Goal: Task Accomplishment & Management: Use online tool/utility

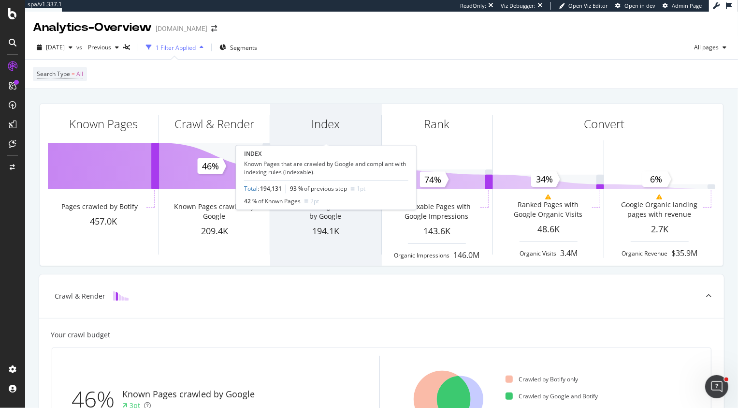
scroll to position [124, 0]
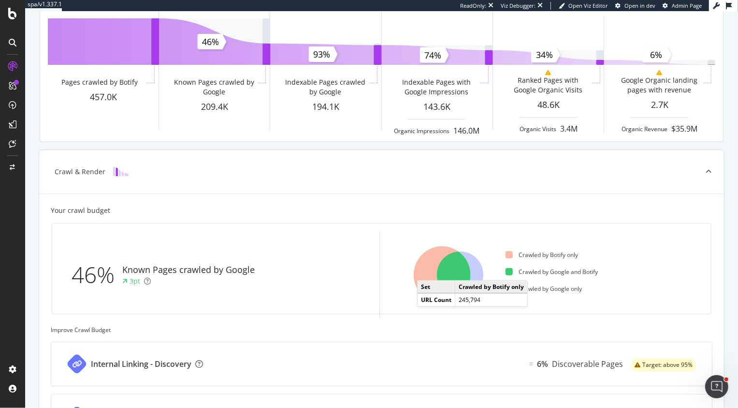
click at [427, 270] on icon at bounding box center [442, 274] width 57 height 57
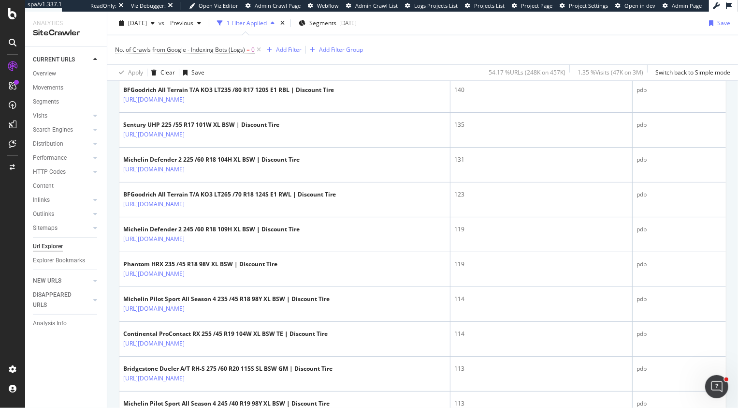
scroll to position [614, 0]
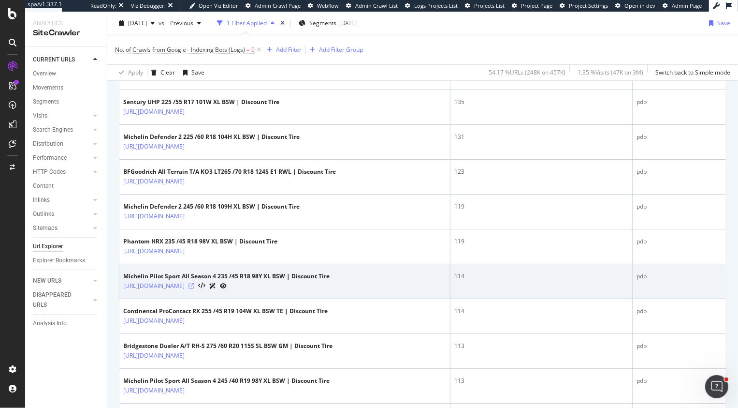
click at [194, 283] on icon at bounding box center [192, 286] width 6 height 6
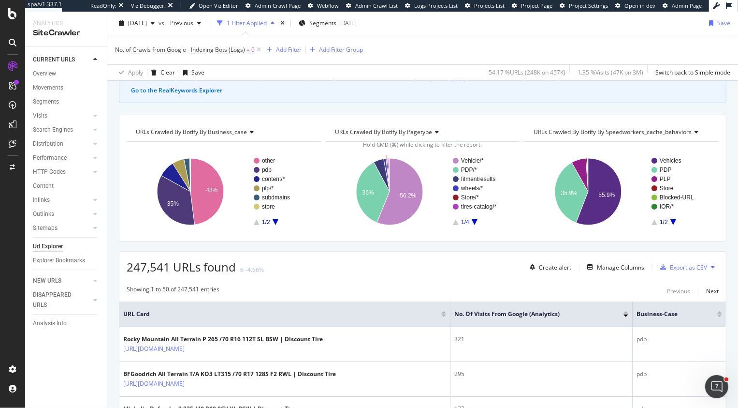
scroll to position [70, 0]
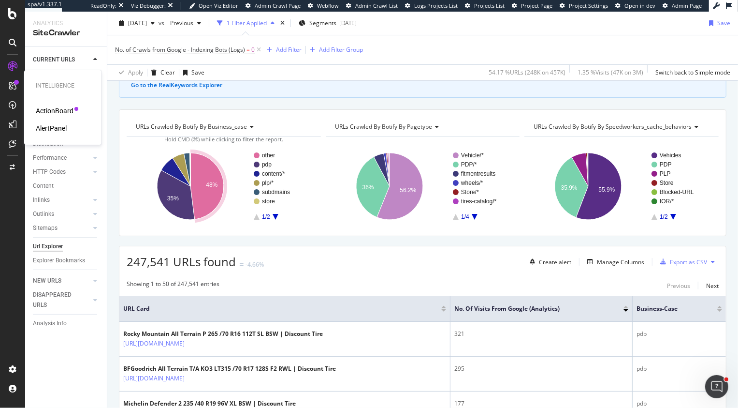
click at [54, 129] on div "AlertPanel" at bounding box center [51, 128] width 31 height 10
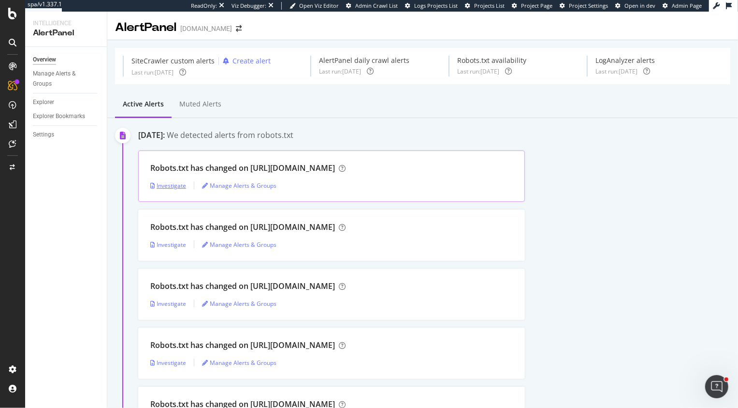
click at [161, 189] on div "Investigate" at bounding box center [168, 185] width 36 height 8
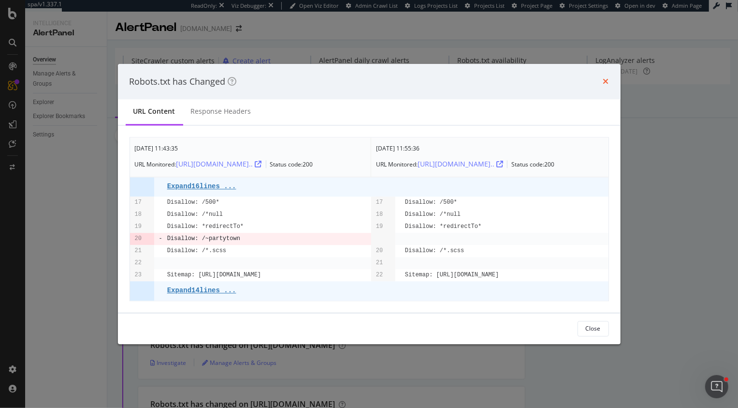
click at [607, 78] on icon "times" at bounding box center [606, 82] width 6 height 8
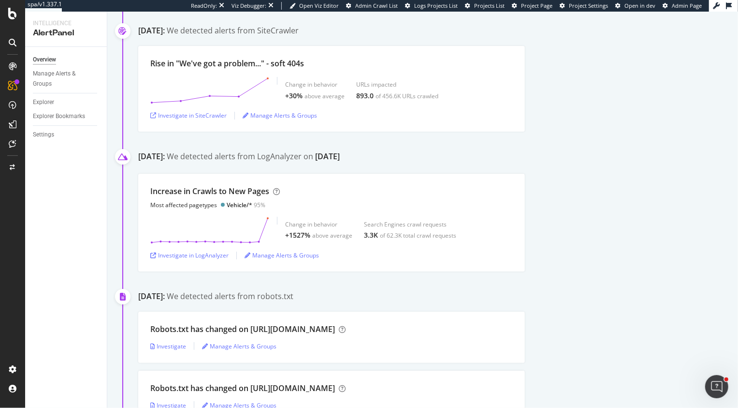
scroll to position [443, 0]
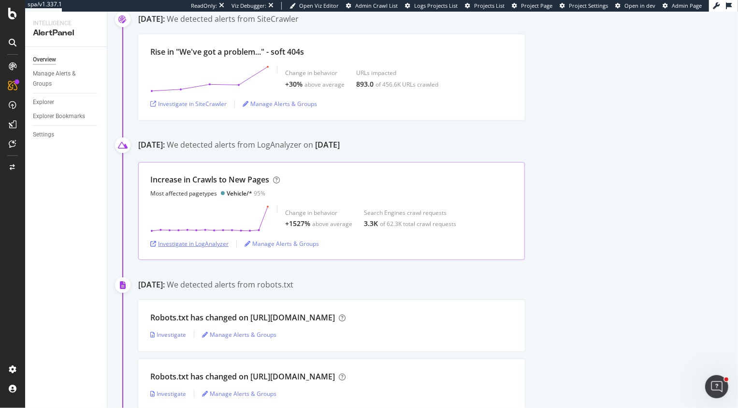
click at [171, 246] on div "Investigate in LogAnalyzer" at bounding box center [189, 243] width 78 height 8
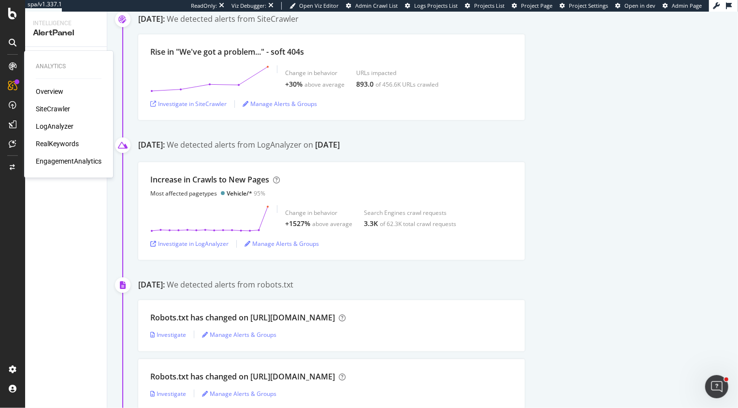
click at [63, 111] on div "SiteCrawler" at bounding box center [53, 109] width 34 height 10
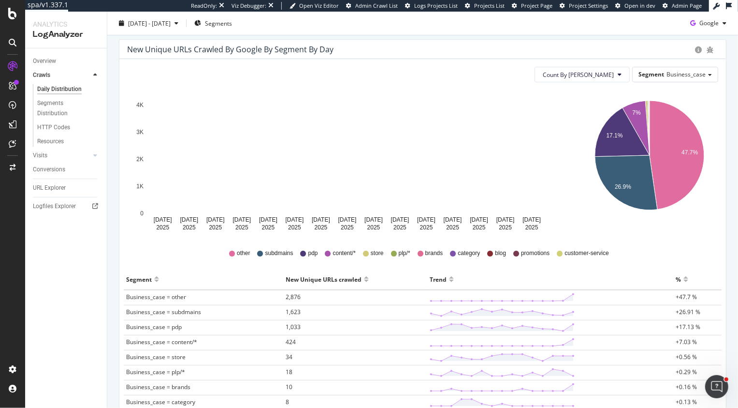
scroll to position [99, 0]
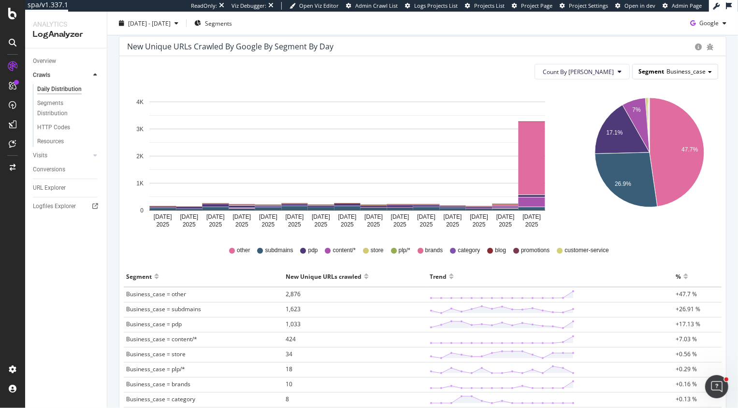
click at [703, 74] on span "Business_case" at bounding box center [686, 71] width 39 height 8
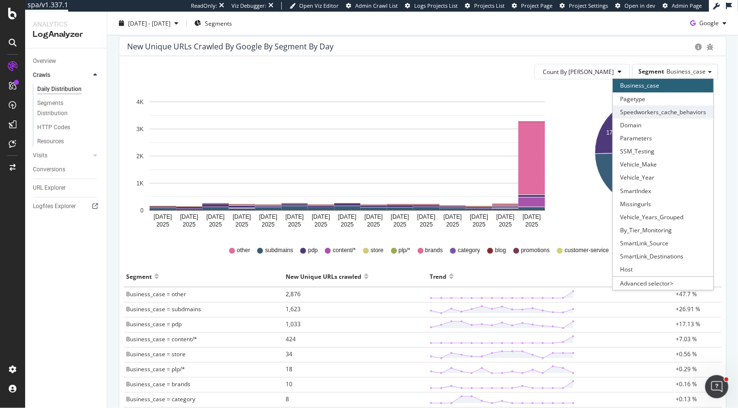
click at [662, 107] on div "Speedworkers_cache_behaviors" at bounding box center [663, 111] width 101 height 13
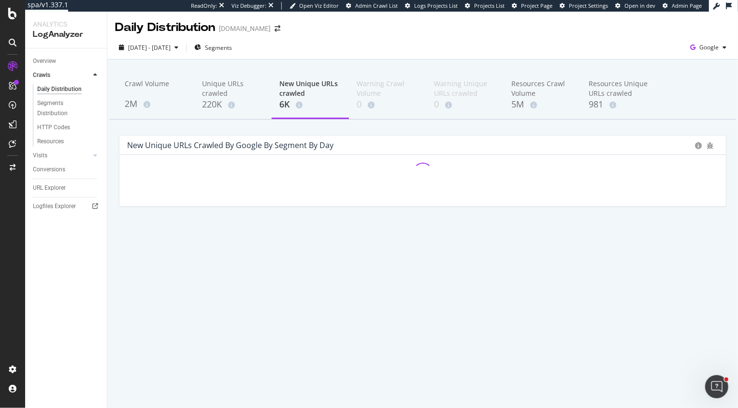
scroll to position [0, 0]
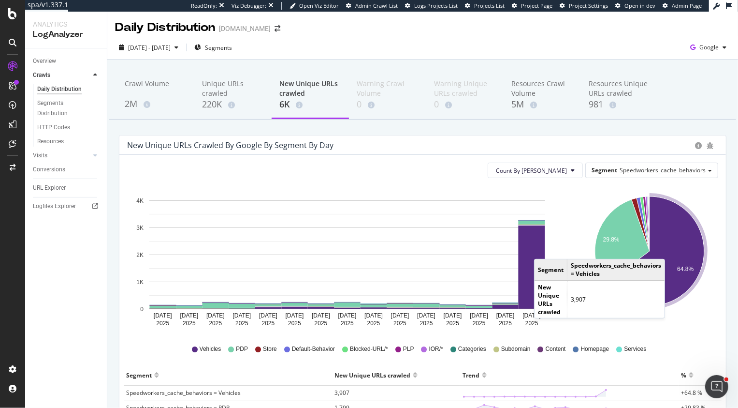
click at [675, 249] on icon "A chart." at bounding box center [655, 250] width 99 height 109
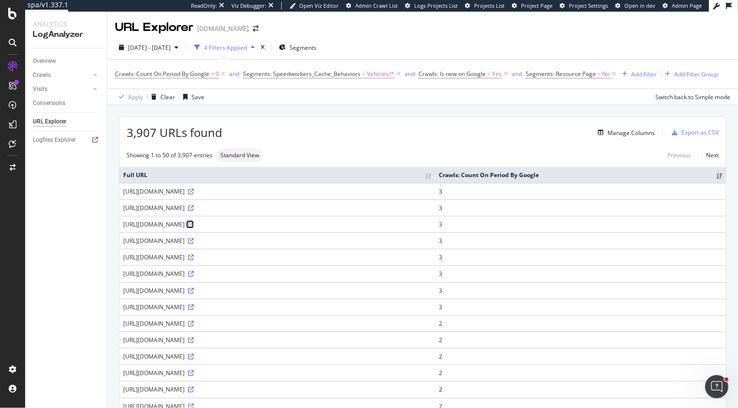
click at [194, 223] on icon at bounding box center [191, 224] width 6 height 6
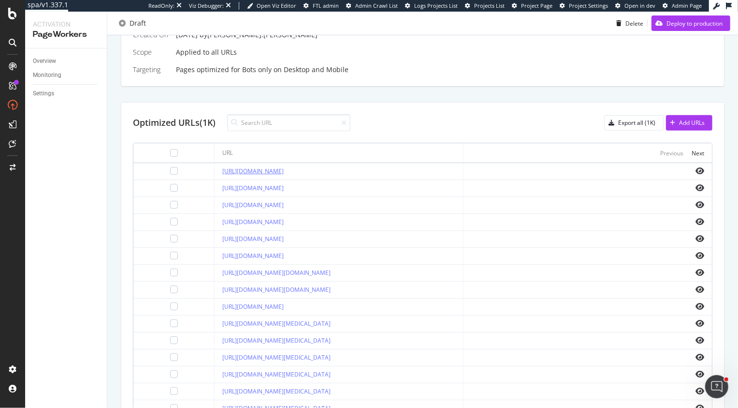
scroll to position [268, 0]
click at [699, 170] on icon "eye" at bounding box center [700, 171] width 9 height 8
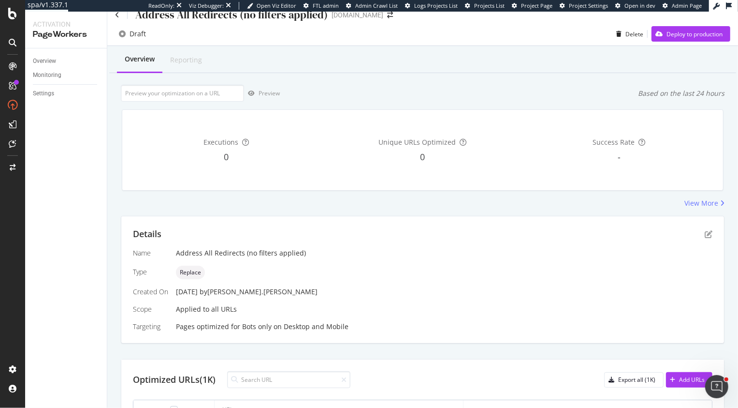
scroll to position [16, 0]
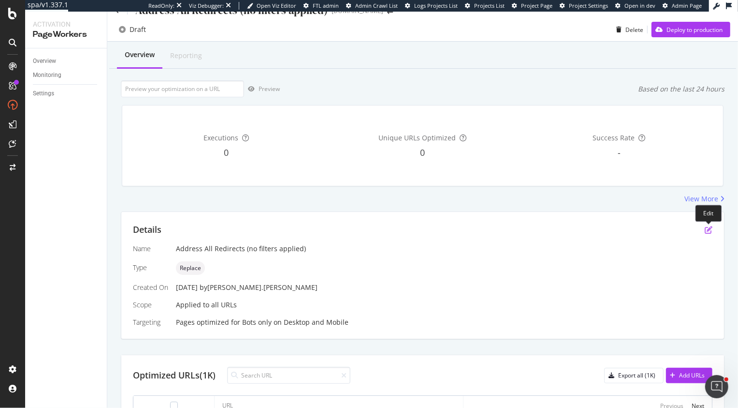
click at [708, 228] on icon "pen-to-square" at bounding box center [709, 230] width 8 height 8
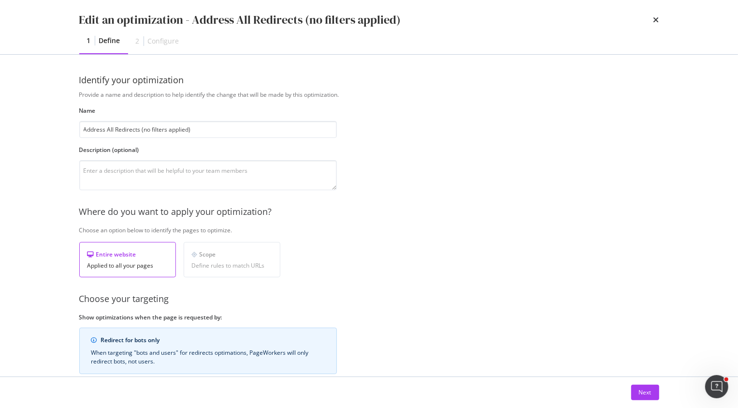
scroll to position [77, 0]
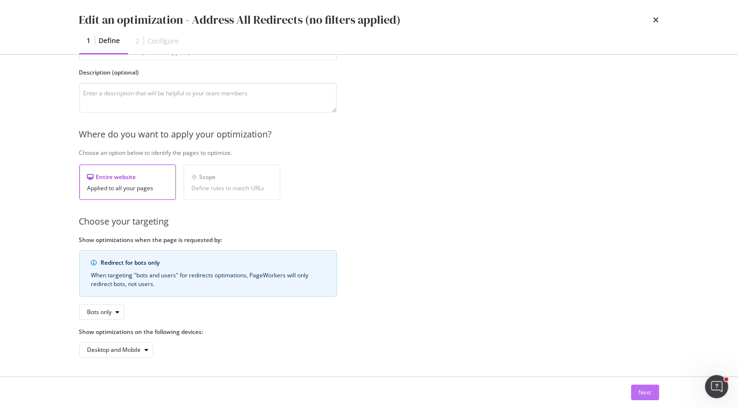
click at [649, 391] on div "Next" at bounding box center [645, 392] width 13 height 8
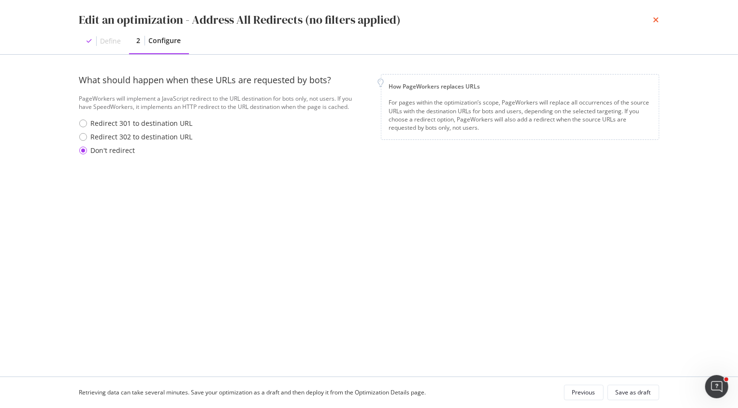
click at [656, 22] on icon "times" at bounding box center [657, 20] width 6 height 8
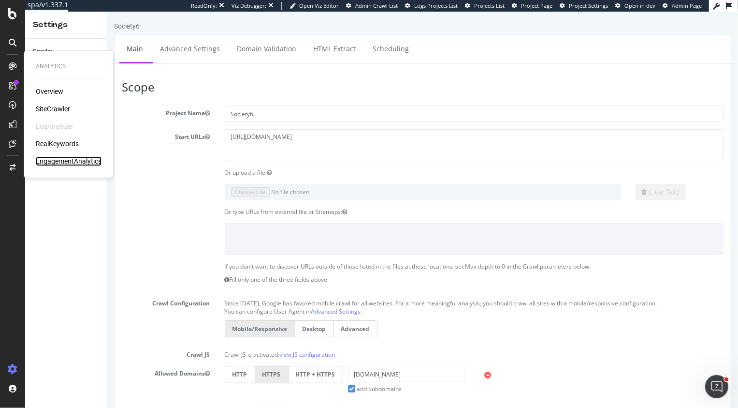
click at [69, 165] on div "EngagementAnalytics" at bounding box center [69, 161] width 66 height 10
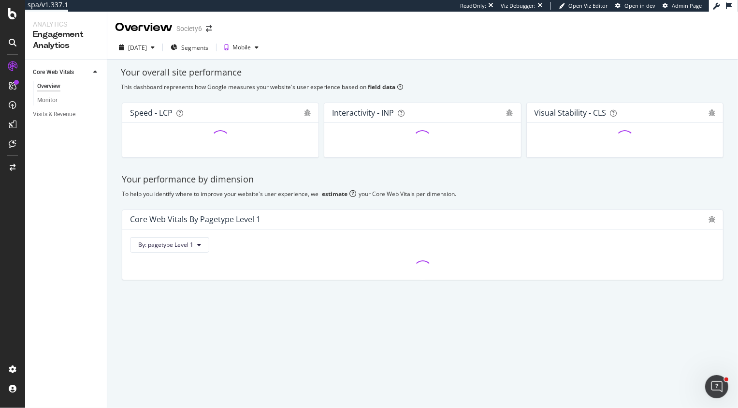
click at [58, 119] on div "Visits & Revenue" at bounding box center [70, 114] width 74 height 14
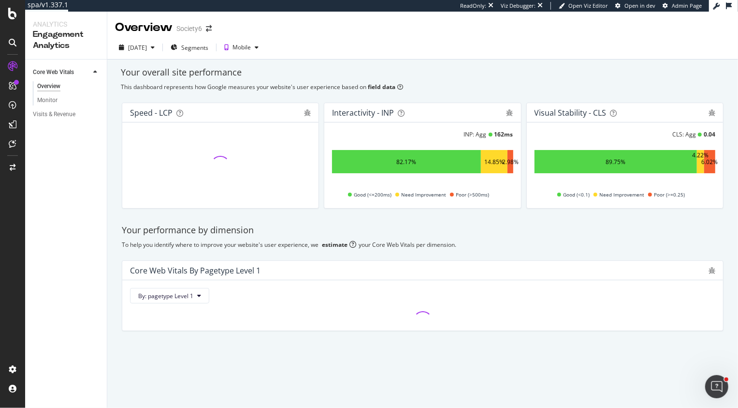
click at [64, 105] on div "Overview Monitor" at bounding box center [70, 93] width 74 height 28
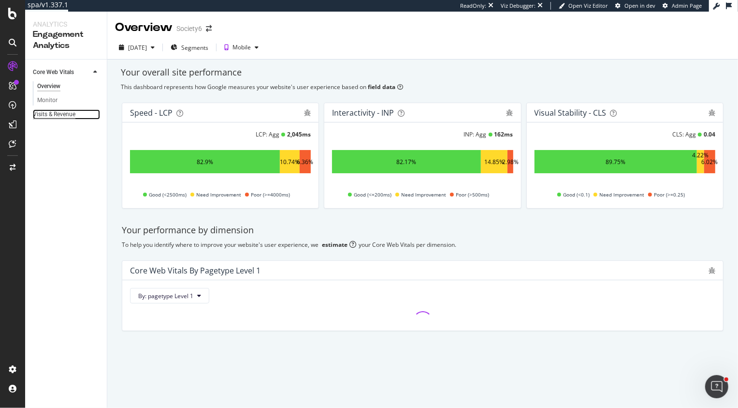
click at [64, 112] on div "Visits & Revenue" at bounding box center [54, 114] width 43 height 10
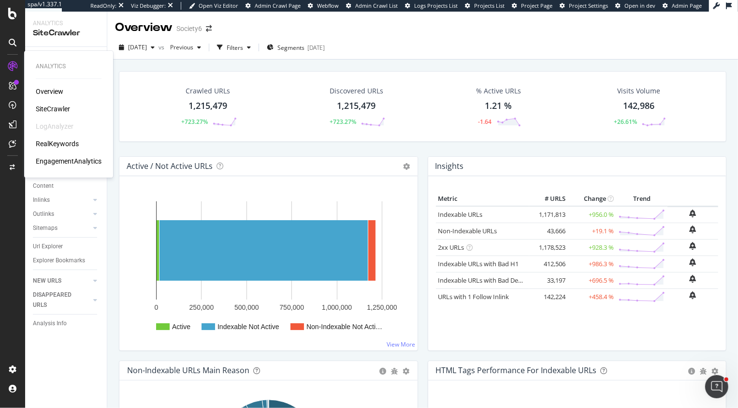
drag, startPoint x: 61, startPoint y: 143, endPoint x: 68, endPoint y: 135, distance: 10.3
click at [61, 143] on div "RealKeywords" at bounding box center [57, 144] width 43 height 10
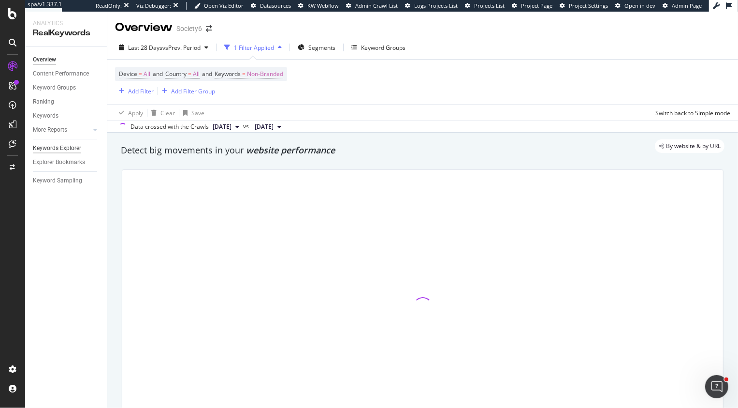
click at [73, 148] on div "Keywords Explorer" at bounding box center [57, 148] width 48 height 10
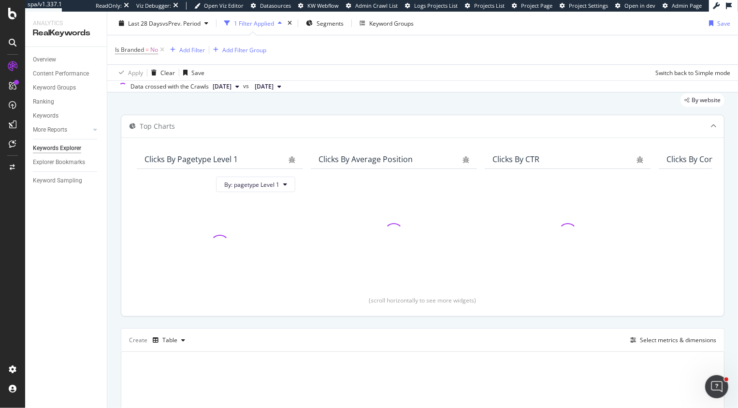
scroll to position [57, 0]
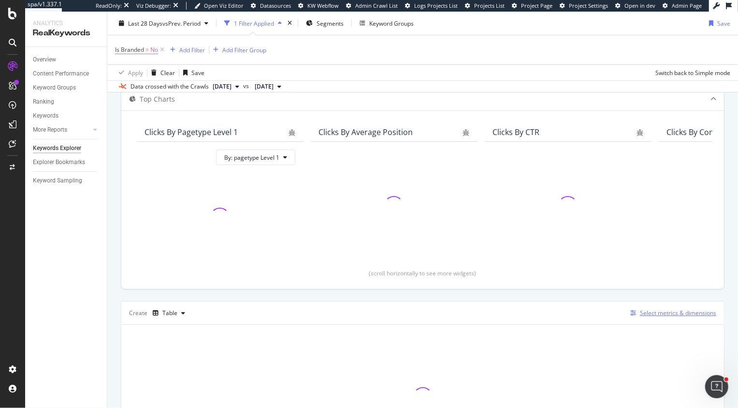
click at [651, 311] on div "Select metrics & dimensions" at bounding box center [678, 312] width 76 height 8
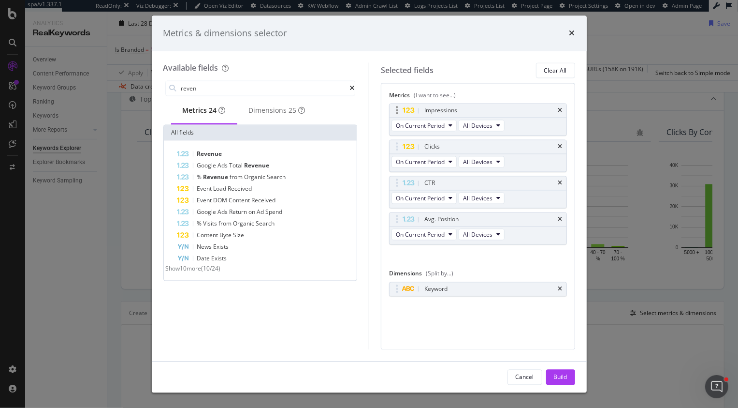
type input "reven"
click at [563, 112] on div "Impressions" at bounding box center [478, 111] width 177 height 14
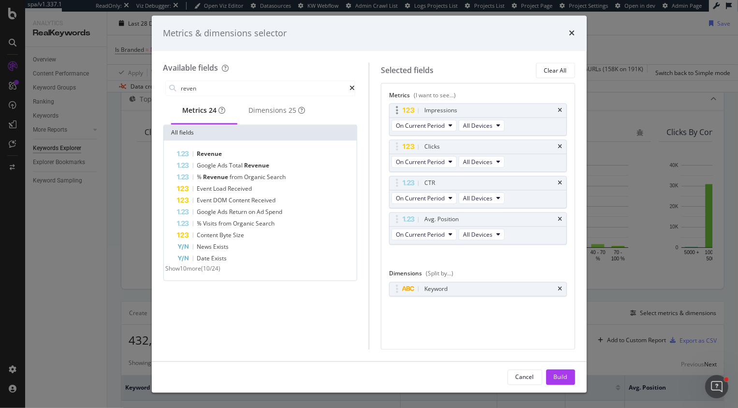
click at [563, 112] on div "Impressions" at bounding box center [478, 111] width 177 height 14
click at [562, 110] on icon "times" at bounding box center [560, 111] width 4 height 6
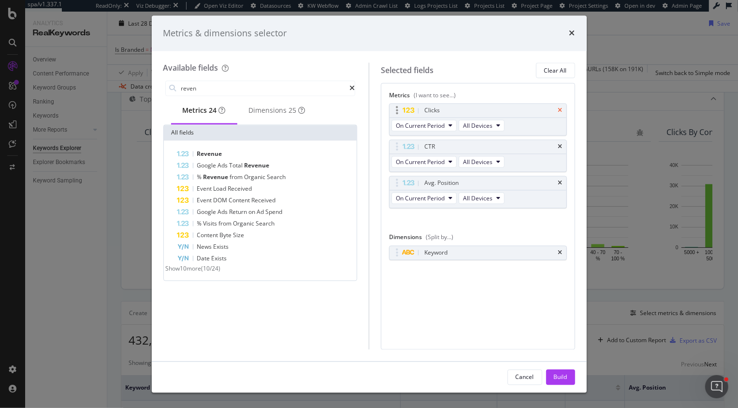
click at [560, 110] on icon "times" at bounding box center [560, 111] width 4 height 6
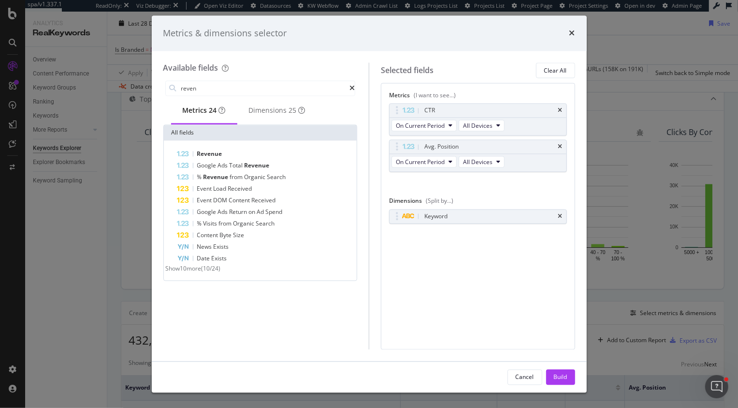
click at [560, 110] on icon "times" at bounding box center [560, 111] width 4 height 6
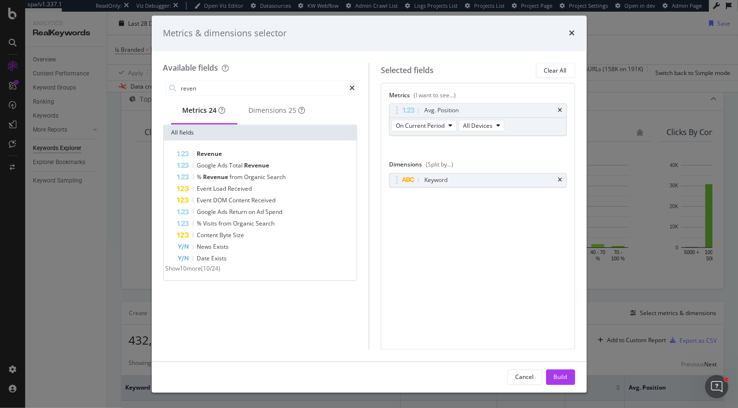
click at [560, 110] on icon "times" at bounding box center [560, 111] width 4 height 6
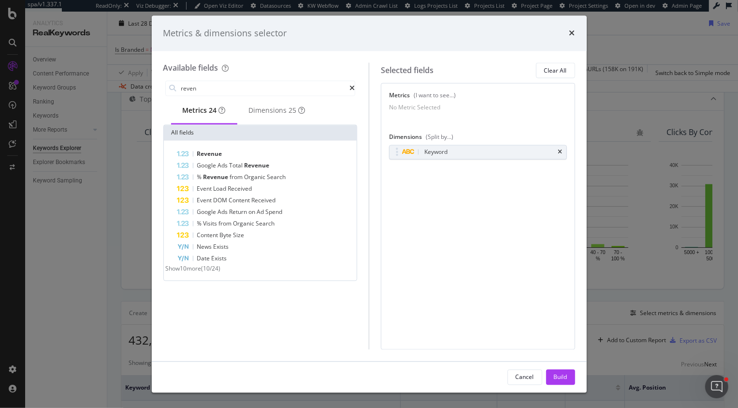
click at [560, 110] on div "No Metric Selected" at bounding box center [478, 107] width 178 height 8
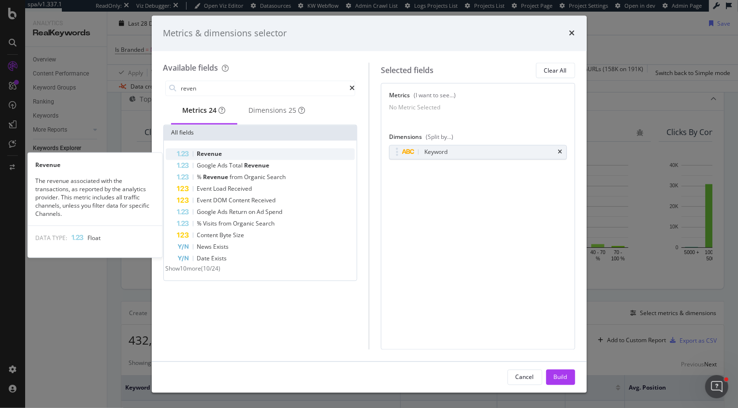
click at [226, 156] on div "Revenue" at bounding box center [266, 154] width 178 height 12
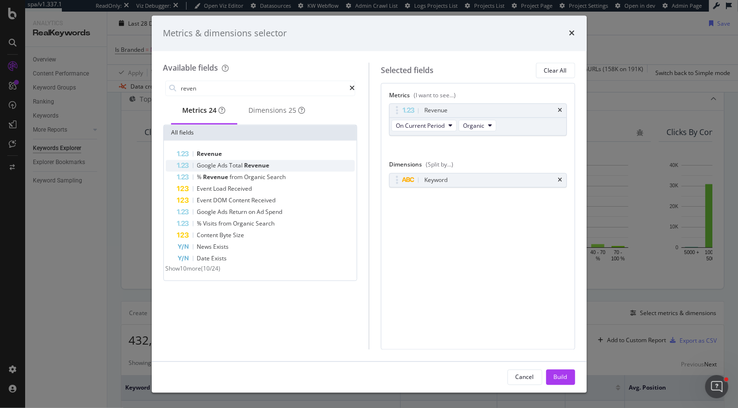
click at [240, 172] on div "Google Ads Total Revenue" at bounding box center [266, 166] width 178 height 12
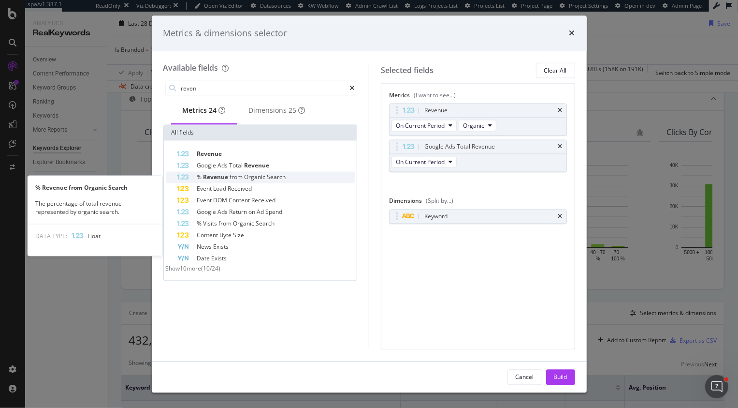
click at [238, 181] on span "from" at bounding box center [237, 177] width 15 height 8
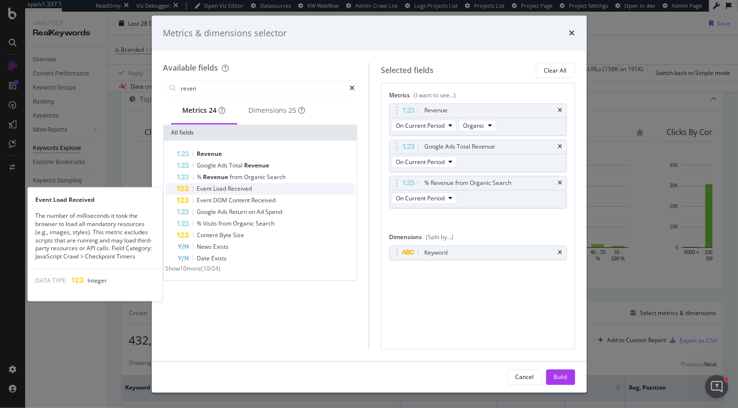
click at [238, 193] on span "Received" at bounding box center [240, 189] width 24 height 8
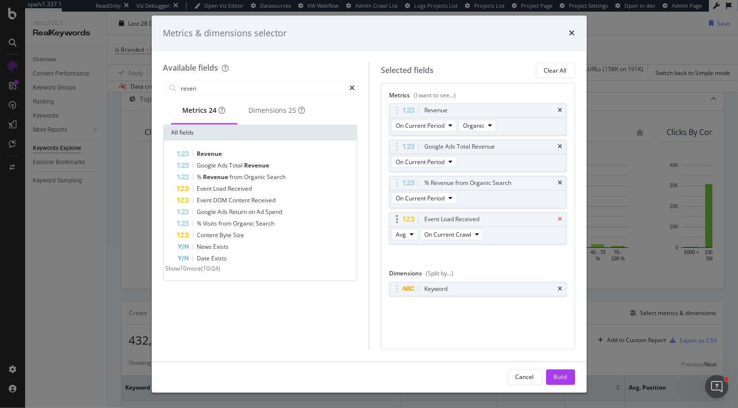
click at [562, 219] on icon "times" at bounding box center [560, 220] width 4 height 6
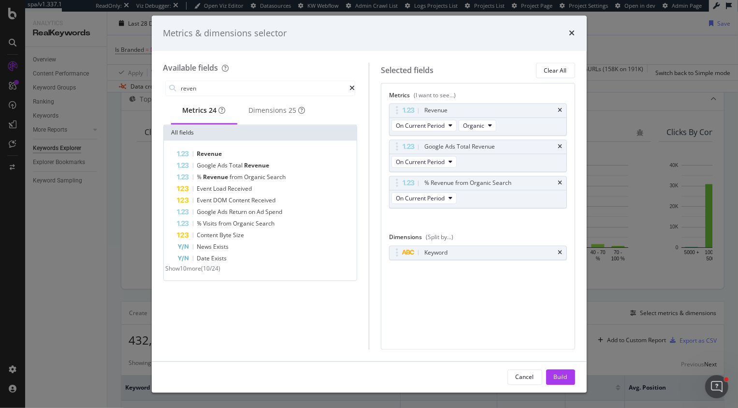
click at [202, 273] on span "Show 10 more" at bounding box center [184, 268] width 36 height 8
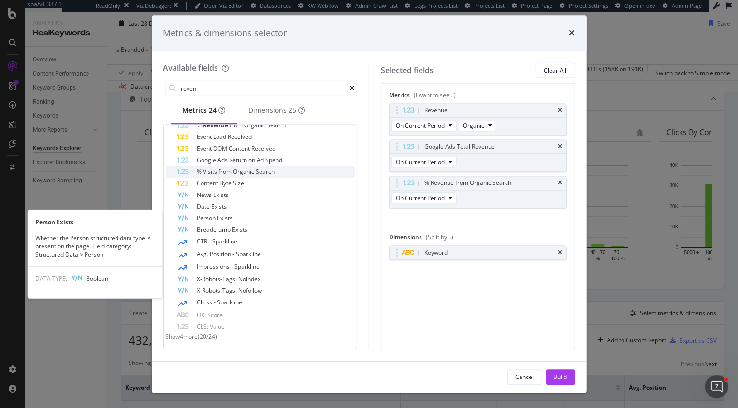
scroll to position [58, 0]
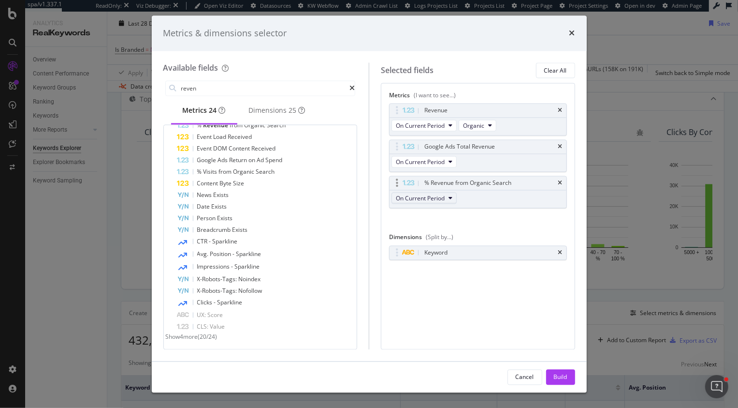
click at [422, 203] on button "On Current Period" at bounding box center [424, 198] width 65 height 12
click at [421, 160] on span "On Current Period" at bounding box center [420, 162] width 49 height 8
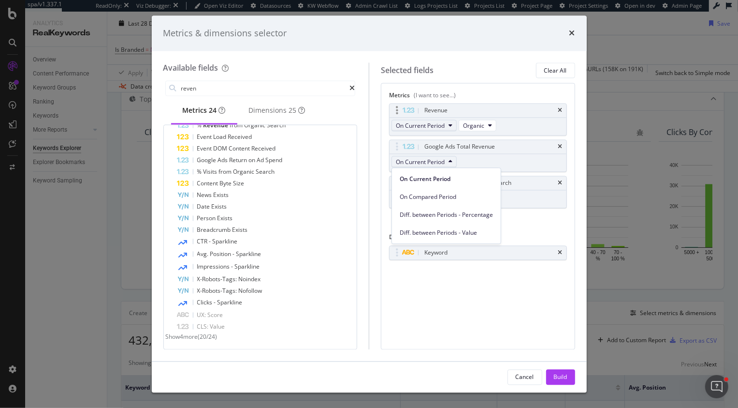
click at [424, 124] on span "On Current Period" at bounding box center [420, 125] width 49 height 8
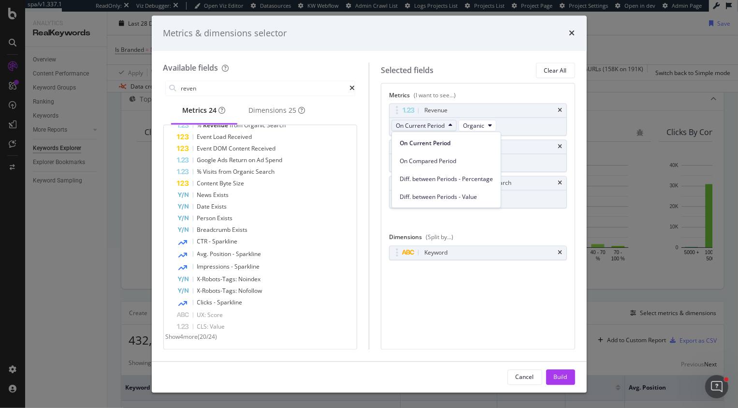
click at [528, 222] on div "Revenue On Current Period Organic Google Ads Total Revenue On Current Period % …" at bounding box center [478, 166] width 178 height 126
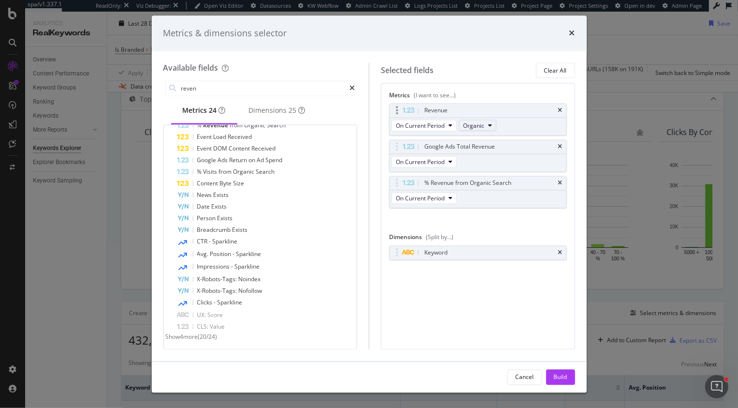
click at [479, 124] on span "Organic" at bounding box center [473, 125] width 21 height 8
click at [496, 227] on div "Revenue On Current Period Organic Google Ads Total Revenue On Current Period % …" at bounding box center [478, 166] width 178 height 126
click at [561, 380] on div "Build" at bounding box center [561, 376] width 14 height 8
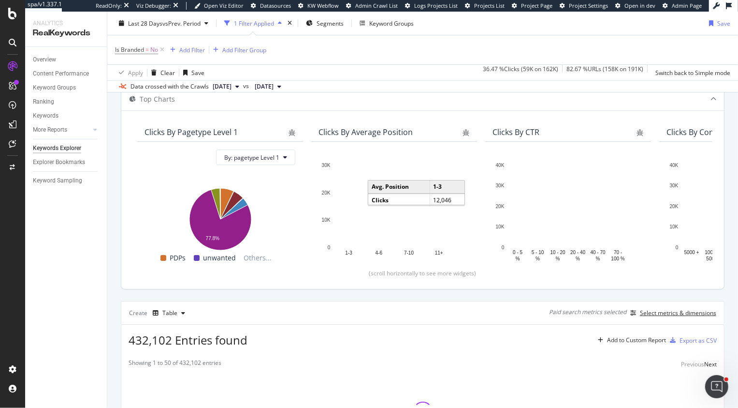
scroll to position [152, 0]
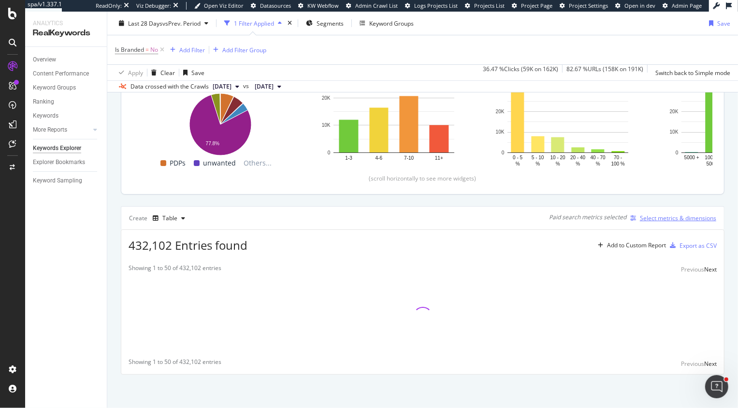
click at [639, 215] on div "button" at bounding box center [634, 218] width 14 height 6
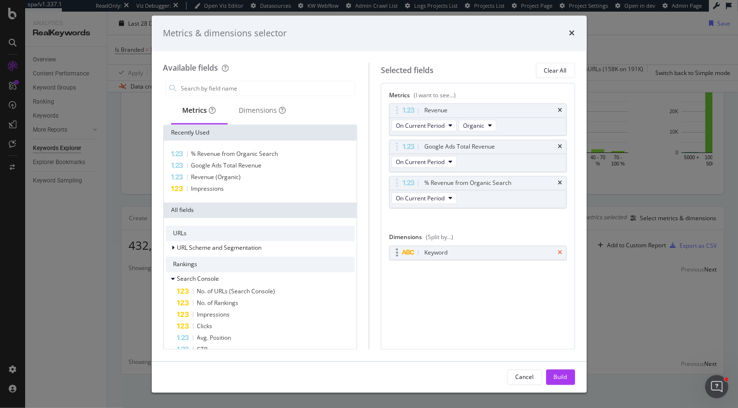
click at [559, 252] on icon "times" at bounding box center [560, 252] width 4 height 6
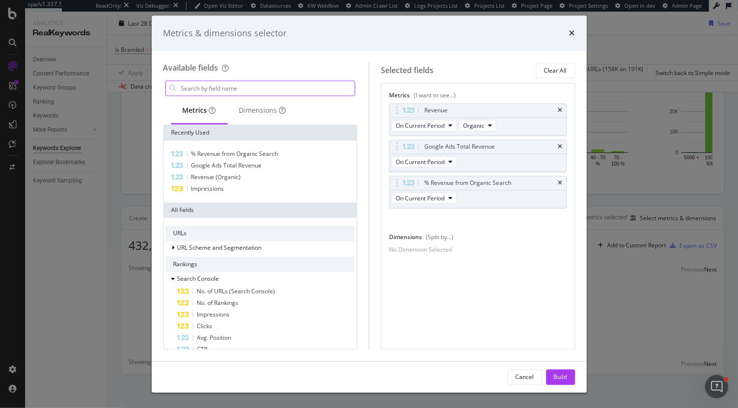
click at [237, 91] on input "modal" at bounding box center [267, 88] width 175 height 15
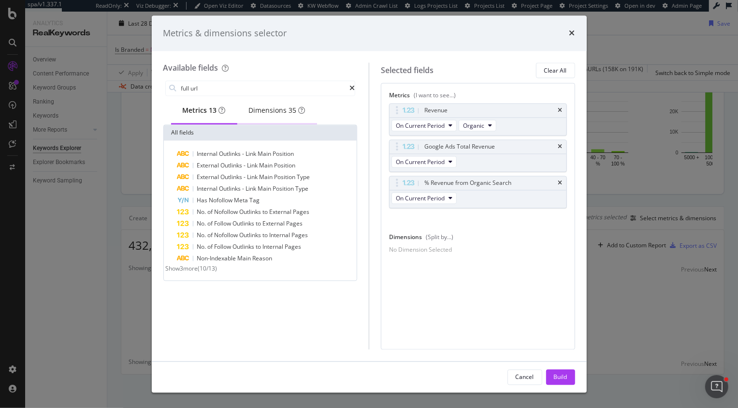
click at [262, 123] on div "Dimensions 35" at bounding box center [277, 111] width 80 height 27
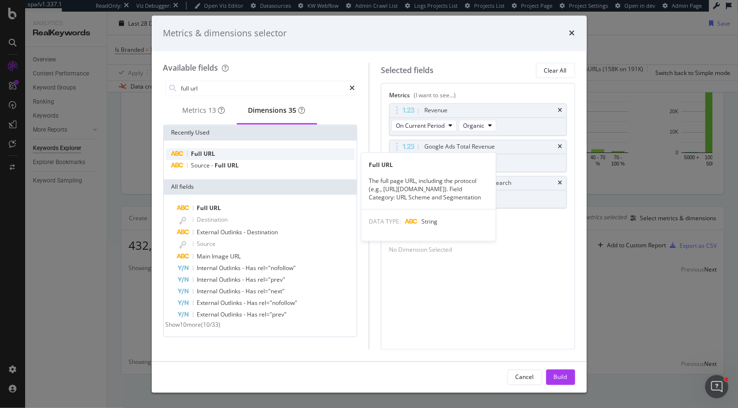
click at [212, 156] on span "URL" at bounding box center [210, 154] width 12 height 8
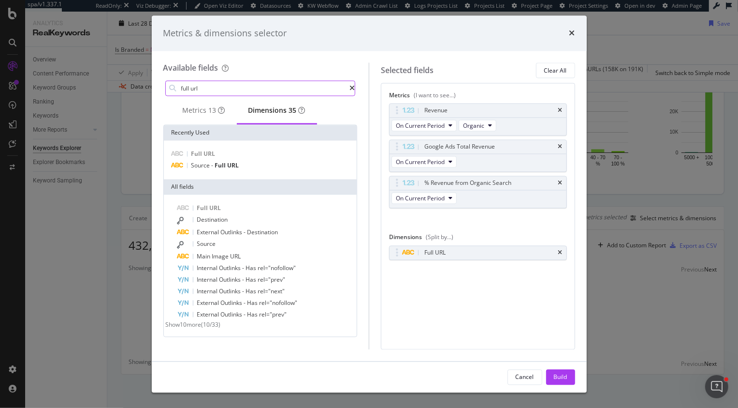
click at [226, 88] on input "full url" at bounding box center [265, 88] width 170 height 15
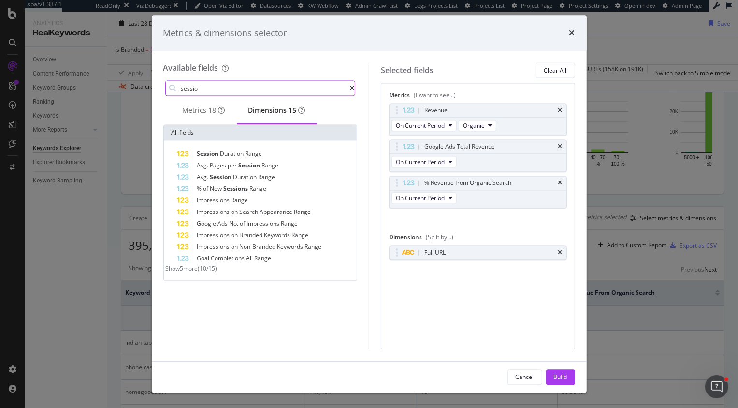
type input "sessio"
click at [188, 273] on span "Show 5 more" at bounding box center [182, 268] width 32 height 8
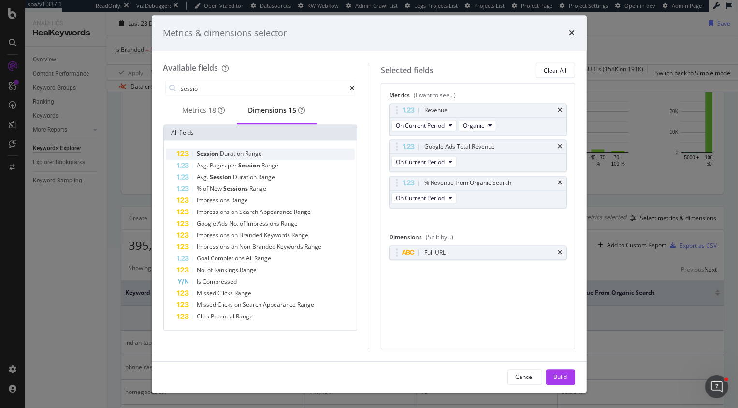
click at [258, 158] on span "Range" at bounding box center [254, 154] width 17 height 8
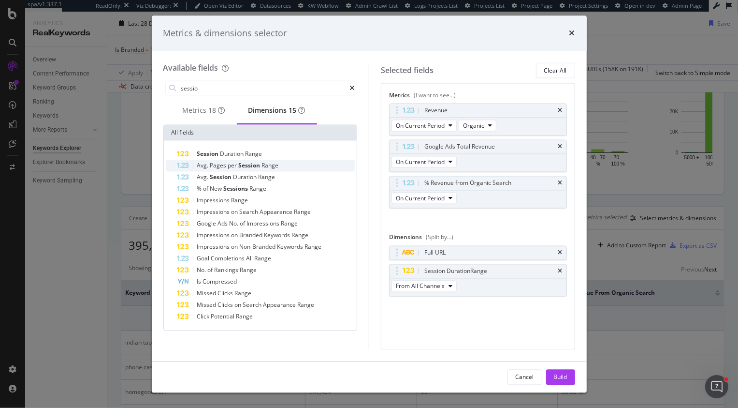
click at [257, 170] on span "Session" at bounding box center [250, 165] width 23 height 8
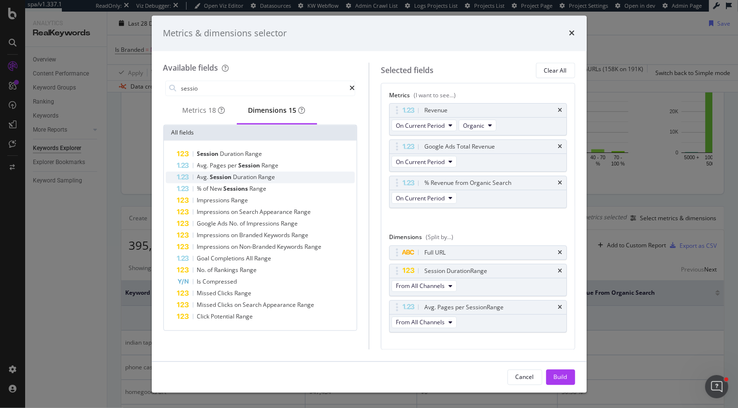
click at [243, 181] on span "Duration" at bounding box center [246, 177] width 25 height 8
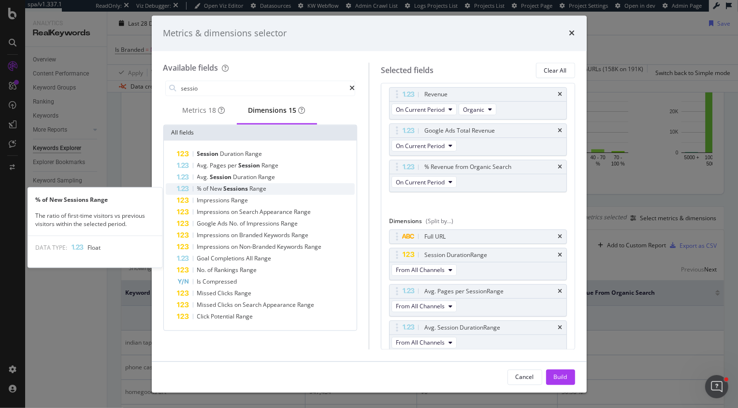
scroll to position [18, 0]
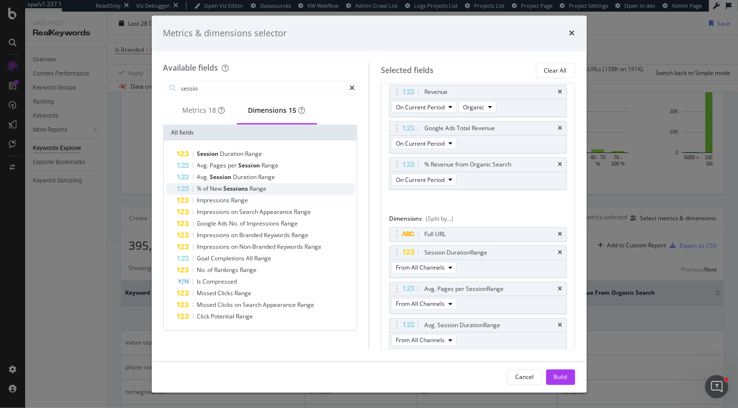
click at [243, 193] on span "Sessions" at bounding box center [237, 189] width 26 height 8
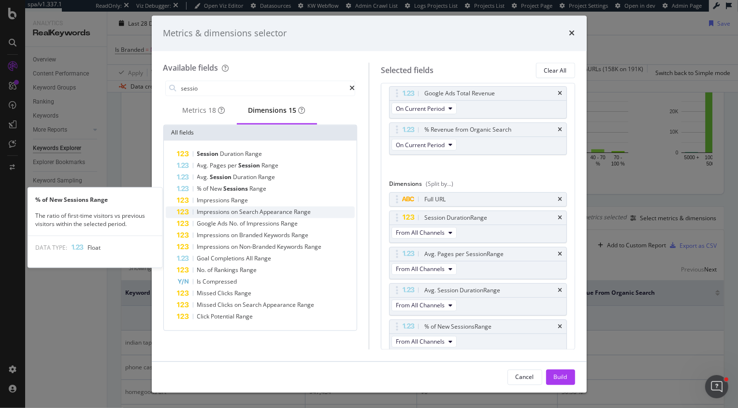
scroll to position [55, 0]
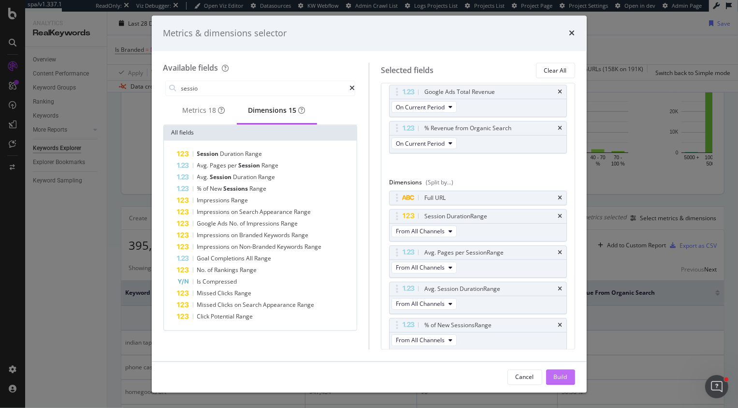
click at [555, 378] on div "Build" at bounding box center [561, 376] width 14 height 8
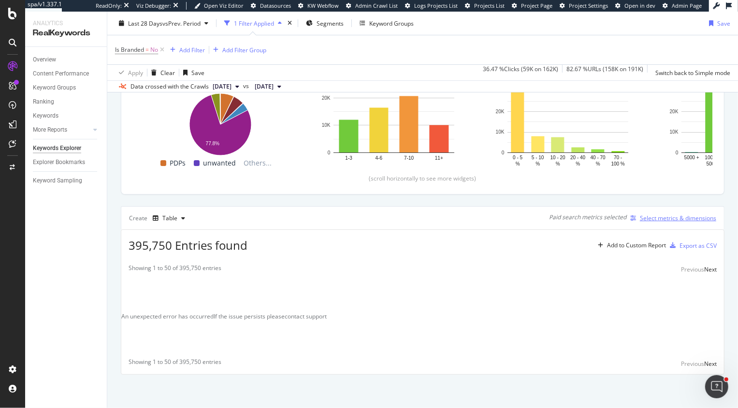
click at [671, 213] on div "Select metrics & dimensions" at bounding box center [672, 218] width 90 height 11
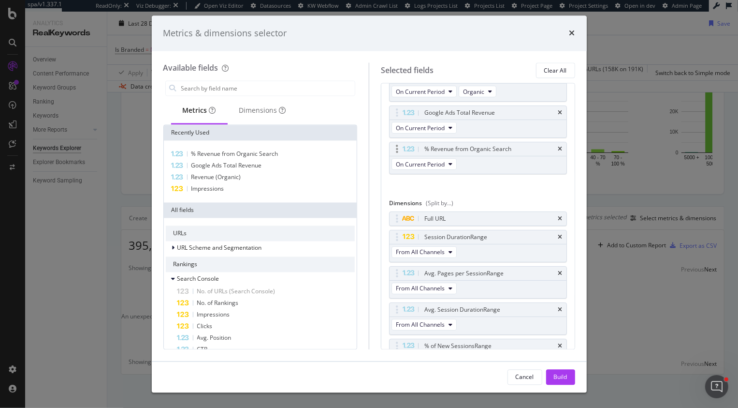
scroll to position [37, 0]
click at [560, 213] on icon "times" at bounding box center [560, 216] width 4 height 6
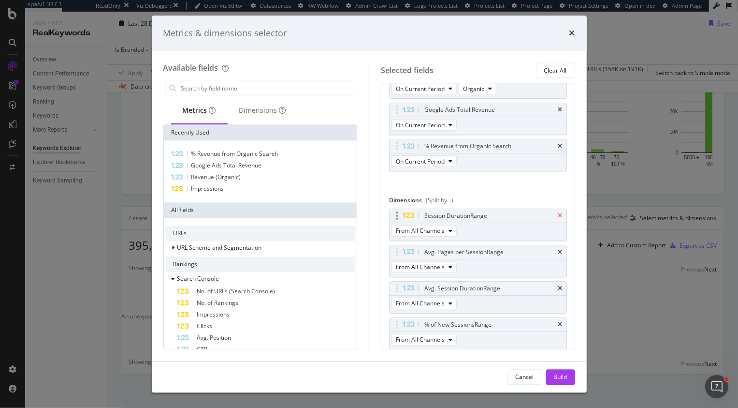
click at [561, 217] on icon "times" at bounding box center [560, 216] width 4 height 6
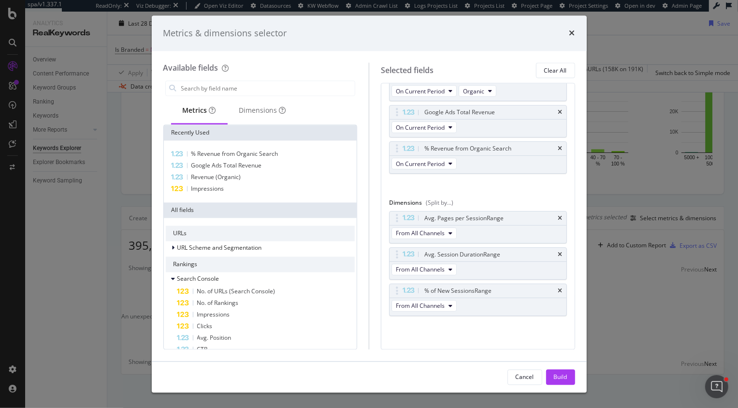
scroll to position [32, 0]
click at [561, 217] on icon "times" at bounding box center [560, 220] width 4 height 6
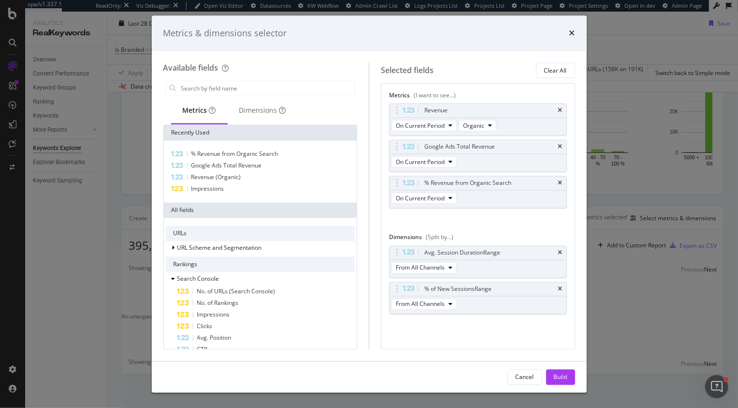
scroll to position [0, 0]
click at [561, 217] on div "Revenue On Current Period Organic Google Ads Total Revenue On Current Period % …" at bounding box center [478, 166] width 178 height 126
click at [559, 250] on icon "times" at bounding box center [560, 252] width 4 height 6
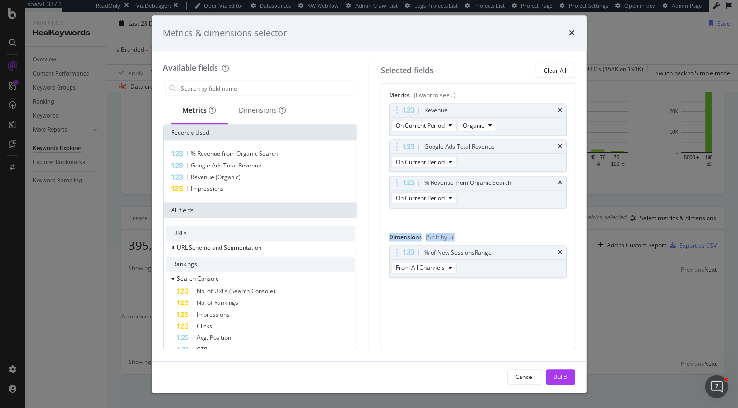
click at [559, 250] on icon "times" at bounding box center [560, 252] width 4 height 6
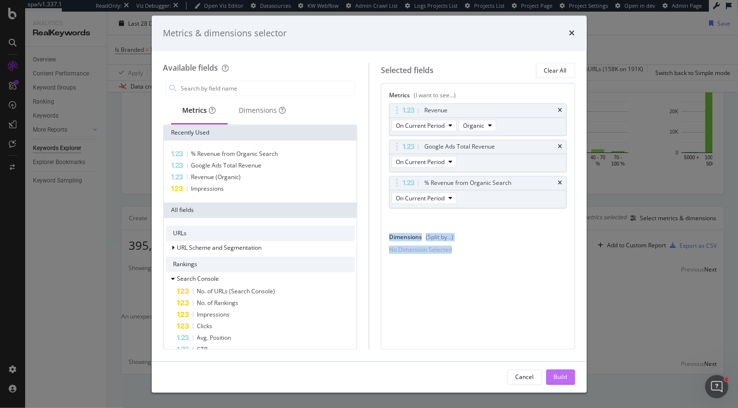
click at [566, 371] on div "Build" at bounding box center [561, 376] width 14 height 15
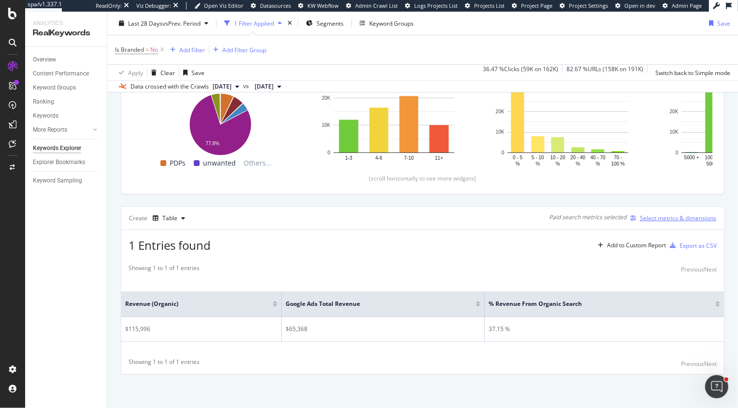
click at [674, 220] on div "Select metrics & dimensions" at bounding box center [678, 218] width 76 height 8
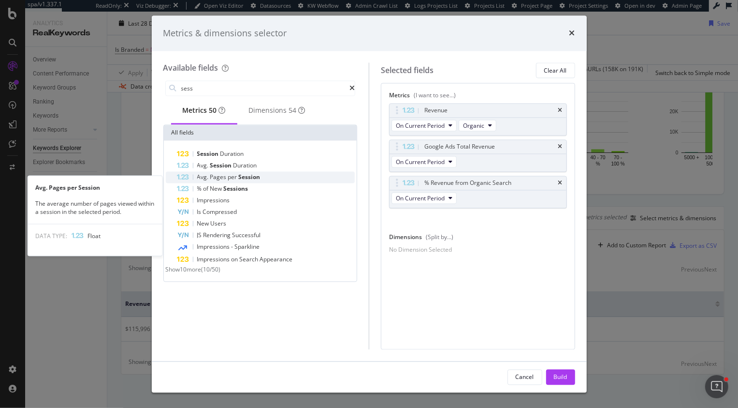
type input "sess"
click at [219, 181] on span "Pages" at bounding box center [219, 177] width 18 height 8
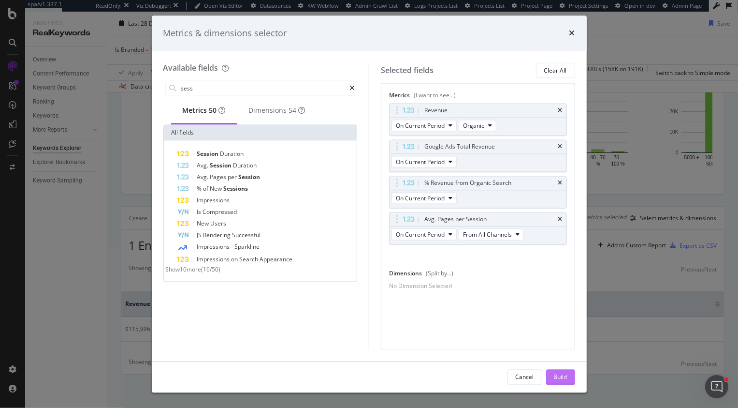
click at [550, 383] on button "Build" at bounding box center [560, 376] width 29 height 15
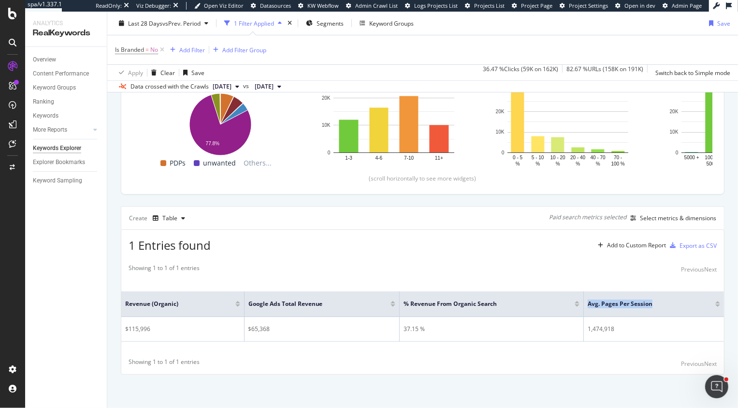
drag, startPoint x: 656, startPoint y: 301, endPoint x: 579, endPoint y: 302, distance: 76.9
click at [579, 302] on tr "Revenue (Organic) Google Ads Total Revenue % Revenue from Organic Search Avg. P…" at bounding box center [422, 304] width 603 height 26
copy tr "Avg. Pages per Session"
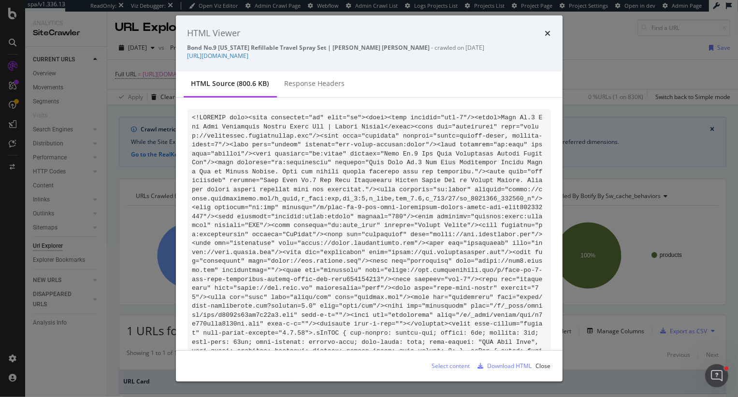
scroll to position [44690, 0]
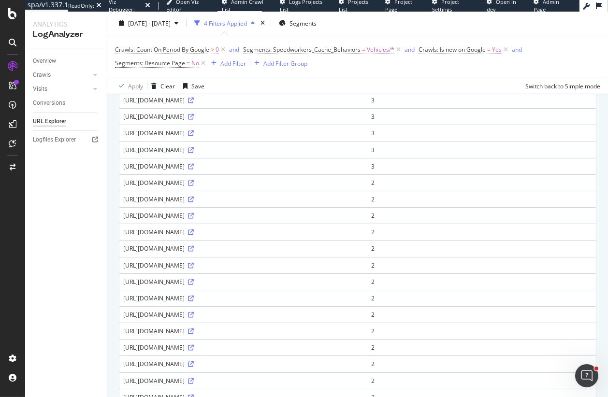
scroll to position [167, 0]
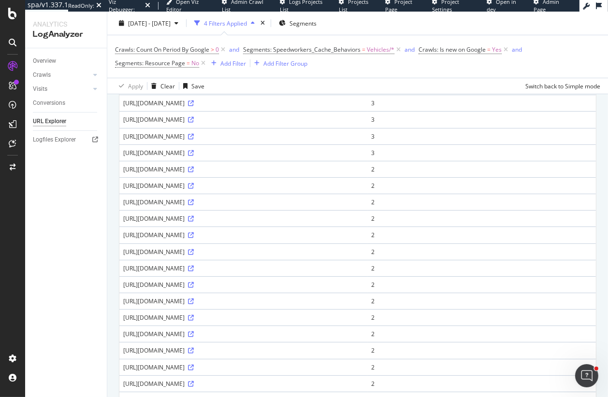
drag, startPoint x: 206, startPoint y: 153, endPoint x: 285, endPoint y: 154, distance: 78.8
click at [286, 154] on div "https://www.discounttire.com/vehicle-tires/arctic-cat/trv-550-ltd/2010" at bounding box center [243, 153] width 240 height 8
drag, startPoint x: 224, startPoint y: 169, endPoint x: 322, endPoint y: 173, distance: 98.2
click at [322, 173] on div "https://www.americastire.com/vehicle-tires/acura/mdx/2023/type-s-sh-awd" at bounding box center [243, 169] width 240 height 8
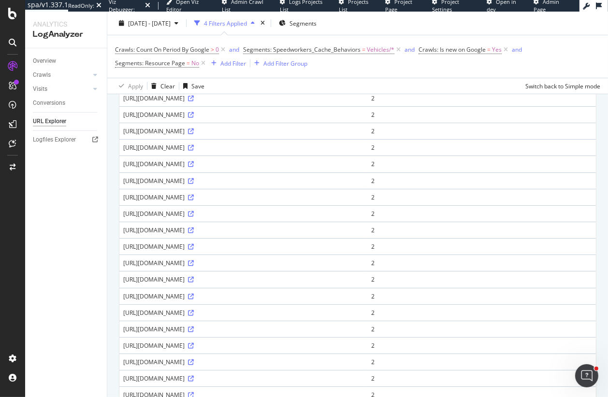
click at [293, 115] on div "https://www.americastire.com/vehicle-wheels/mazda/b3000/2001/sport-cab-2wd" at bounding box center [243, 115] width 240 height 8
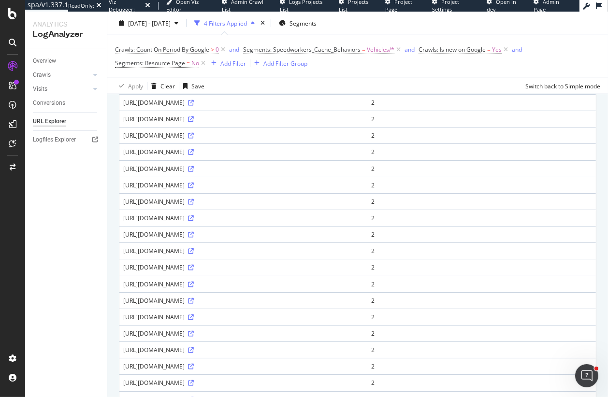
scroll to position [629, 0]
drag, startPoint x: 158, startPoint y: 103, endPoint x: 205, endPoint y: 103, distance: 47.4
click at [205, 103] on div "https://www.americastire.com/vehicle-tires/toyota/rav4/2023/xle-premium-awd" at bounding box center [243, 104] width 240 height 8
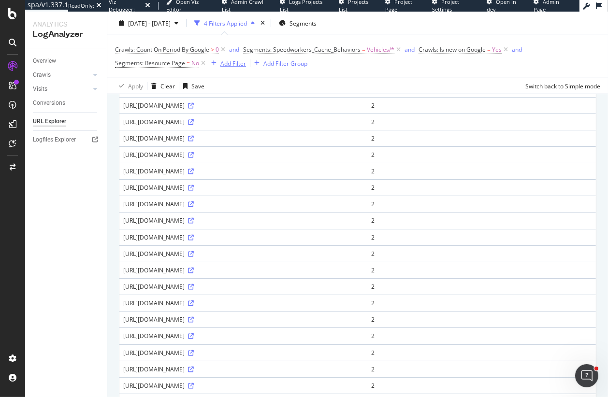
click at [234, 63] on div "Add Filter" at bounding box center [233, 63] width 26 height 8
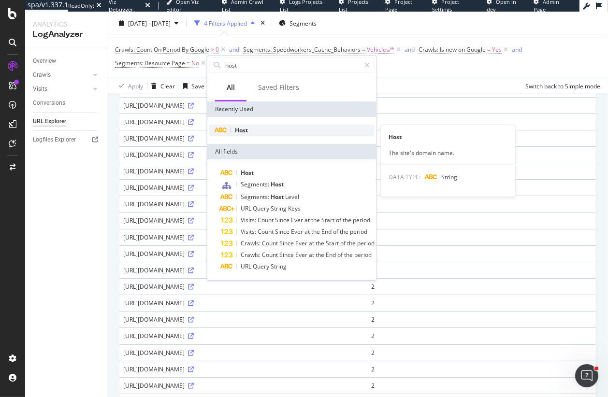
type input "host"
click at [263, 132] on div "Host" at bounding box center [291, 131] width 165 height 12
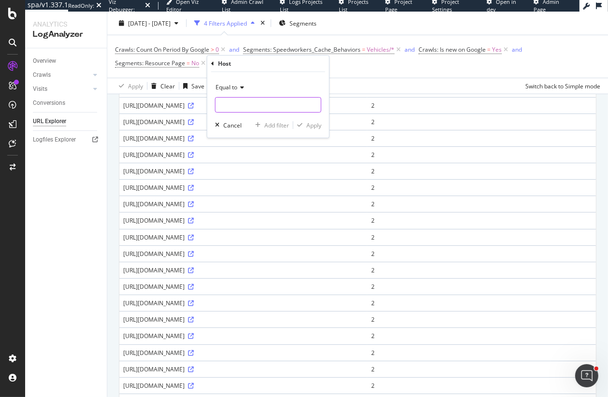
click at [264, 99] on input "text" at bounding box center [268, 104] width 105 height 15
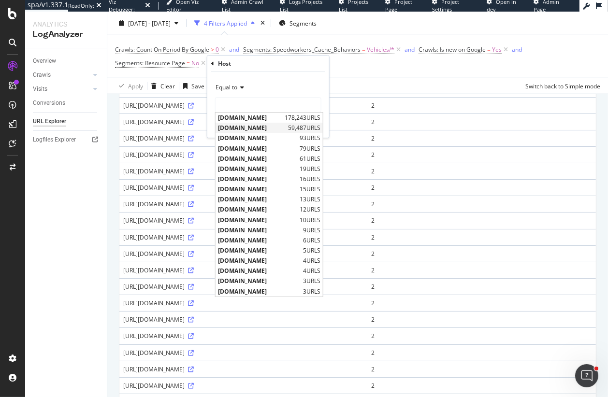
click at [244, 125] on span "www.americastire.com" at bounding box center [252, 128] width 68 height 8
type input "www.americastire.com"
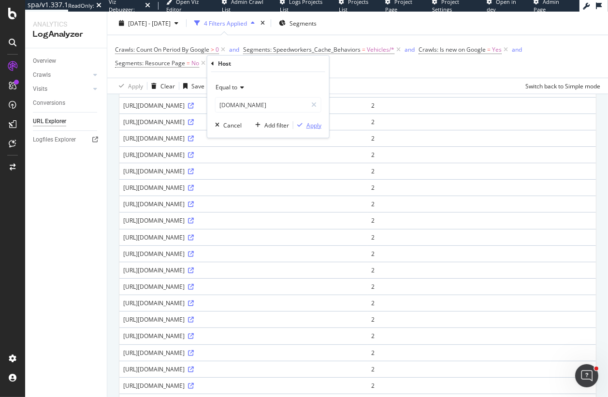
click at [317, 125] on div "Apply" at bounding box center [314, 125] width 15 height 8
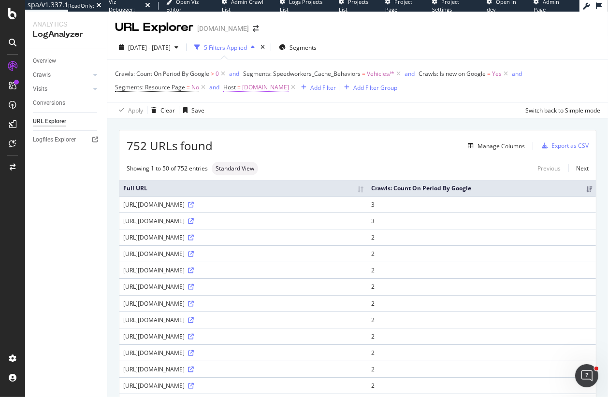
click at [266, 91] on span "www.americastire.com" at bounding box center [265, 88] width 47 height 14
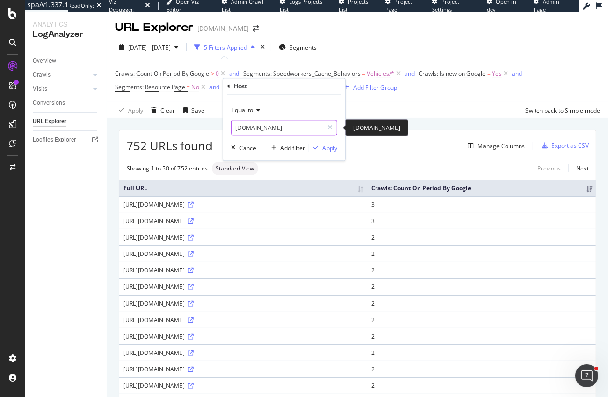
click at [299, 125] on input "www.americastire.com" at bounding box center [277, 127] width 91 height 15
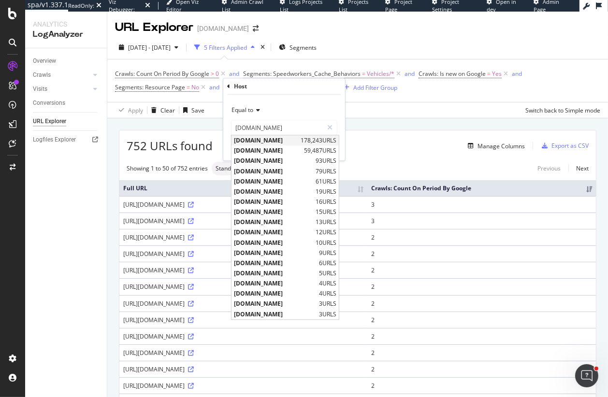
click at [272, 140] on span "www.discounttire.com" at bounding box center [266, 141] width 64 height 8
type input "www.discounttire.com"
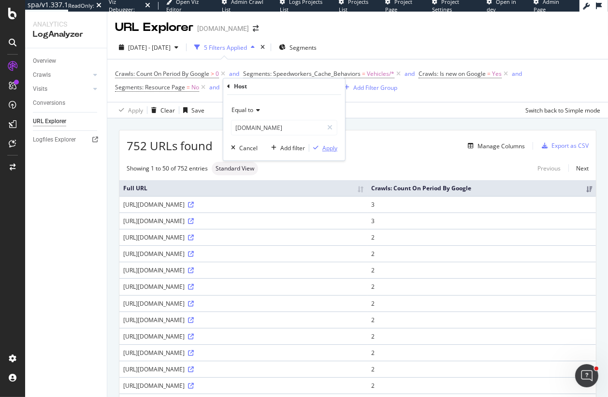
click at [328, 147] on div "Apply" at bounding box center [329, 148] width 15 height 8
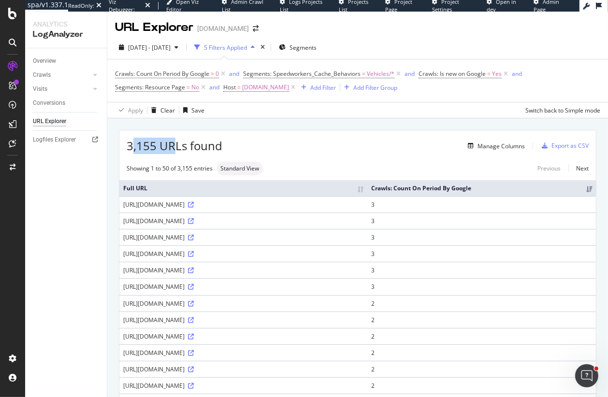
drag, startPoint x: 133, startPoint y: 145, endPoint x: 175, endPoint y: 146, distance: 41.6
click at [175, 146] on span "3,155 URLs found" at bounding box center [175, 146] width 96 height 16
click at [287, 133] on div "3,155 URLs found Manage Columns Export as CSV" at bounding box center [357, 143] width 477 height 24
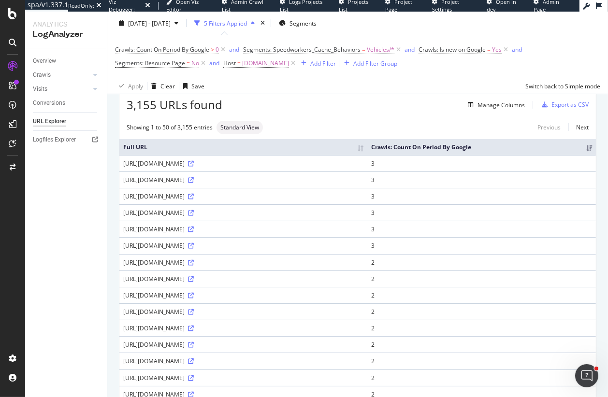
scroll to position [41, 0]
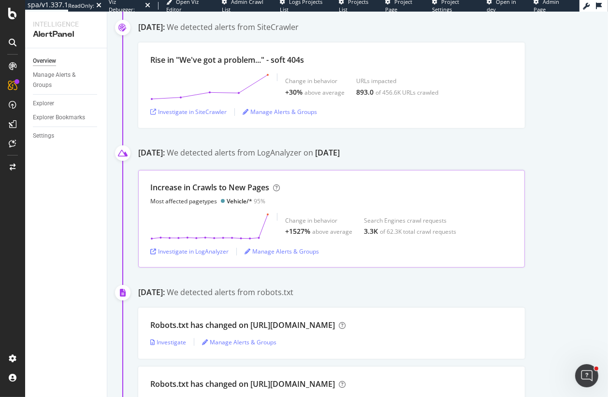
scroll to position [443, 0]
drag, startPoint x: 294, startPoint y: 152, endPoint x: 346, endPoint y: 152, distance: 51.7
click at [340, 152] on div "We detected alerts from LogAnalyzer on [DATE]" at bounding box center [253, 154] width 173 height 13
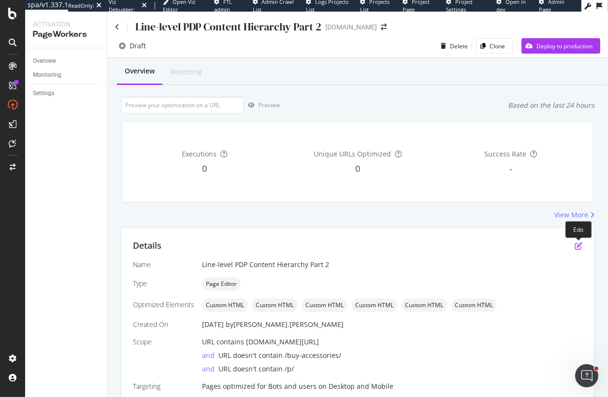
click at [578, 246] on icon "pen-to-square" at bounding box center [579, 246] width 8 height 8
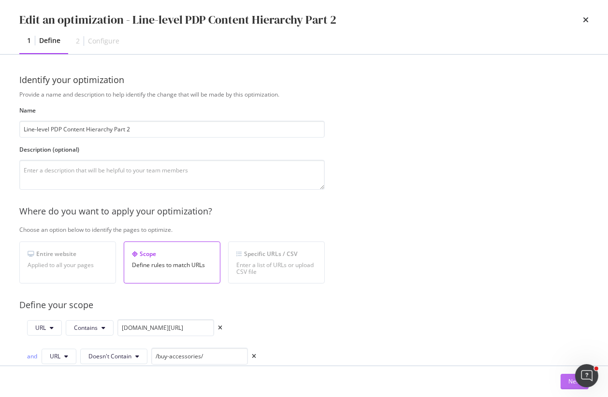
click at [567, 382] on button "Next" at bounding box center [575, 381] width 28 height 15
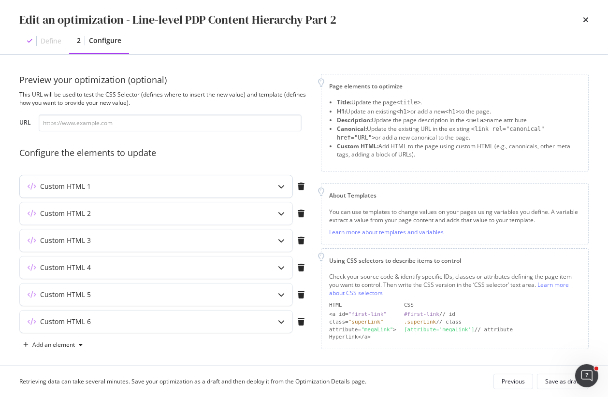
click at [280, 190] on icon "modal" at bounding box center [281, 186] width 7 height 7
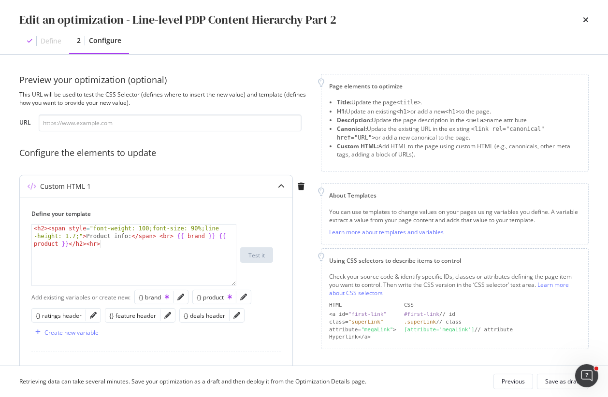
click at [280, 186] on icon "modal" at bounding box center [281, 186] width 7 height 7
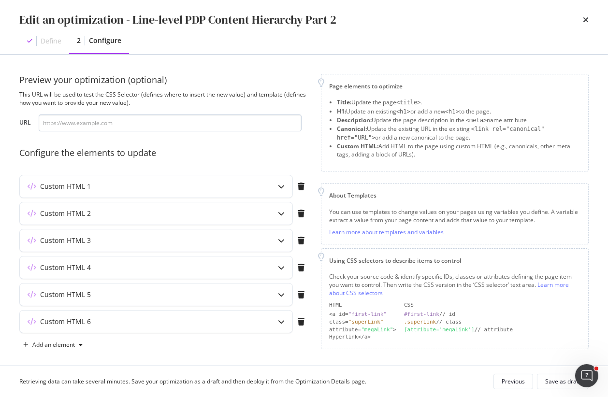
scroll to position [5, 0]
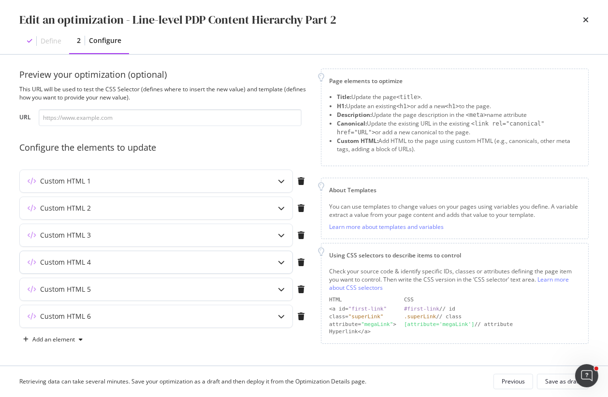
click at [281, 263] on icon "modal" at bounding box center [281, 262] width 7 height 7
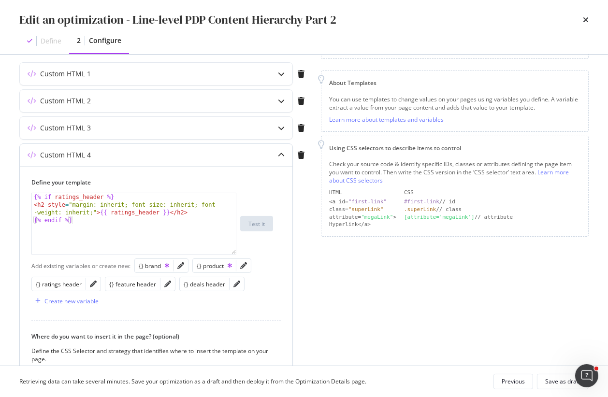
scroll to position [124, 0]
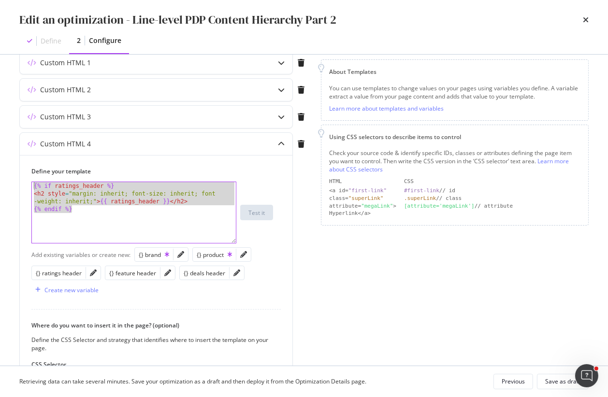
drag, startPoint x: 78, startPoint y: 208, endPoint x: 18, endPoint y: 187, distance: 63.2
click at [18, 187] on div "Preview your optimization (optional) This URL will be used to test the CSS Sele…" at bounding box center [304, 210] width 608 height 311
type textarea "{% if ratings_header %} <h2 style="margin: inherit; font-size: inherit; font-we…"
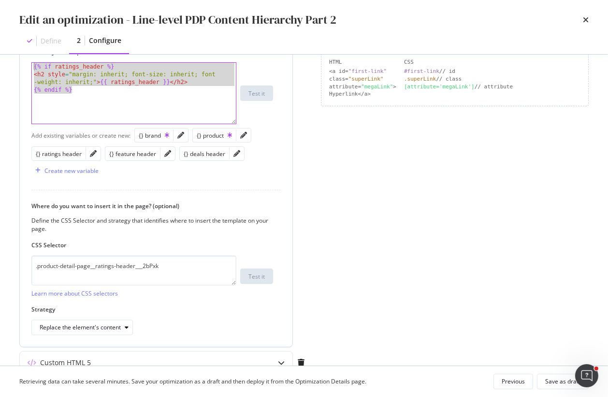
scroll to position [317, 0]
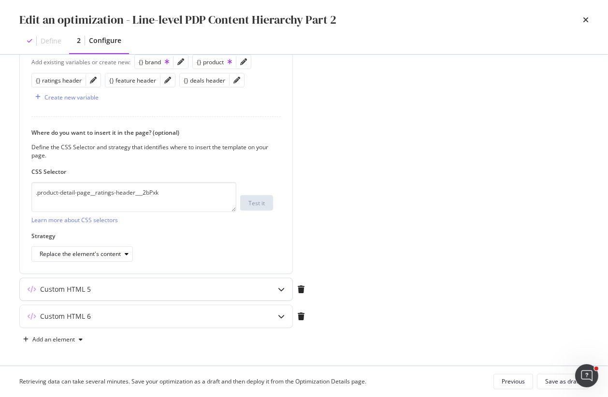
click at [281, 293] on div "modal" at bounding box center [281, 289] width 22 height 22
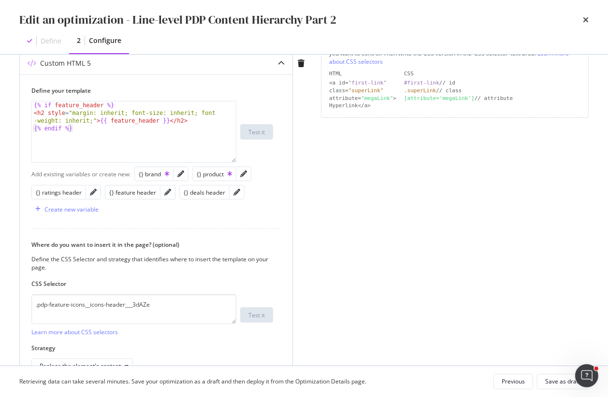
scroll to position [201, 0]
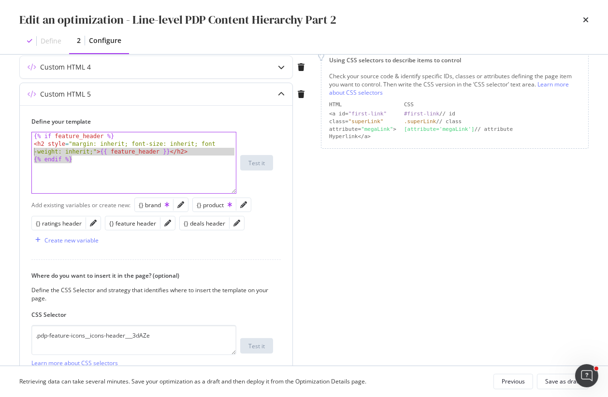
drag, startPoint x: 89, startPoint y: 162, endPoint x: 28, endPoint y: 150, distance: 62.6
click at [27, 150] on div "Define your template {% endif %} {% if feature_header %} < h2 style = "margin: …" at bounding box center [156, 260] width 273 height 311
click at [69, 149] on div "{% if feature_header %} < h2 style = "margin: inherit; font-size: inherit; font…" at bounding box center [134, 170] width 204 height 76
type textarea "<h2 style="margin: inherit; font-size: inherit; font-weight: inherit;">{{ featu…"
click at [382, 249] on div "Page elements to optimize Title: Update the page <title> . H1: Update an existi…" at bounding box center [455, 168] width 268 height 590
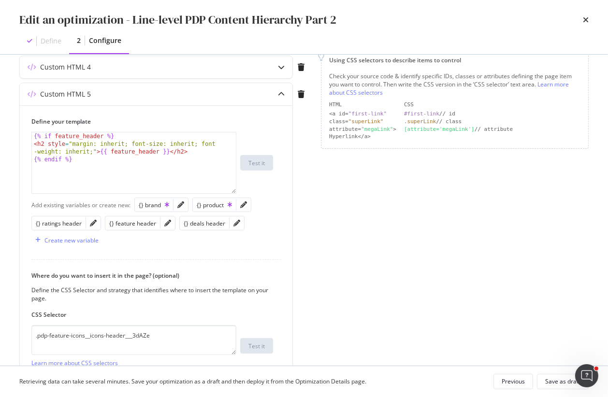
click at [382, 249] on div "Page elements to optimize Title: Update the page <title> . H1: Update an existi…" at bounding box center [455, 168] width 268 height 590
drag, startPoint x: 299, startPoint y: 18, endPoint x: 378, endPoint y: 20, distance: 78.3
click at [378, 20] on div "Edit an optimization - Line-level PDP Content Hierarchy Part 2" at bounding box center [304, 20] width 570 height 16
click at [586, 16] on icon "times" at bounding box center [586, 20] width 6 height 8
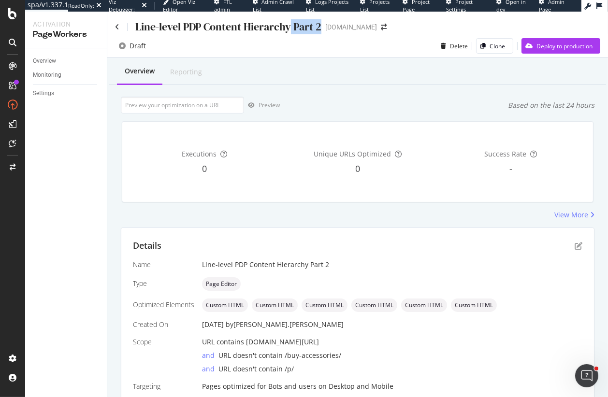
drag, startPoint x: 292, startPoint y: 29, endPoint x: 326, endPoint y: 29, distance: 34.8
click at [326, 29] on div "Line-level PDP Content Hierarchy Part 2 [DOMAIN_NAME]" at bounding box center [255, 26] width 281 height 15
click at [41, 59] on div "Overview" at bounding box center [44, 61] width 23 height 10
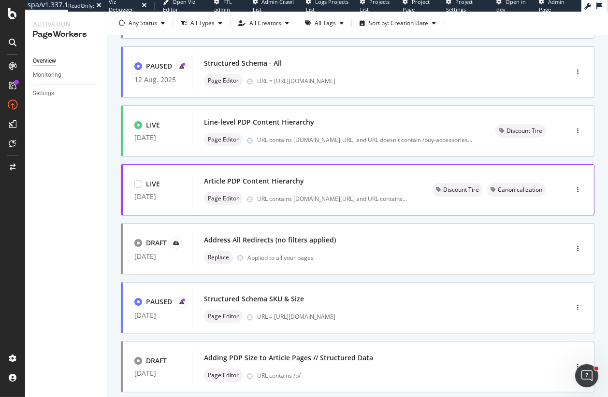
scroll to position [347, 0]
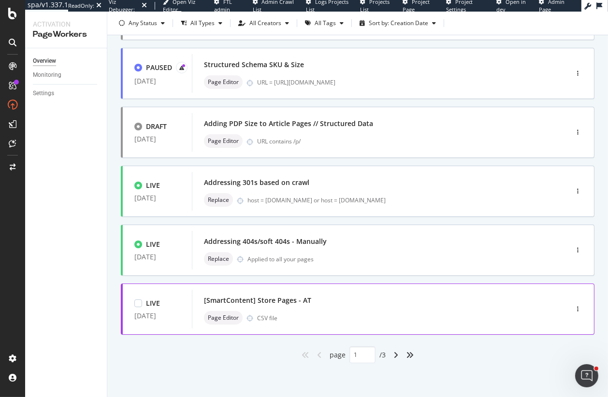
click at [283, 303] on div "[SmartContent] Store Pages - AT" at bounding box center [257, 301] width 107 height 10
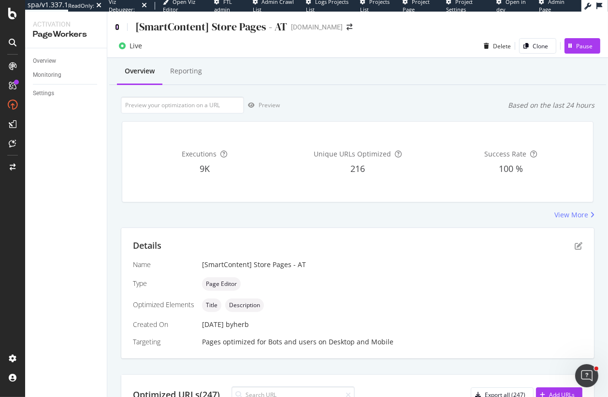
click at [117, 25] on icon at bounding box center [117, 27] width 4 height 7
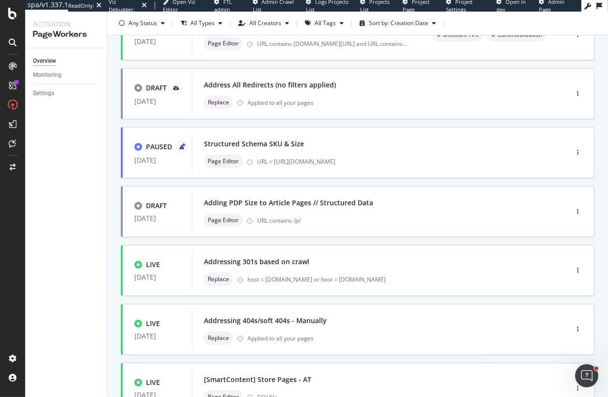
scroll to position [347, 0]
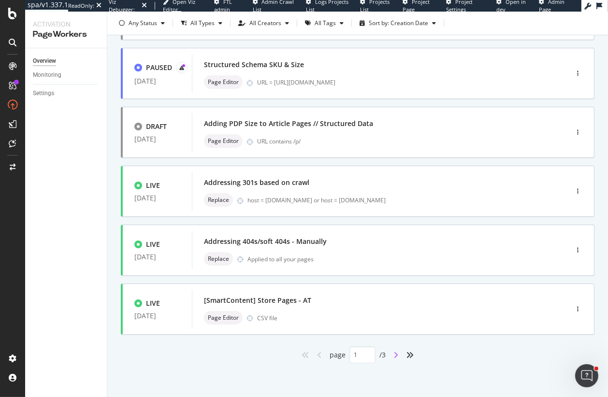
click at [394, 355] on icon "angle-right" at bounding box center [396, 355] width 5 height 8
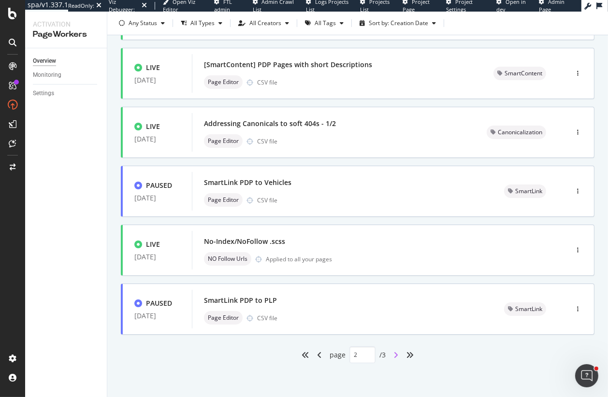
type input "2"
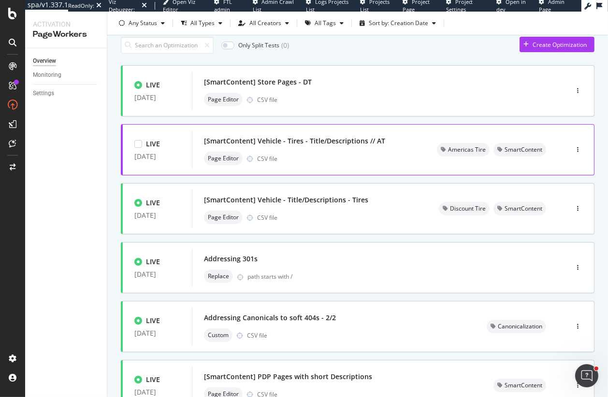
scroll to position [40, 0]
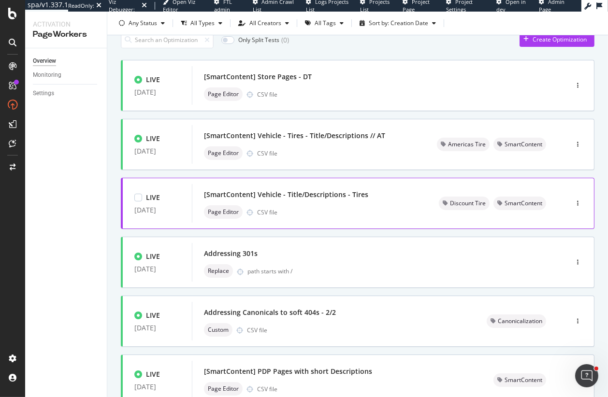
click at [285, 197] on div "[SmartContent] Vehicle - Title/Descriptions - Tires" at bounding box center [286, 195] width 164 height 10
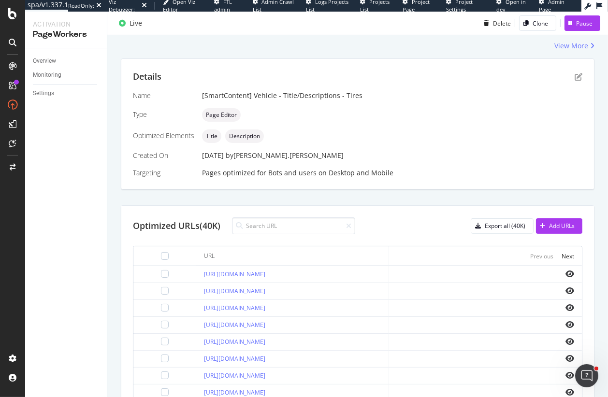
scroll to position [170, 0]
drag, startPoint x: 203, startPoint y: 223, endPoint x: 222, endPoint y: 223, distance: 18.9
click at [220, 223] on div "Optimized URLs (40K)" at bounding box center [177, 225] width 88 height 13
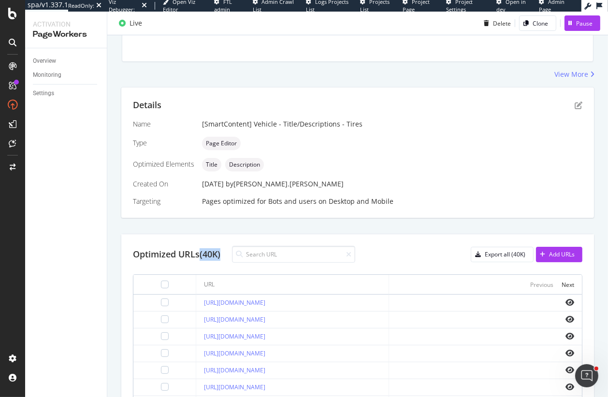
scroll to position [154, 0]
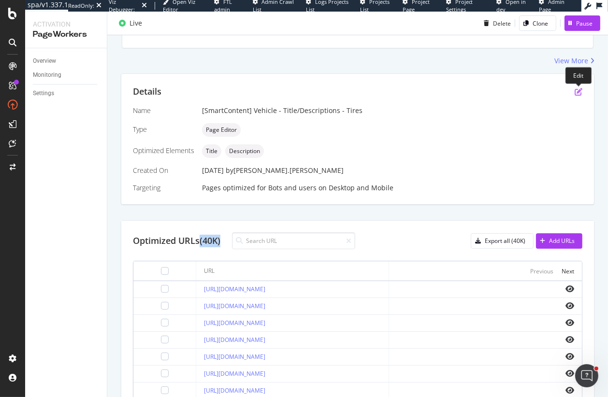
click at [580, 90] on icon "pen-to-square" at bounding box center [579, 92] width 8 height 8
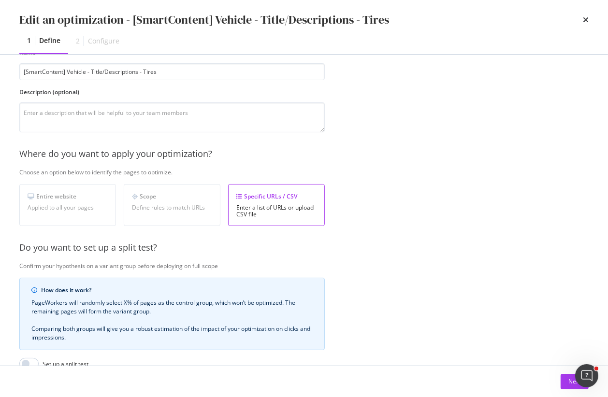
scroll to position [58, 0]
click at [565, 384] on button "Next" at bounding box center [575, 381] width 28 height 15
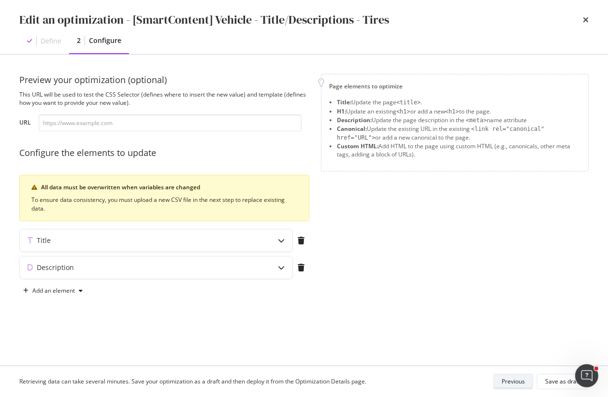
scroll to position [0, 0]
click at [282, 240] on icon "modal" at bounding box center [281, 240] width 7 height 7
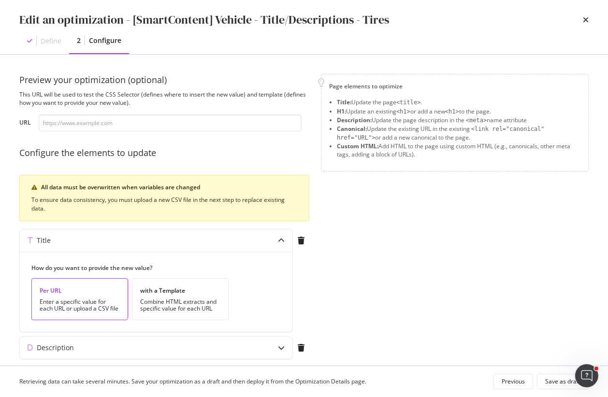
scroll to position [32, 0]
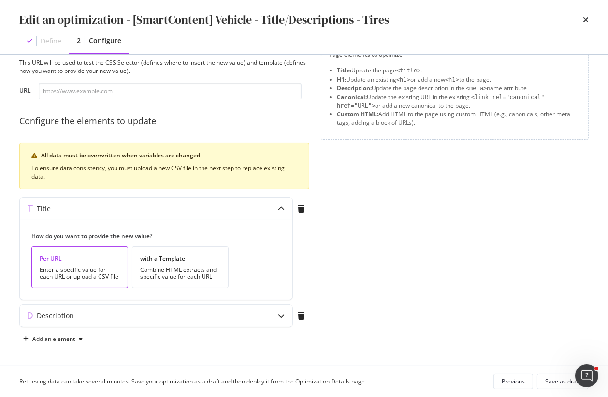
click at [457, 206] on div "Page elements to optimize Title: Update the page <title> . H1: Update an existi…" at bounding box center [455, 194] width 268 height 305
click at [588, 19] on icon "times" at bounding box center [586, 20] width 6 height 8
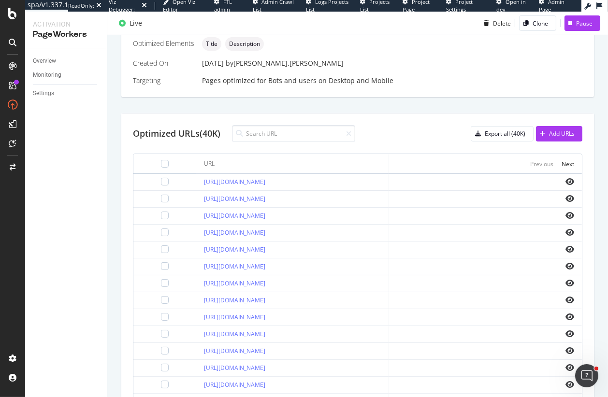
scroll to position [233, 0]
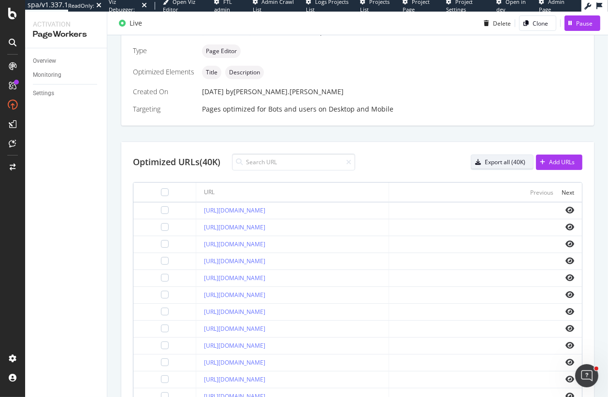
click at [505, 161] on div "Export all (40K)" at bounding box center [505, 162] width 41 height 8
click at [42, 64] on div "Overview" at bounding box center [44, 61] width 23 height 10
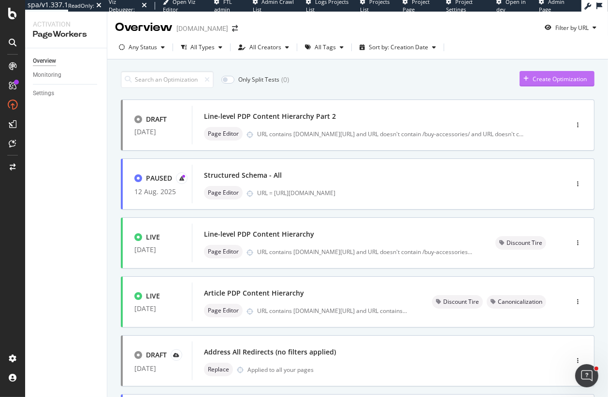
click at [552, 79] on div "Create Optimization" at bounding box center [560, 79] width 54 height 8
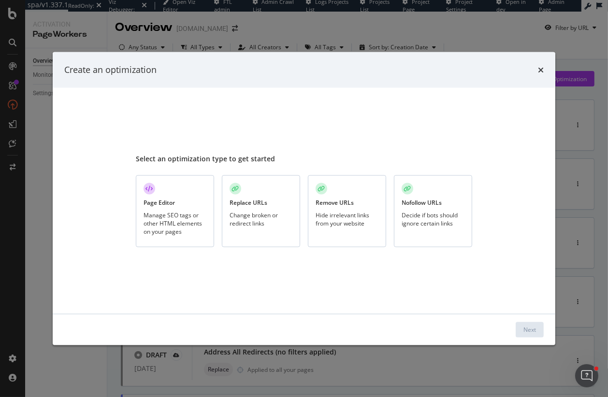
click at [341, 213] on div "Hide irrelevant links from your website" at bounding box center [347, 219] width 63 height 16
click at [534, 329] on div "Next" at bounding box center [530, 330] width 13 height 8
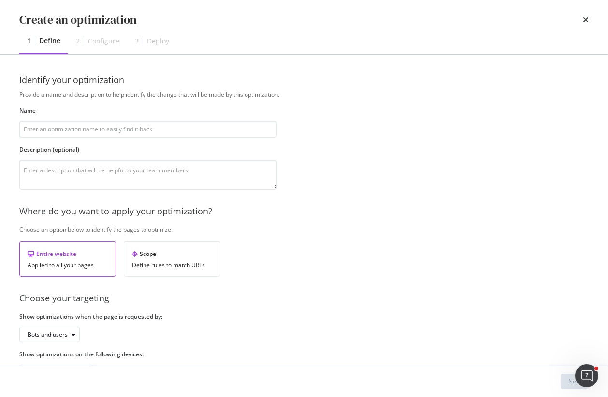
scroll to position [34, 0]
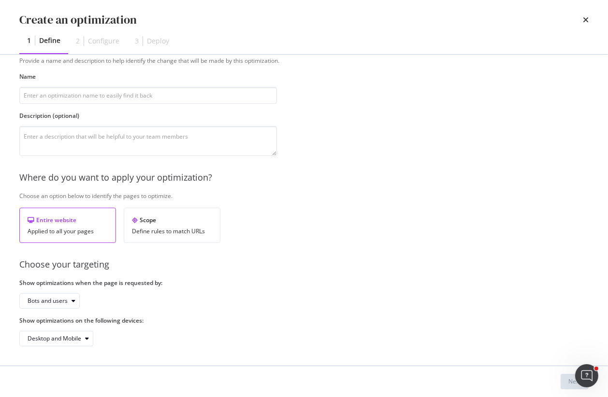
click at [120, 84] on div "Name" at bounding box center [148, 88] width 258 height 31
click at [121, 90] on input "modal" at bounding box center [148, 95] width 258 height 17
type input "tes"
click at [567, 383] on button "Next" at bounding box center [575, 381] width 28 height 15
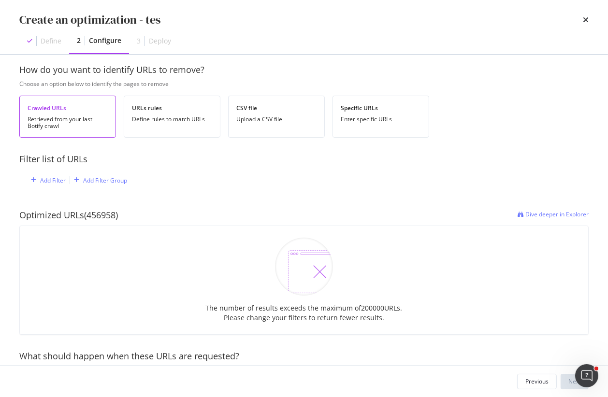
scroll to position [0, 0]
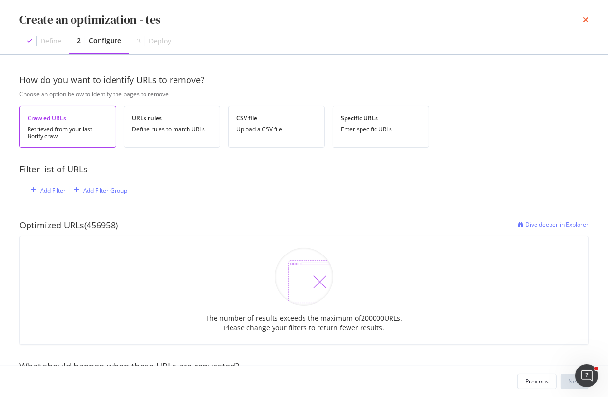
click at [586, 18] on icon "times" at bounding box center [586, 20] width 6 height 8
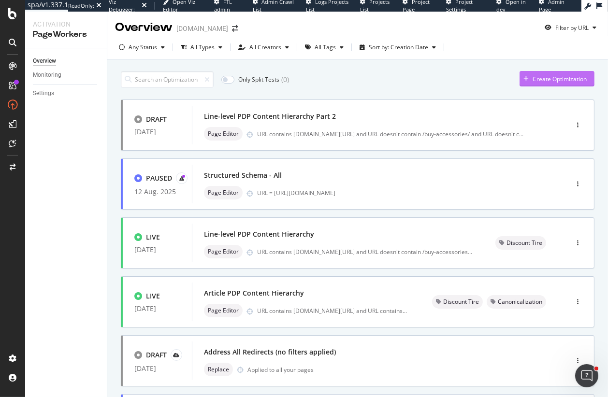
click at [535, 80] on div "Create Optimization" at bounding box center [560, 79] width 54 height 8
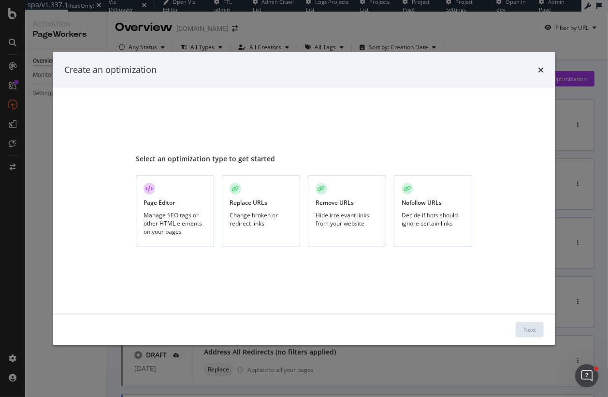
click at [434, 219] on div "Decide if bots should ignore certain links" at bounding box center [433, 219] width 63 height 16
click at [532, 332] on div "Next" at bounding box center [530, 330] width 13 height 8
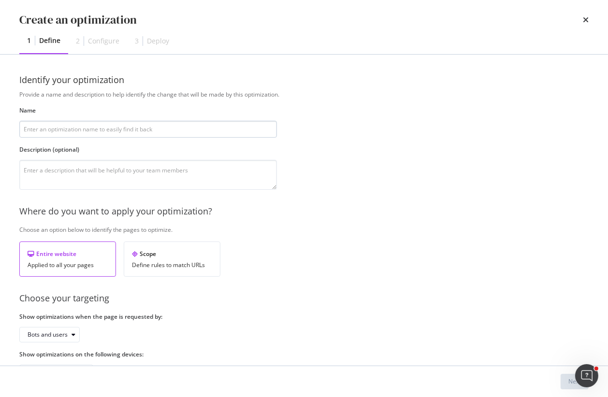
click at [112, 127] on input "modal" at bounding box center [148, 129] width 258 height 17
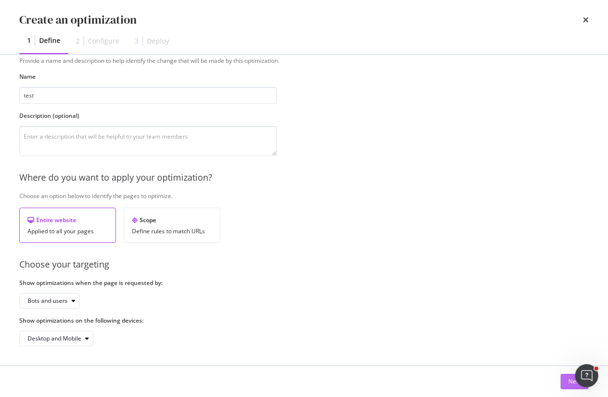
type input "test"
click at [568, 384] on button "Next" at bounding box center [575, 381] width 28 height 15
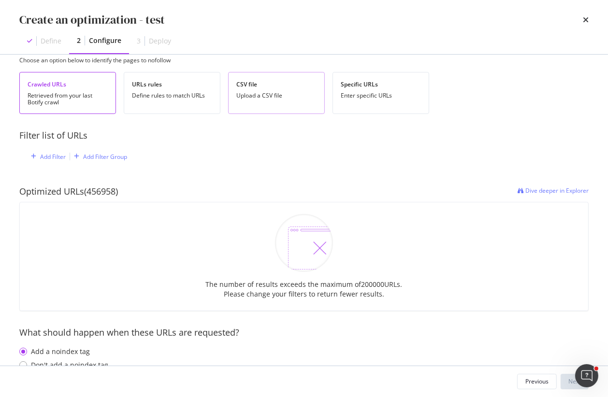
click at [259, 92] on div "Upload a CSV file" at bounding box center [276, 95] width 80 height 7
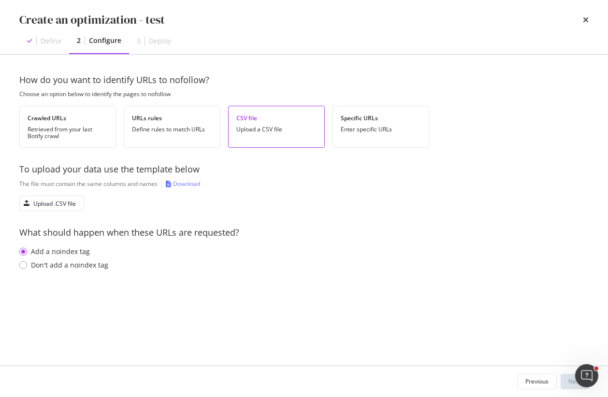
scroll to position [0, 0]
click at [585, 17] on icon "times" at bounding box center [586, 20] width 6 height 8
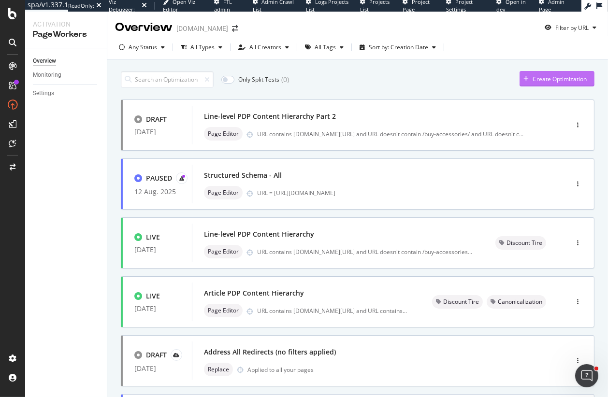
click at [582, 79] on div "Create Optimization" at bounding box center [560, 79] width 54 height 8
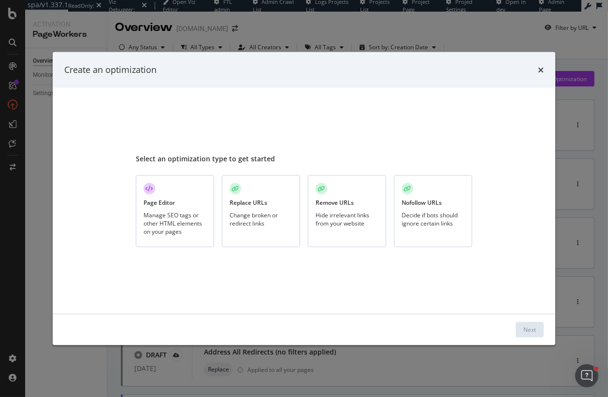
click at [423, 184] on div "Nofollow URLs Decide if bots should ignore certain links" at bounding box center [433, 211] width 78 height 72
click at [533, 329] on div "Next" at bounding box center [530, 330] width 13 height 8
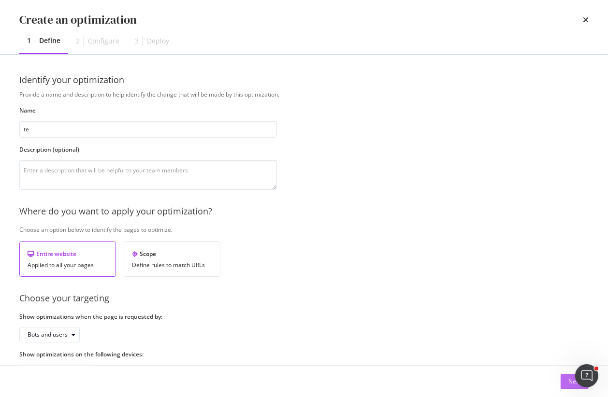
type input "te"
click at [563, 380] on button "Next" at bounding box center [575, 381] width 28 height 15
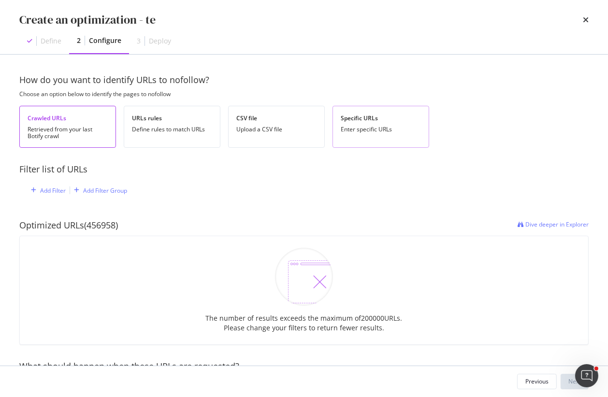
click at [363, 129] on div "Enter specific URLs" at bounding box center [381, 129] width 80 height 7
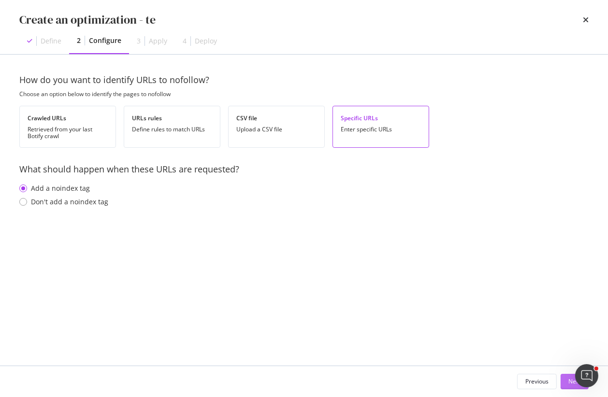
click at [570, 382] on div "Next" at bounding box center [575, 382] width 13 height 8
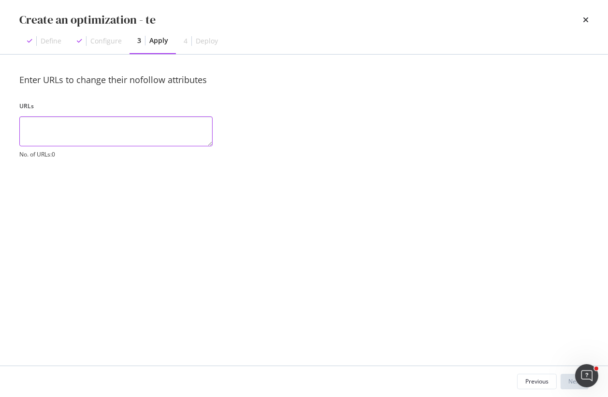
click at [130, 125] on textarea "modal" at bounding box center [115, 132] width 193 height 30
paste textarea "https://app.botify.com/discount-tire-org/discounttire.com/activation/pageworker…"
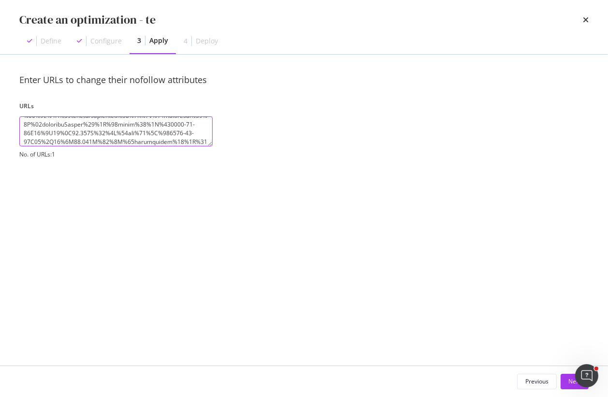
paste textarea "https://app.botify.com/discount-tire-org/discounttire.com/activation/pageworker…"
type textarea "https://app.botify.com/discount-tire-org/discounttire.com/activation/pageworker…"
click at [44, 133] on textarea "modal" at bounding box center [115, 132] width 193 height 30
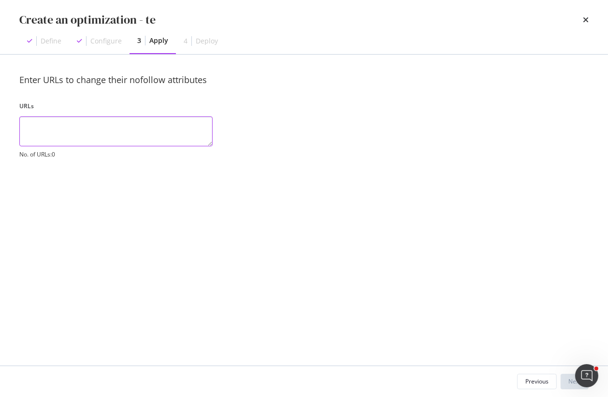
scroll to position [0, 0]
click at [535, 383] on div "Previous" at bounding box center [537, 382] width 23 height 8
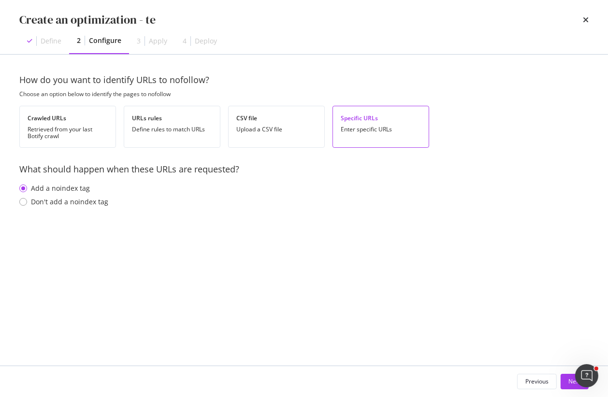
click at [384, 126] on div "Enter specific URLs" at bounding box center [381, 129] width 80 height 7
click at [566, 384] on button "Next" at bounding box center [575, 381] width 28 height 15
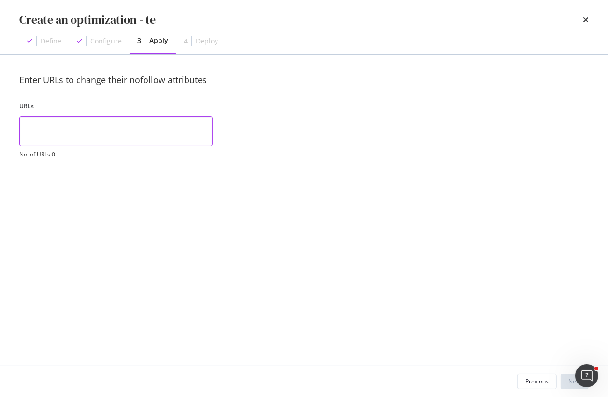
click at [144, 137] on textarea "modal" at bounding box center [115, 132] width 193 height 30
paste textarea "https://app.botify.com/discount-tire-org/discounttire.com/activation/pageworker…"
type textarea "https://app.botify.com/discount-tire-org/discounttire.com/activation/pageworker…"
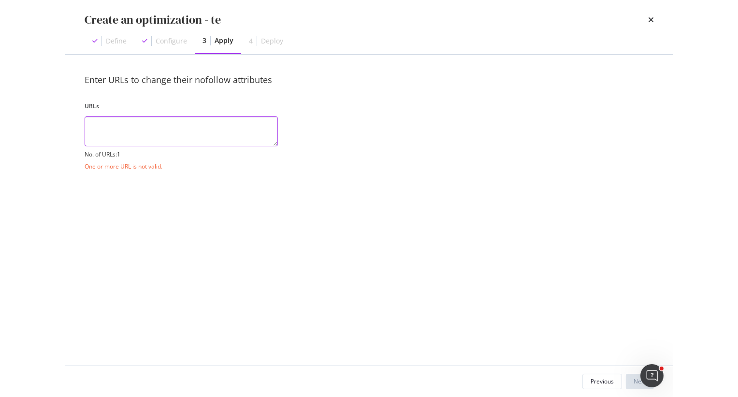
scroll to position [0, 0]
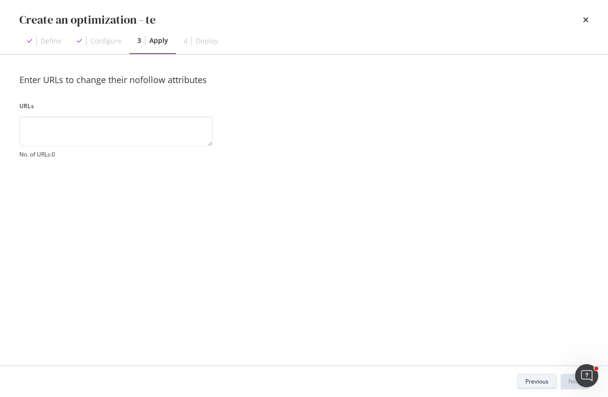
click at [524, 384] on button "Previous" at bounding box center [537, 381] width 40 height 15
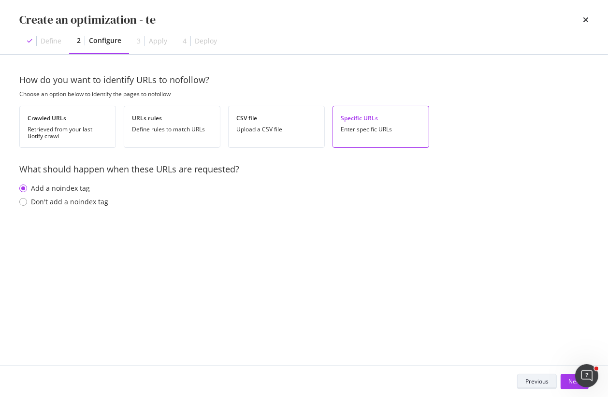
click at [529, 387] on div "Previous" at bounding box center [537, 382] width 23 height 14
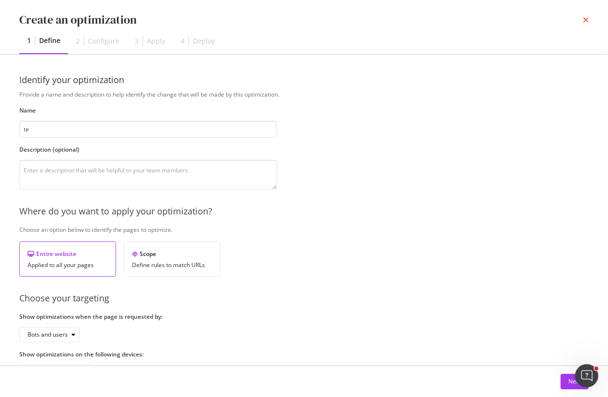
click at [585, 20] on icon "times" at bounding box center [586, 20] width 6 height 8
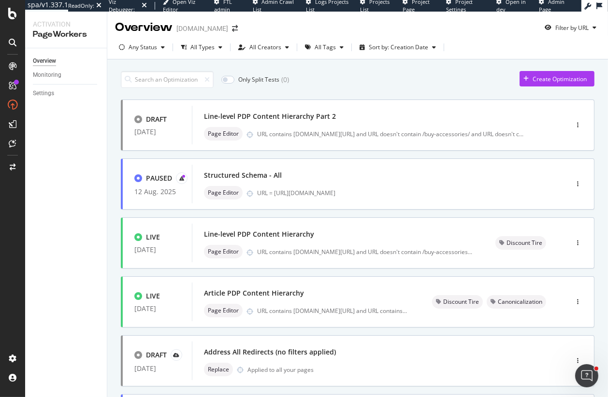
click at [446, 88] on div "Only Split Tests ( 0 ) Create Optimization" at bounding box center [358, 79] width 474 height 17
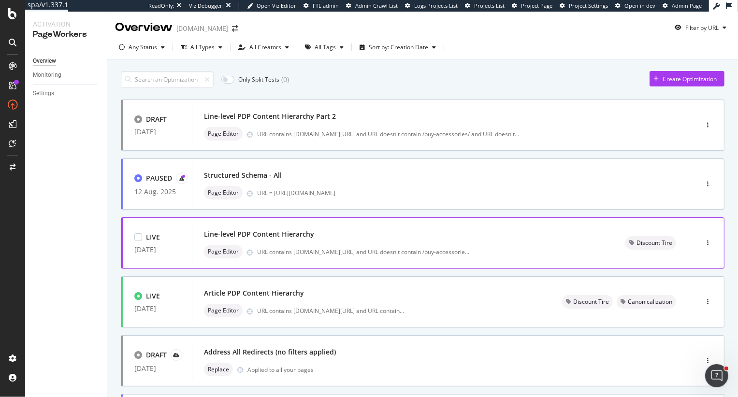
click at [290, 237] on div "Line-level PDP Content Hierarchy" at bounding box center [259, 235] width 110 height 10
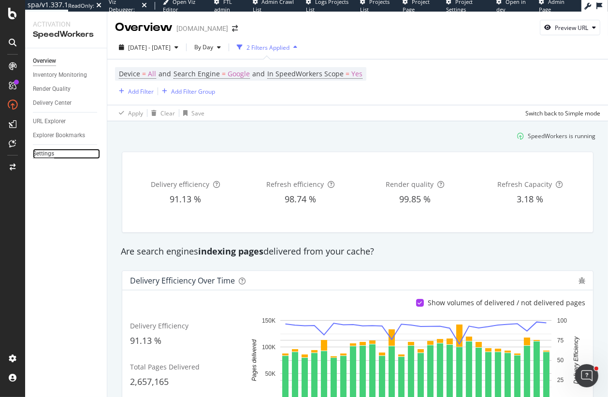
click at [37, 152] on div "Settings" at bounding box center [43, 154] width 21 height 10
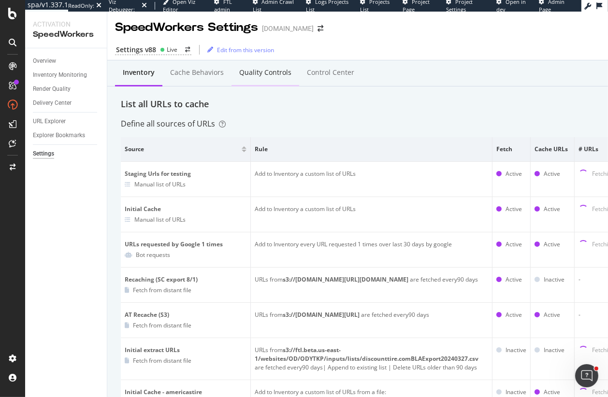
click at [266, 75] on div "Quality Controls" at bounding box center [265, 73] width 52 height 10
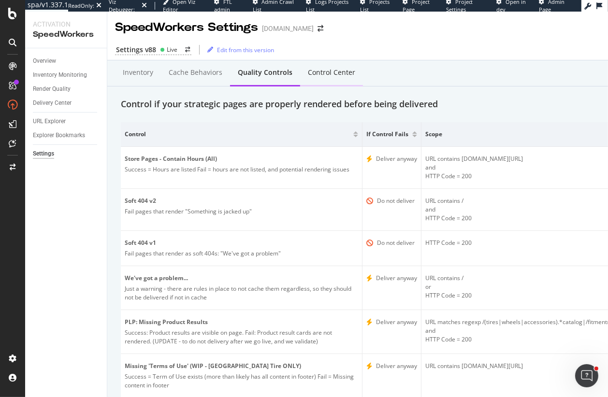
click at [319, 75] on div "Control Center" at bounding box center [331, 73] width 47 height 10
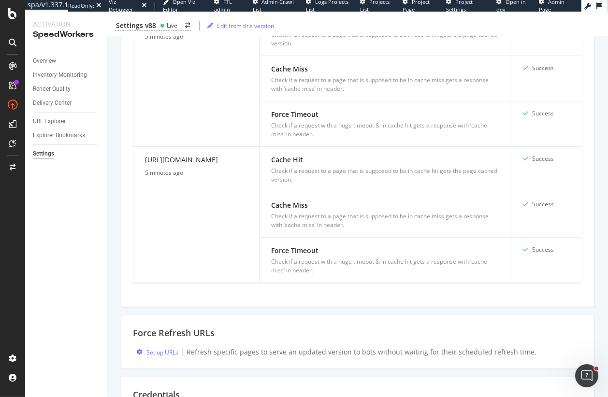
scroll to position [413, 0]
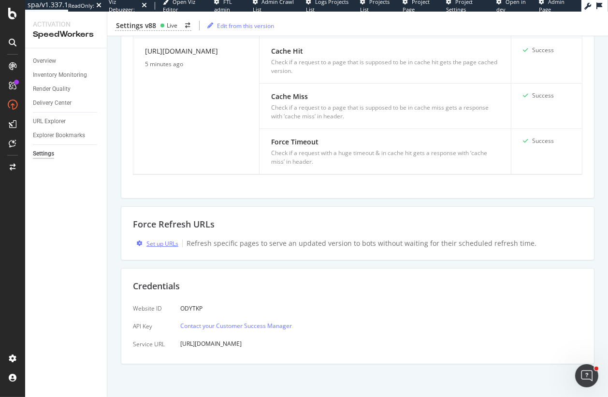
click at [160, 242] on div "Set up URLs" at bounding box center [162, 244] width 32 height 8
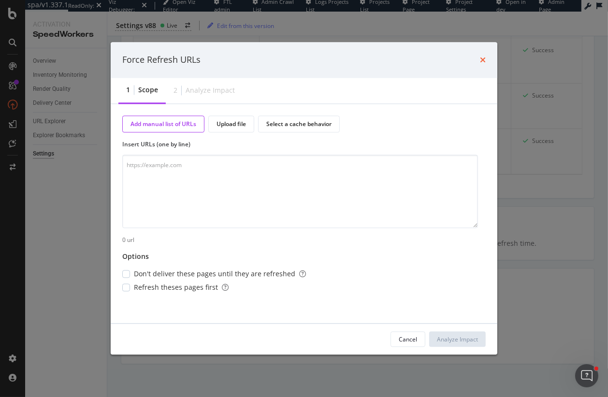
click at [483, 57] on icon "times" at bounding box center [483, 60] width 6 height 8
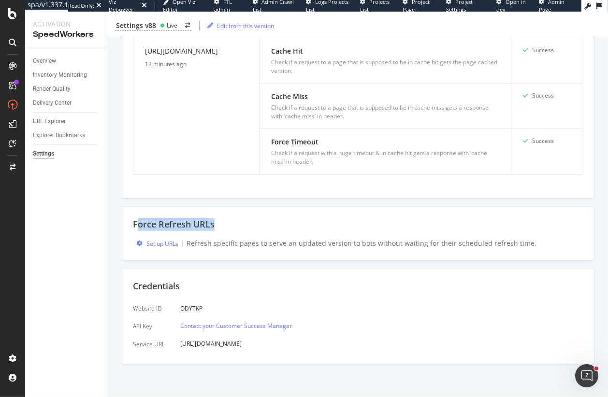
drag, startPoint x: 135, startPoint y: 224, endPoint x: 222, endPoint y: 224, distance: 86.5
click at [222, 224] on div "Force Refresh URLs" at bounding box center [358, 225] width 450 height 13
click at [152, 242] on div "Set up URLs" at bounding box center [162, 244] width 32 height 8
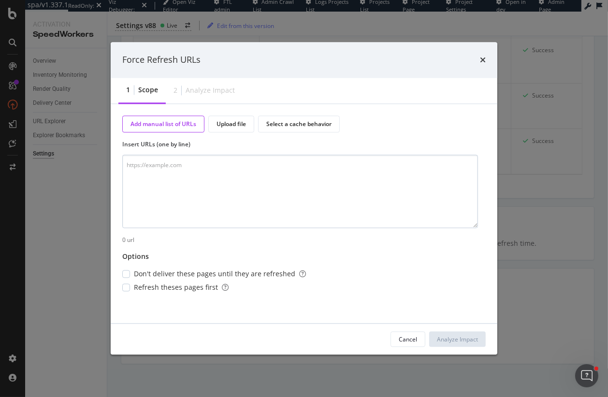
click at [190, 185] on textarea "modal" at bounding box center [300, 191] width 356 height 73
click at [158, 169] on textarea "modal" at bounding box center [300, 191] width 356 height 73
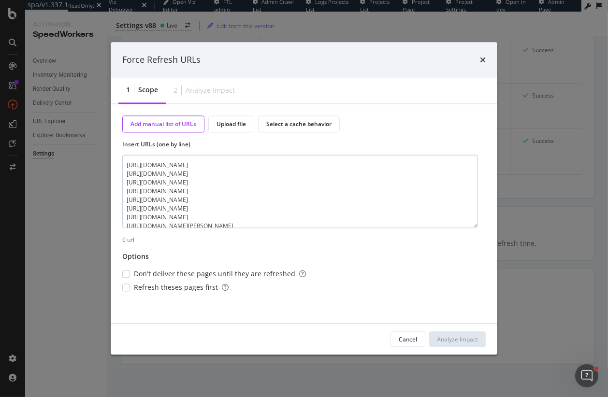
scroll to position [19, 0]
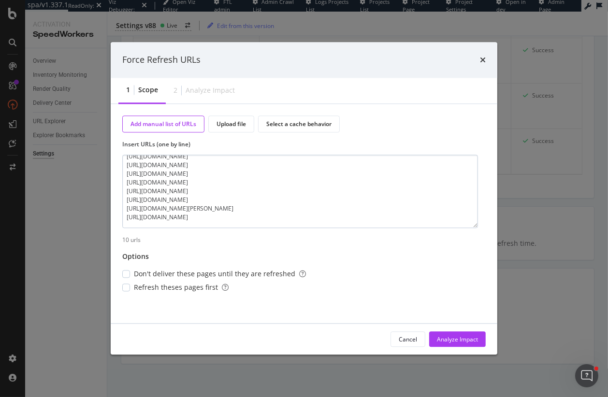
click at [137, 224] on textarea "https://www.discounttire.com/promotions/goodyear-tires https://www.discounttire…" at bounding box center [300, 191] width 356 height 73
type textarea "https://www.discounttire.com/promotions/goodyear-tires https://www.discounttire…"
click at [127, 276] on div "modal" at bounding box center [126, 275] width 8 height 8
drag, startPoint x: 241, startPoint y: 274, endPoint x: 248, endPoint y: 276, distance: 7.6
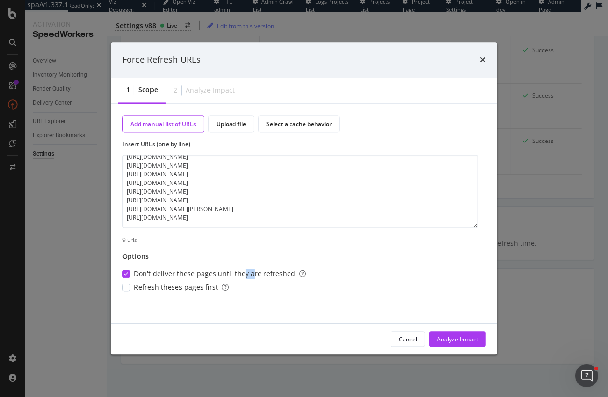
click at [248, 276] on span "Don't deliver these pages until they are refreshed" at bounding box center [220, 275] width 172 height 10
click at [336, 209] on textarea "https://www.discounttire.com/promotions/goodyear-tires https://www.discounttire…" at bounding box center [300, 191] width 356 height 73
click at [123, 286] on div "modal" at bounding box center [126, 288] width 8 height 8
click at [464, 339] on div "Analyze Impact" at bounding box center [457, 340] width 41 height 8
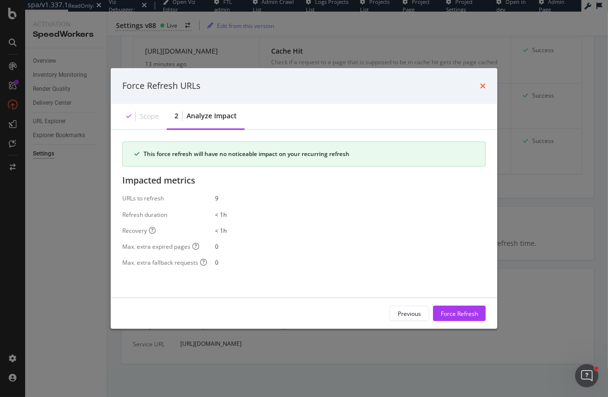
click at [482, 87] on icon "times" at bounding box center [483, 86] width 6 height 8
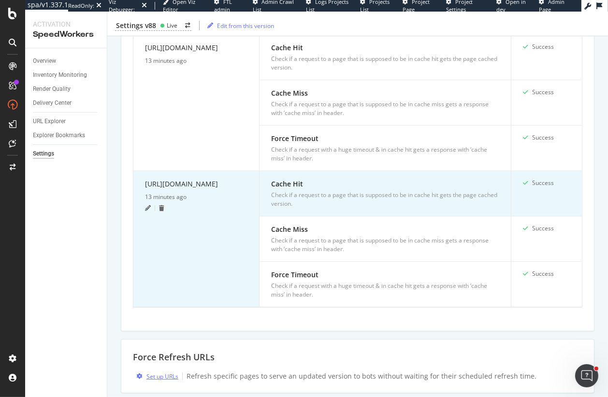
scroll to position [0, 0]
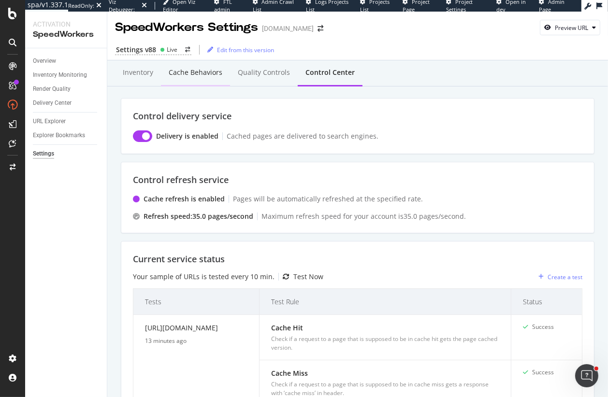
click at [204, 74] on div "Cache behaviors" at bounding box center [196, 73] width 54 height 10
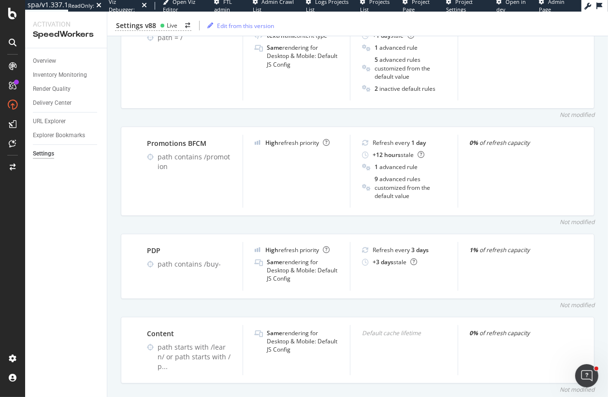
scroll to position [435, 0]
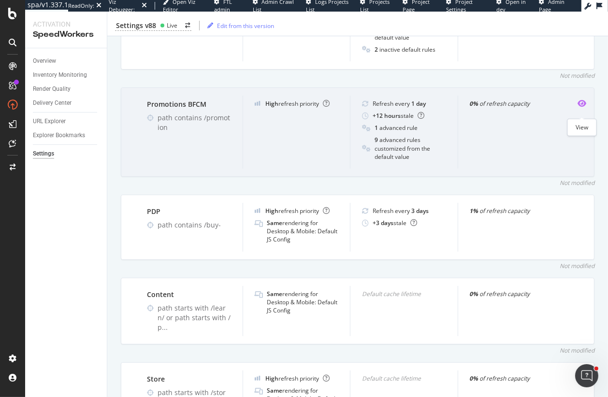
click at [584, 107] on icon "eye" at bounding box center [582, 104] width 9 height 8
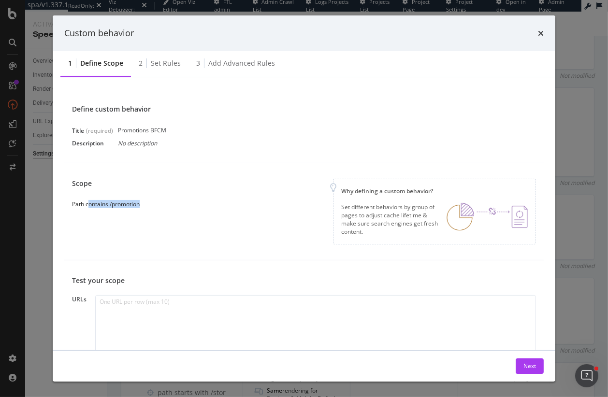
drag, startPoint x: 90, startPoint y: 204, endPoint x: 175, endPoint y: 204, distance: 85.1
click at [175, 204] on div "Scope Path contains /promotion Why defining a custom behavior? Set different be…" at bounding box center [304, 212] width 464 height 66
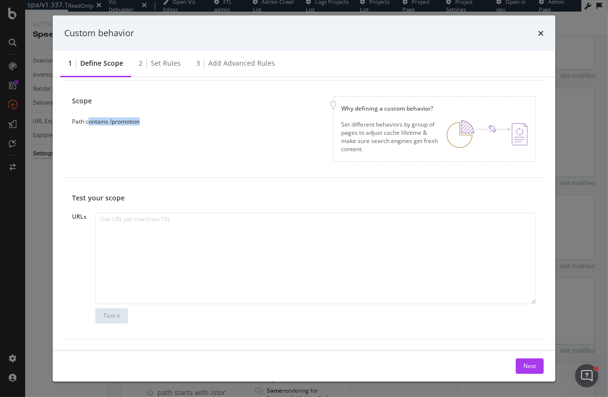
scroll to position [0, 0]
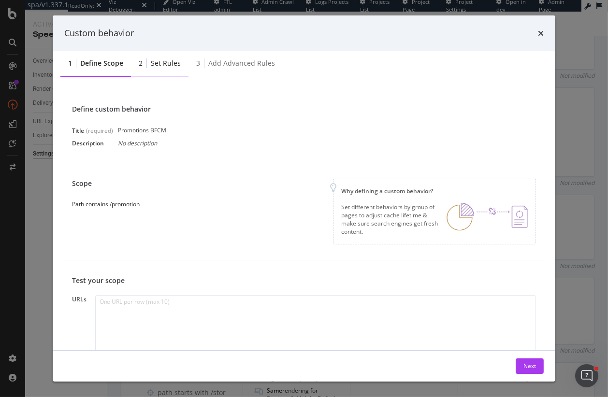
click at [168, 58] on div "Set rules" at bounding box center [166, 63] width 30 height 10
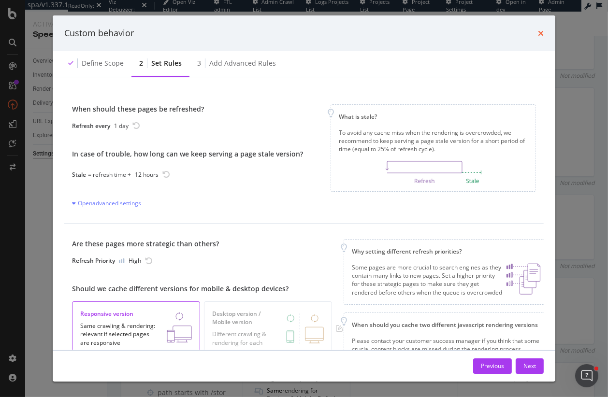
click at [540, 32] on icon "times" at bounding box center [541, 33] width 6 height 8
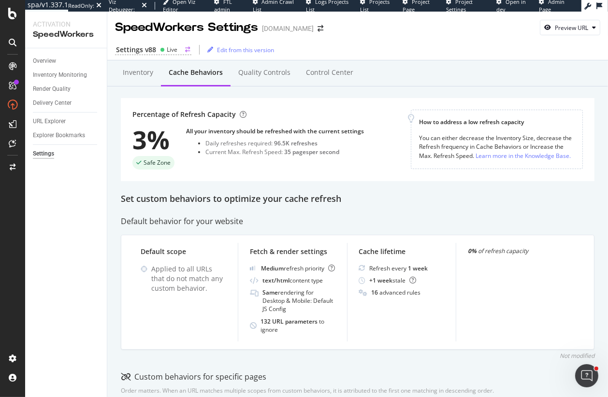
click at [142, 53] on div "Settings v88" at bounding box center [136, 50] width 40 height 10
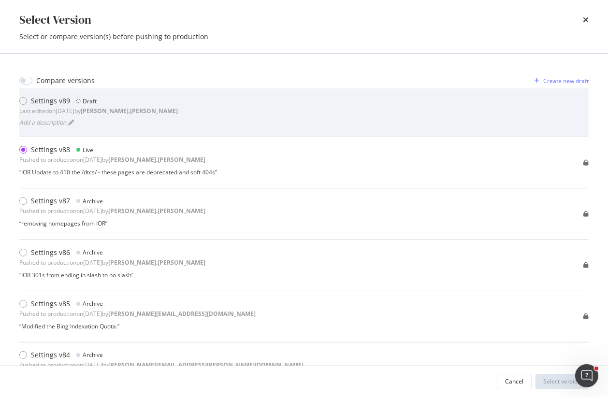
click at [127, 113] on b "heidi.noonan" at bounding box center [129, 111] width 97 height 8
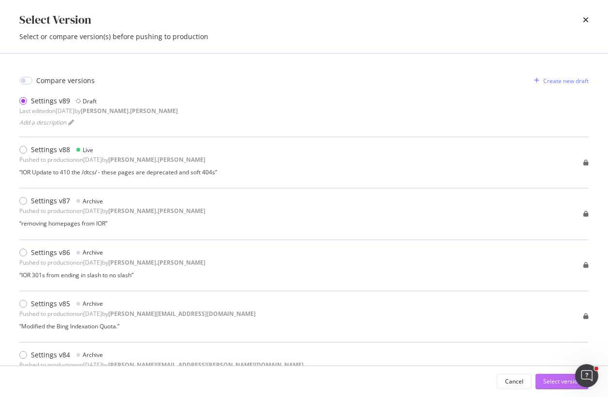
click at [549, 380] on div "Select version" at bounding box center [562, 382] width 38 height 8
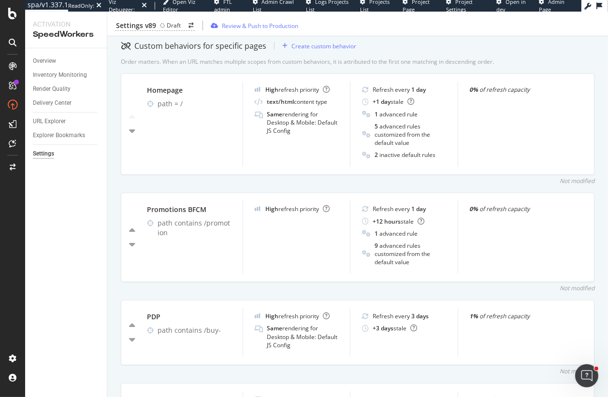
scroll to position [347, 0]
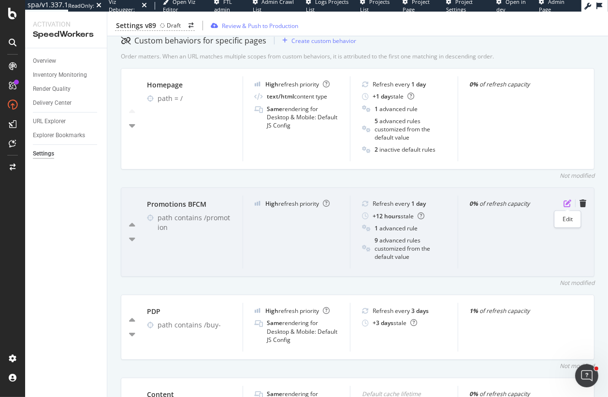
click at [565, 203] on icon "pen-to-square" at bounding box center [568, 204] width 8 height 8
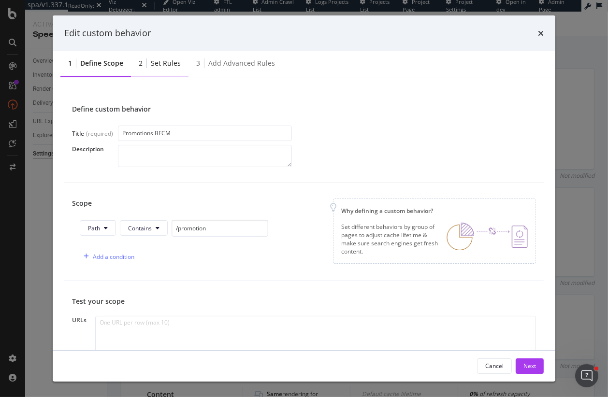
click at [168, 67] on div "Set rules" at bounding box center [166, 63] width 30 height 10
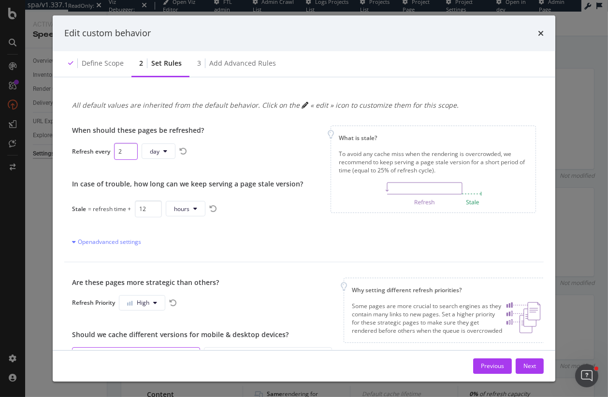
click at [129, 149] on input "2" at bounding box center [126, 151] width 24 height 17
click at [129, 149] on input "3" at bounding box center [126, 151] width 24 height 17
click at [129, 149] on input "4" at bounding box center [126, 151] width 24 height 17
click at [129, 149] on input "5" at bounding box center [126, 151] width 24 height 17
click at [129, 149] on input "6" at bounding box center [126, 151] width 24 height 17
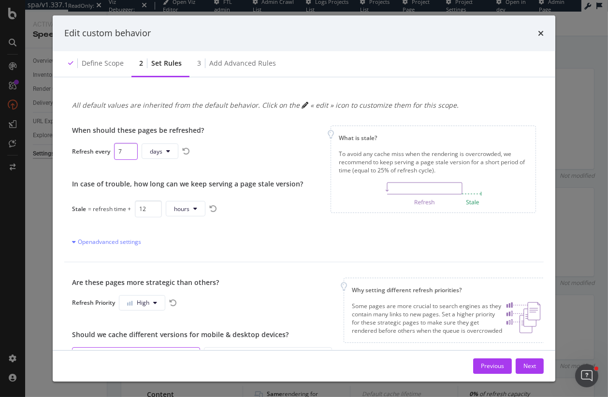
click at [129, 149] on input "7" at bounding box center [126, 151] width 24 height 17
click at [129, 149] on input "8" at bounding box center [126, 151] width 24 height 17
click at [129, 149] on input "9" at bounding box center [126, 151] width 24 height 17
click at [168, 154] on icon "modal" at bounding box center [168, 151] width 4 height 6
click at [160, 190] on span "hours" at bounding box center [161, 188] width 22 height 9
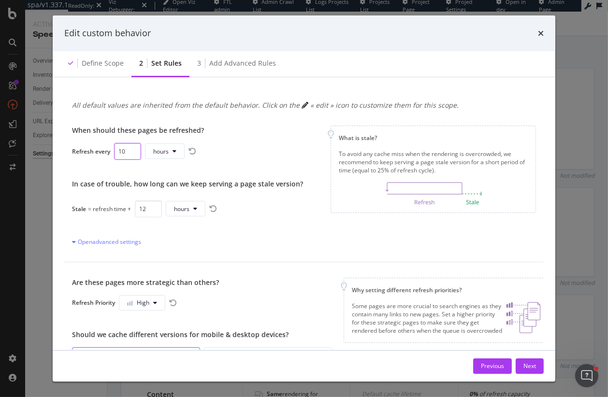
click at [131, 148] on input "10" at bounding box center [127, 151] width 27 height 17
click at [131, 148] on input "11" at bounding box center [127, 151] width 27 height 17
click at [131, 148] on input "12" at bounding box center [127, 151] width 27 height 17
click at [131, 148] on input "13" at bounding box center [127, 151] width 27 height 17
type input "14"
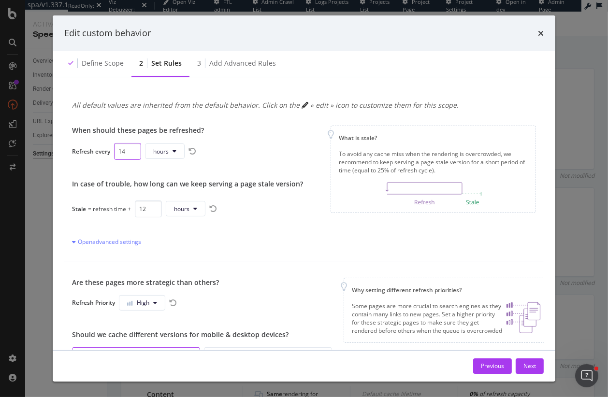
click at [134, 148] on input "14" at bounding box center [127, 151] width 27 height 17
click at [295, 170] on div "When should these pages be refreshed? Refresh every 14 hours In case of trouble…" at bounding box center [187, 186] width 231 height 121
click at [154, 206] on input "13" at bounding box center [148, 209] width 27 height 17
type input "12"
click at [155, 212] on input "12" at bounding box center [148, 209] width 27 height 17
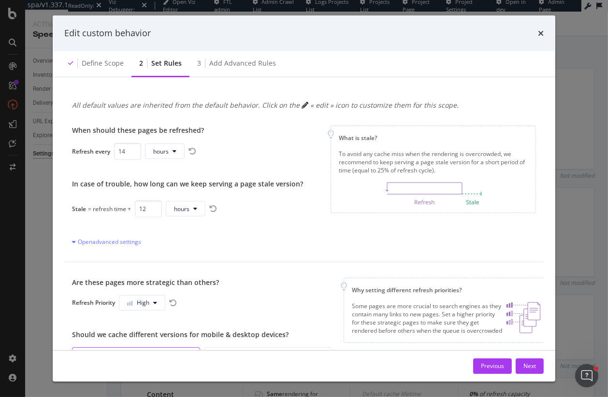
click at [290, 246] on div "Open advanced settings" at bounding box center [187, 242] width 231 height 10
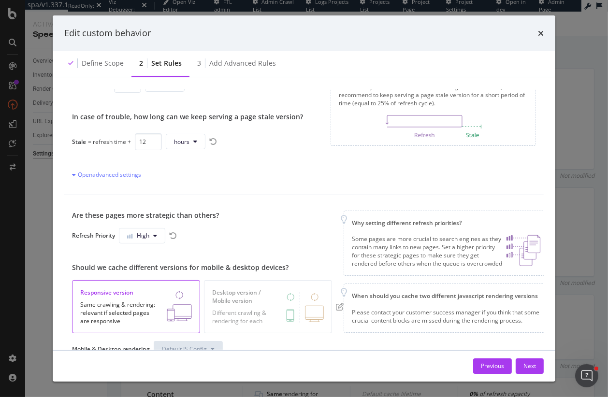
scroll to position [89, 0]
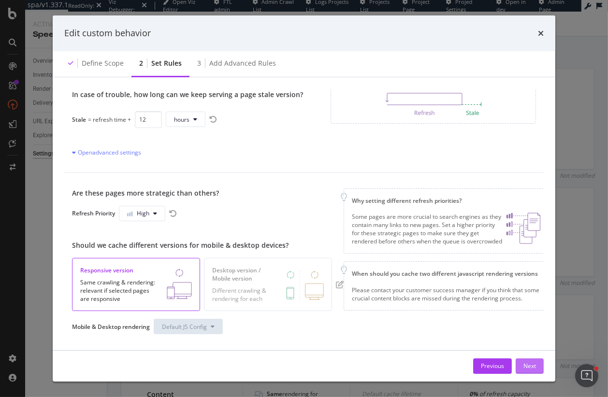
click at [535, 363] on div "Next" at bounding box center [530, 366] width 13 height 8
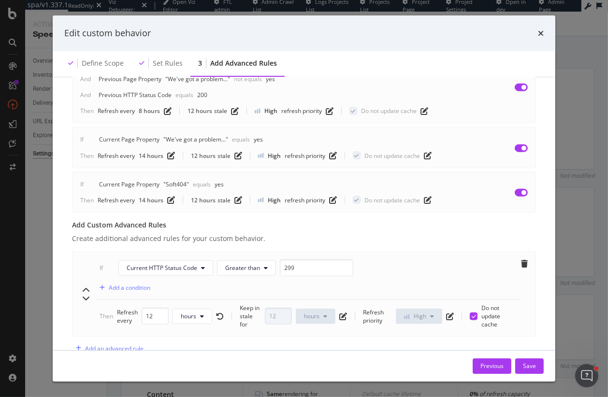
scroll to position [896, 0]
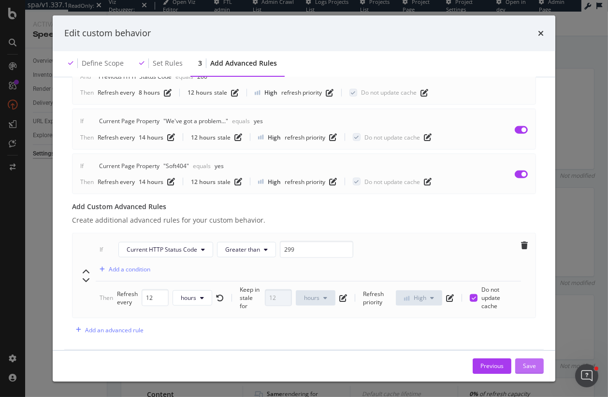
click at [527, 368] on div "Save" at bounding box center [529, 366] width 13 height 8
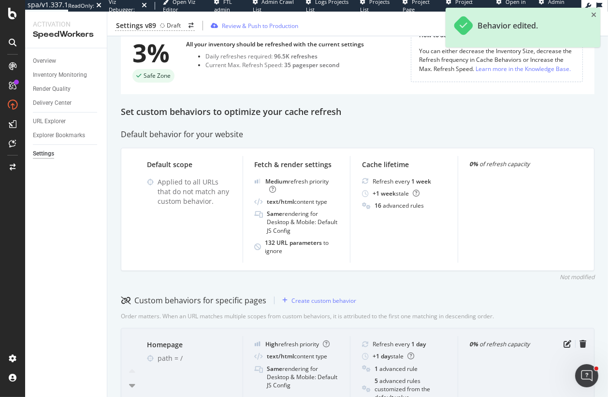
scroll to position [0, 0]
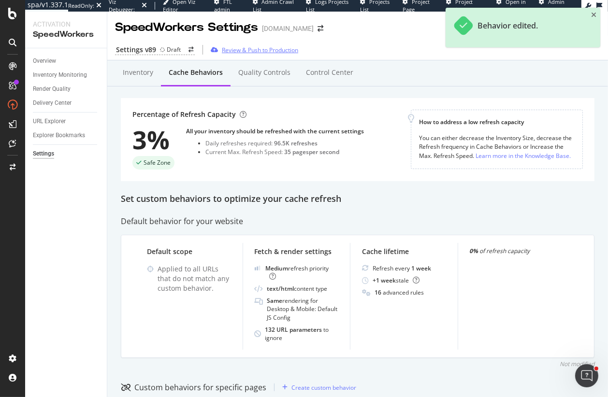
click at [239, 50] on div "Review & Push to Production" at bounding box center [260, 50] width 76 height 8
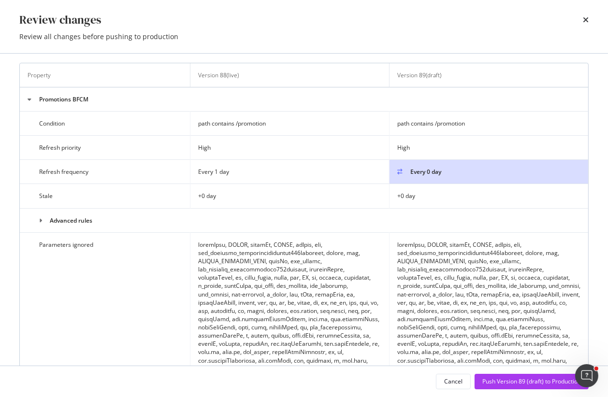
scroll to position [440, 0]
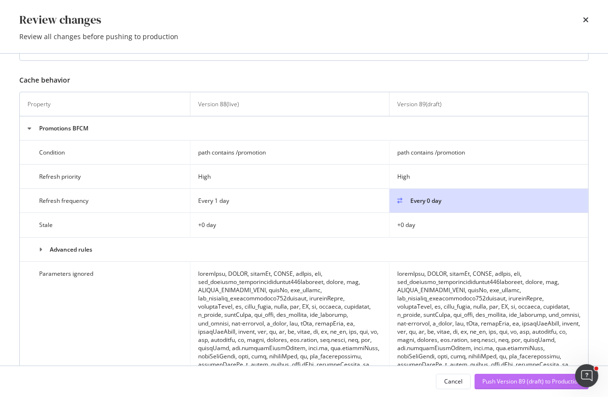
click at [510, 383] on div "Push Version 89 (draft) to Production" at bounding box center [531, 382] width 99 height 8
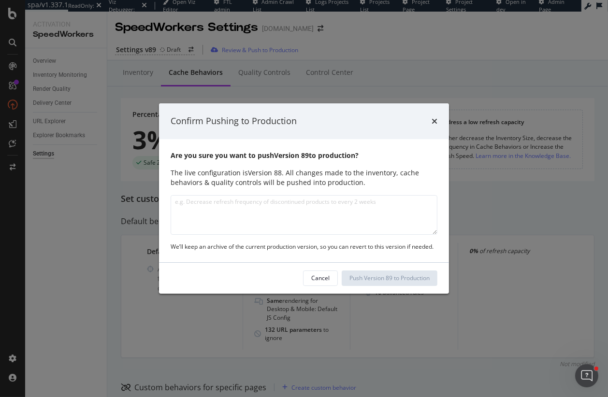
click at [193, 198] on textarea "modal" at bounding box center [304, 215] width 267 height 40
click at [241, 203] on textarea "Promotion Refresh Cadance Update" at bounding box center [304, 215] width 267 height 40
type textarea "Promotion Refresh Cadence Update"
click at [369, 282] on div "Push Version 89 to Production" at bounding box center [390, 278] width 80 height 8
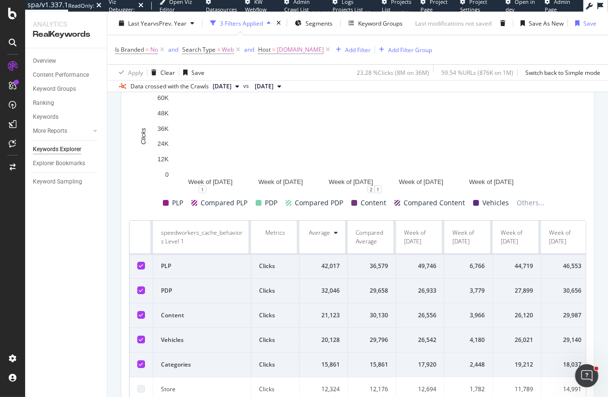
scroll to position [352, 0]
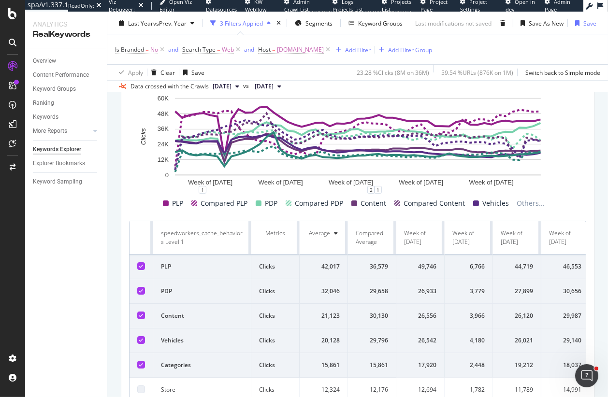
drag, startPoint x: 141, startPoint y: 291, endPoint x: 163, endPoint y: 316, distance: 33.6
click at [141, 291] on icon at bounding box center [141, 291] width 4 height 5
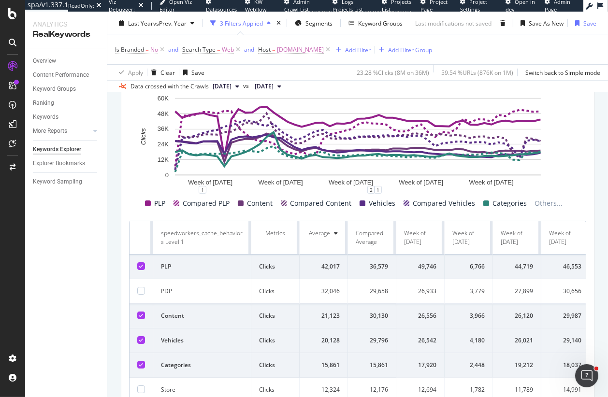
click at [139, 315] on icon at bounding box center [141, 315] width 4 height 5
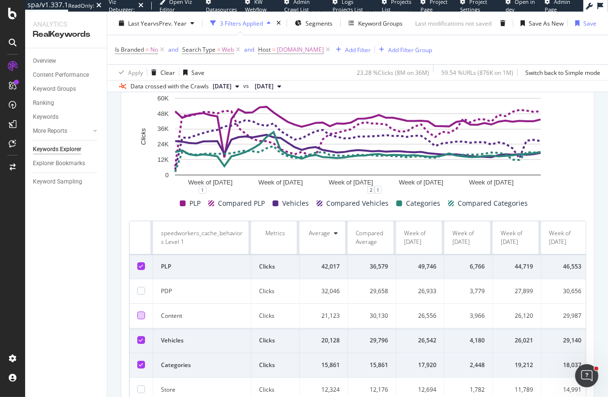
click at [140, 342] on icon at bounding box center [141, 340] width 4 height 5
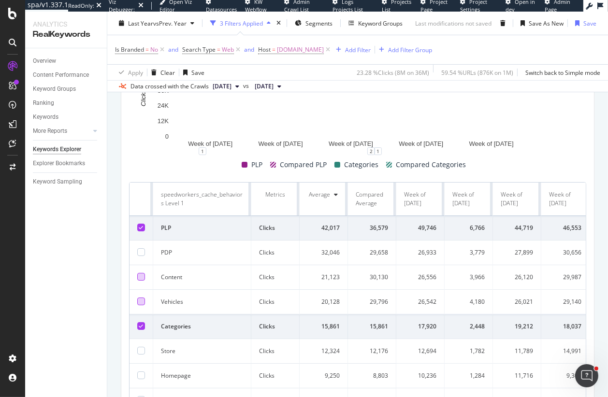
scroll to position [404, 0]
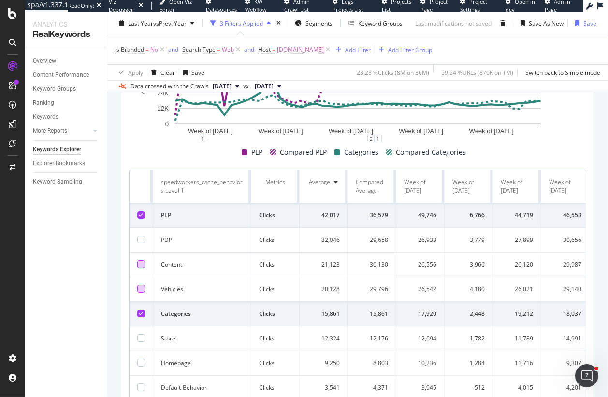
click at [139, 315] on icon at bounding box center [141, 313] width 4 height 5
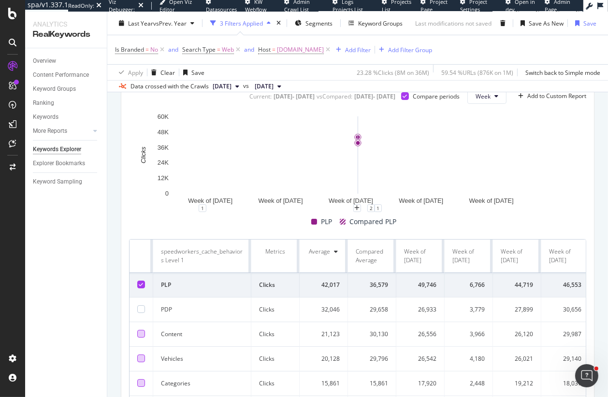
scroll to position [341, 0]
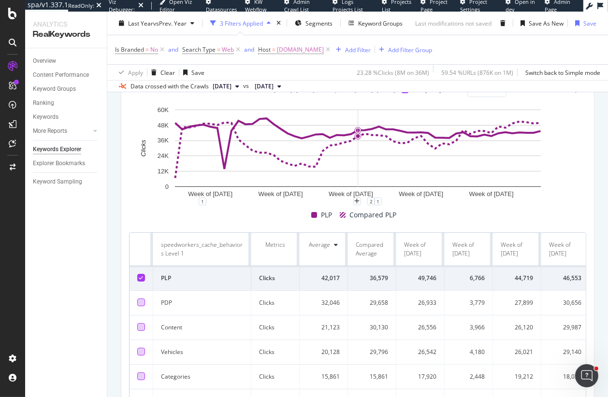
click at [140, 306] on div at bounding box center [141, 303] width 8 height 8
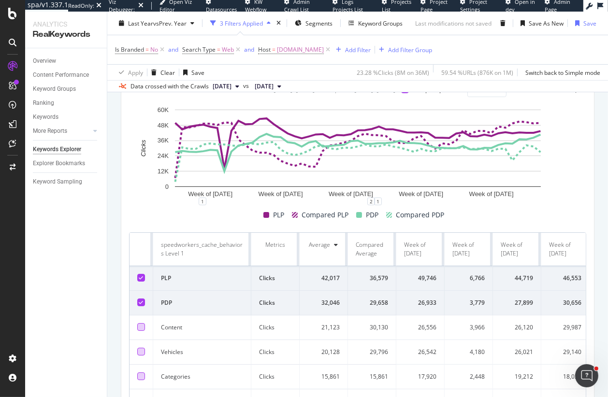
click at [140, 280] on icon at bounding box center [141, 278] width 4 height 5
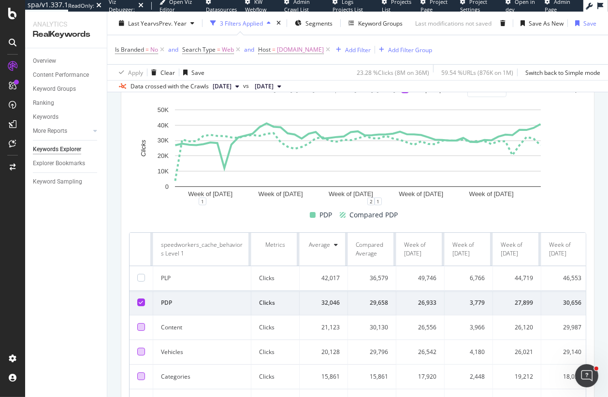
drag, startPoint x: 140, startPoint y: 279, endPoint x: 140, endPoint y: 307, distance: 27.6
click at [140, 279] on div at bounding box center [141, 278] width 8 height 8
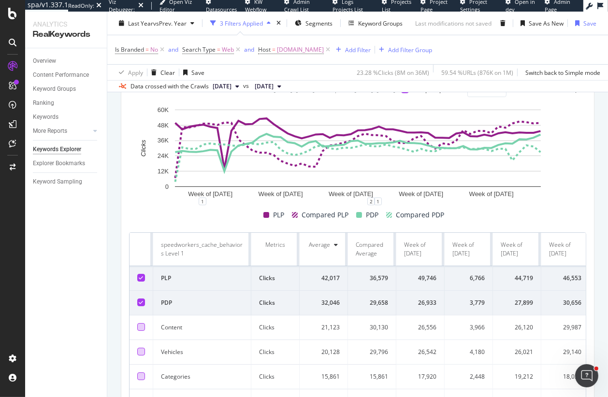
click at [140, 303] on icon at bounding box center [141, 302] width 4 height 5
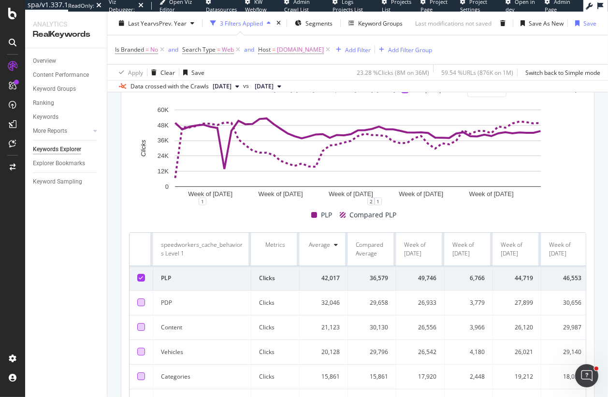
click at [141, 277] on icon at bounding box center [141, 278] width 4 height 5
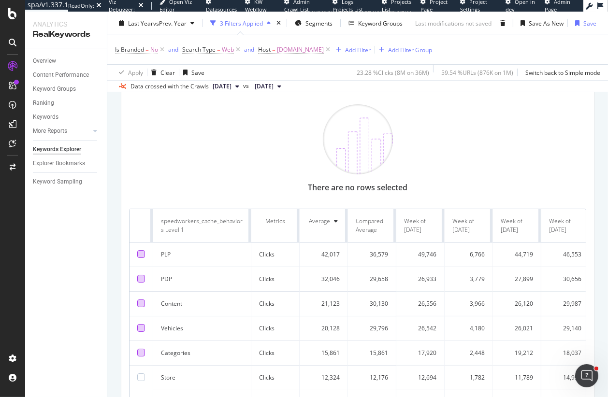
scroll to position [359, 0]
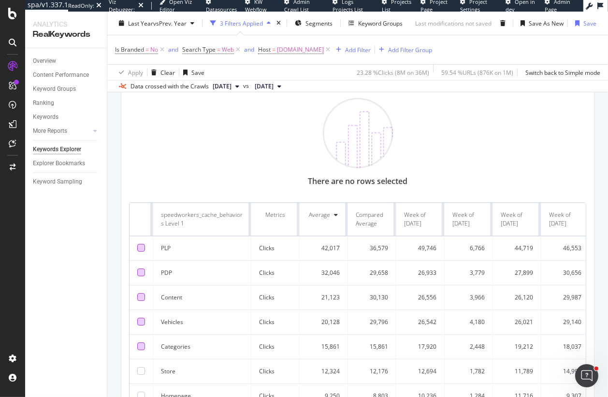
click at [140, 298] on div at bounding box center [141, 297] width 8 height 8
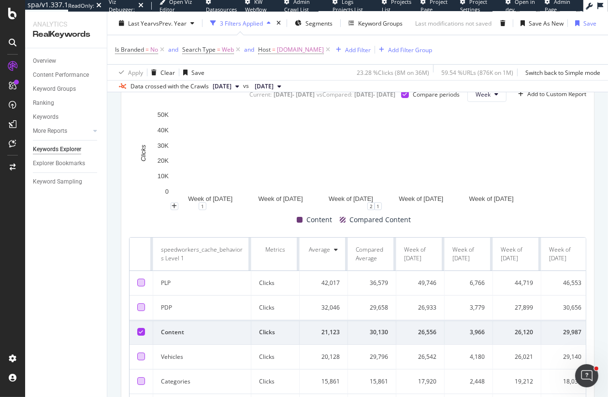
scroll to position [336, 0]
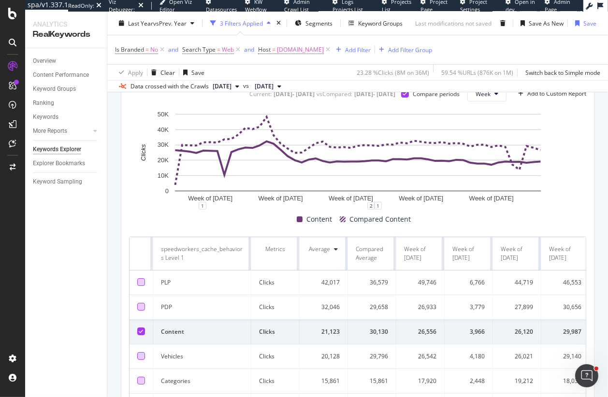
click at [140, 306] on div at bounding box center [141, 307] width 8 height 8
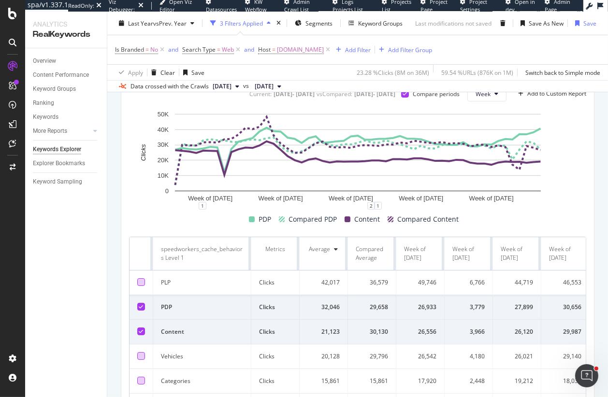
drag, startPoint x: 139, startPoint y: 329, endPoint x: 150, endPoint y: 309, distance: 22.7
click at [139, 329] on icon at bounding box center [141, 331] width 4 height 5
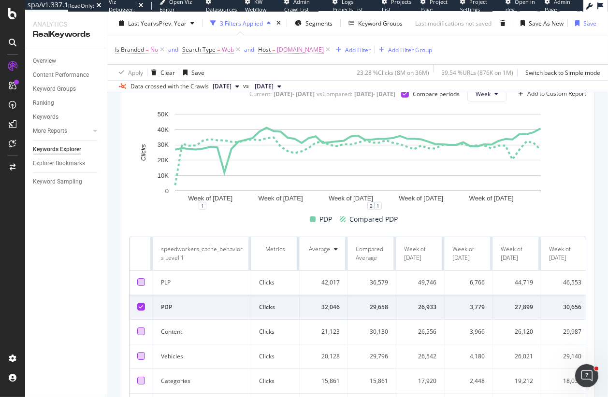
click at [139, 333] on div at bounding box center [141, 332] width 8 height 8
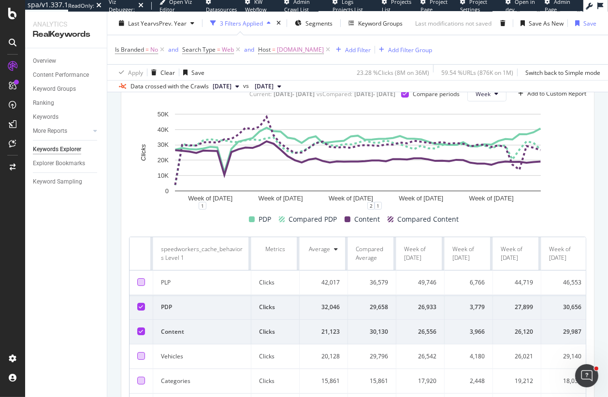
click at [143, 303] on div at bounding box center [141, 307] width 8 height 8
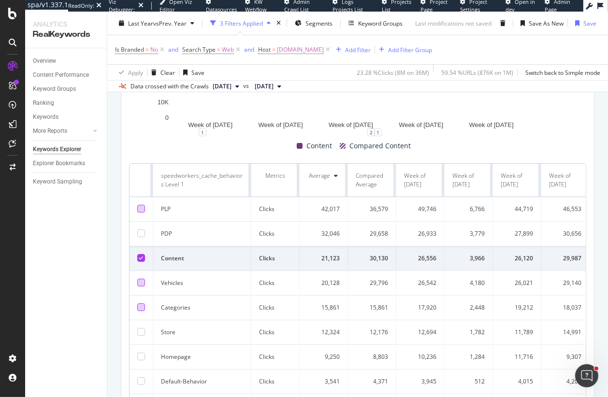
scroll to position [410, 0]
click at [139, 283] on div at bounding box center [141, 282] width 8 height 8
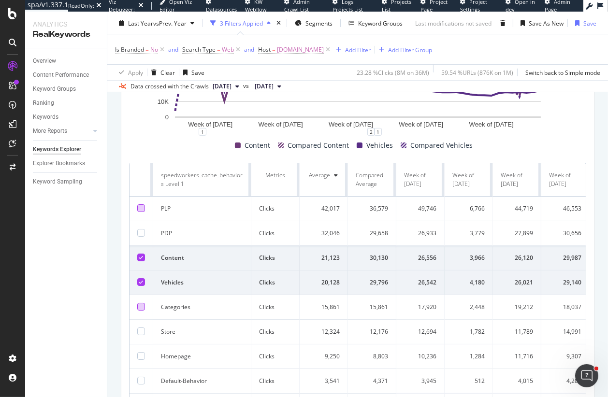
click at [139, 257] on icon at bounding box center [141, 257] width 4 height 5
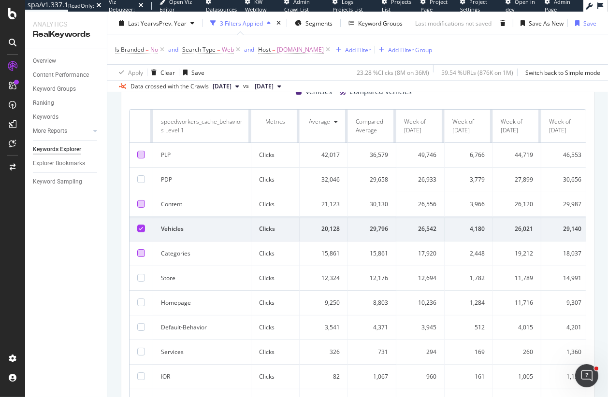
scroll to position [476, 0]
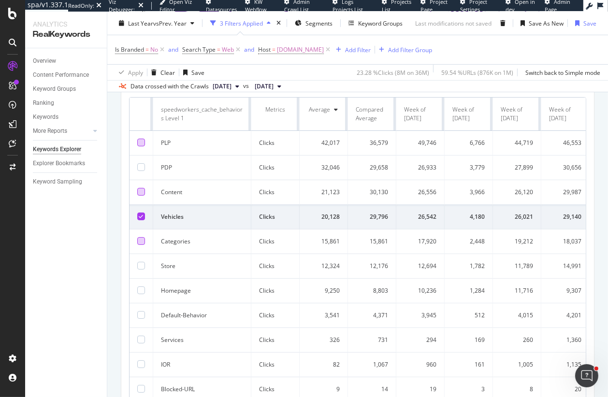
click at [142, 215] on icon at bounding box center [141, 216] width 4 height 5
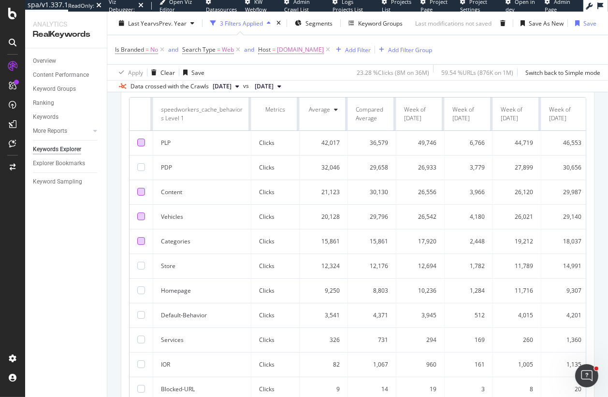
click at [143, 243] on div at bounding box center [141, 241] width 8 height 8
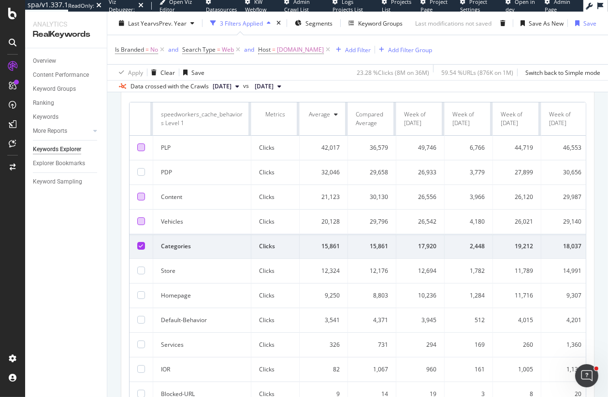
scroll to position [479, 0]
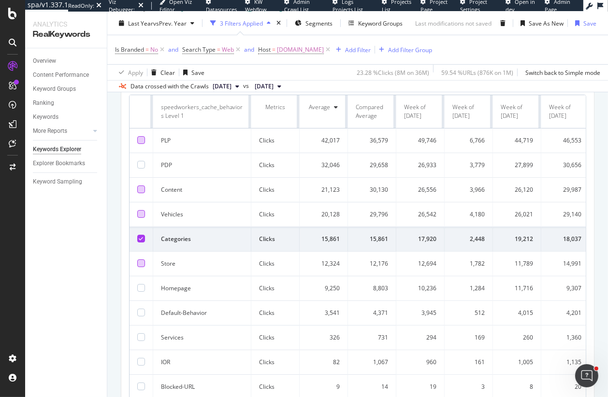
click at [141, 261] on div at bounding box center [141, 264] width 8 height 8
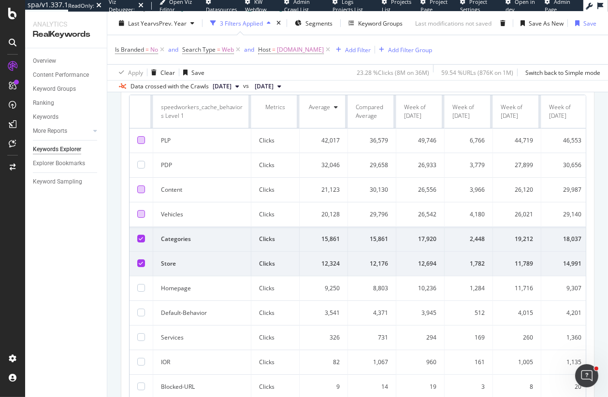
click at [141, 236] on icon at bounding box center [141, 238] width 4 height 5
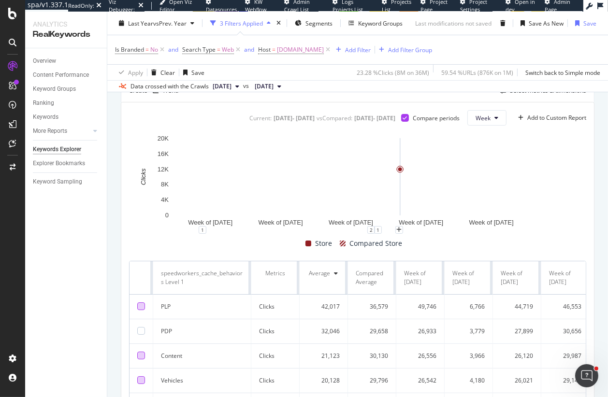
scroll to position [310, 0]
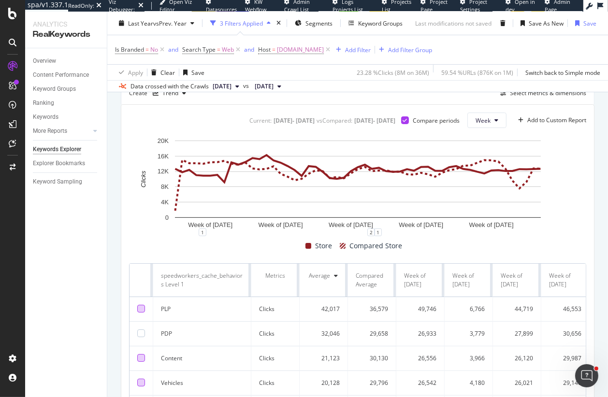
click at [117, 176] on div "By URL Description: Top Charts Clicks By business-case Level 1 By: business-cas…" at bounding box center [357, 209] width 501 height 804
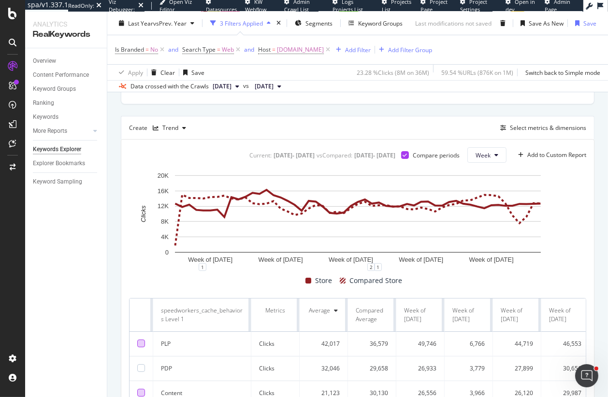
scroll to position [267, 0]
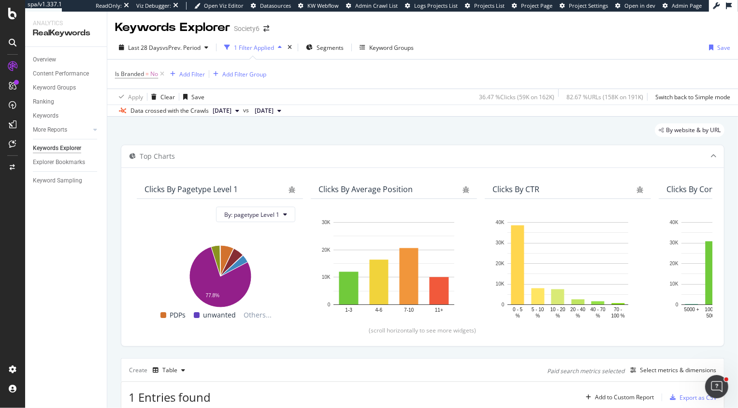
scroll to position [152, 0]
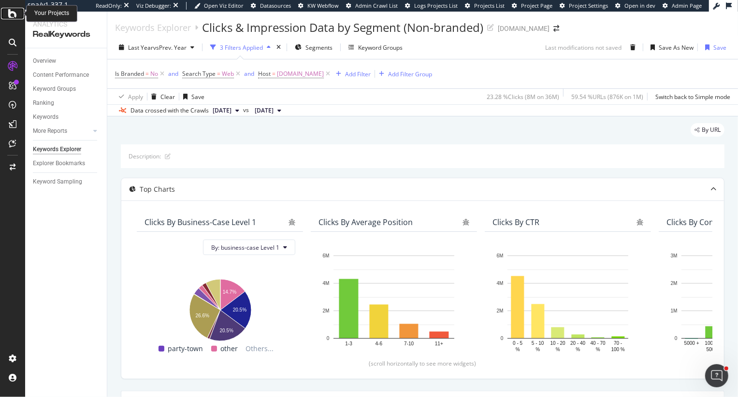
click at [11, 14] on icon at bounding box center [12, 14] width 9 height 12
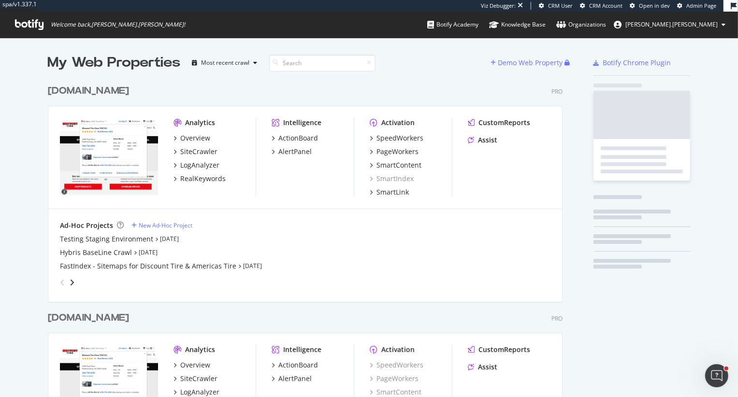
scroll to position [409, 522]
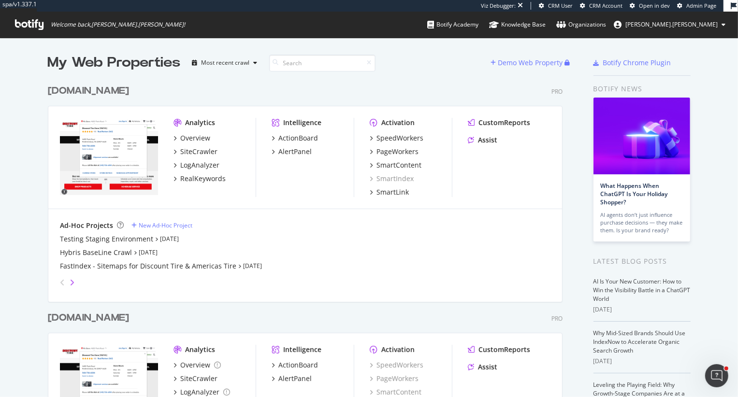
click at [73, 279] on icon "angle-right" at bounding box center [72, 283] width 5 height 8
click at [77, 258] on div "Honey Pot Testing [DATE] Testing for SSM [DATE] General Testing - Adhoc" at bounding box center [305, 252] width 491 height 37
click at [77, 252] on div "Testing for SSM" at bounding box center [85, 253] width 51 height 10
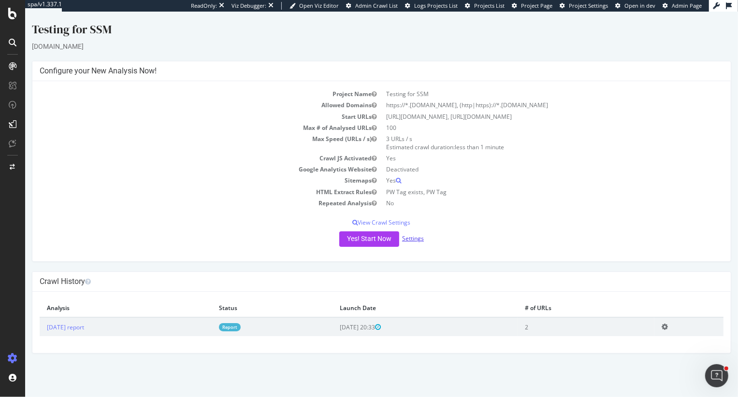
click at [410, 240] on link "Settings" at bounding box center [413, 238] width 22 height 8
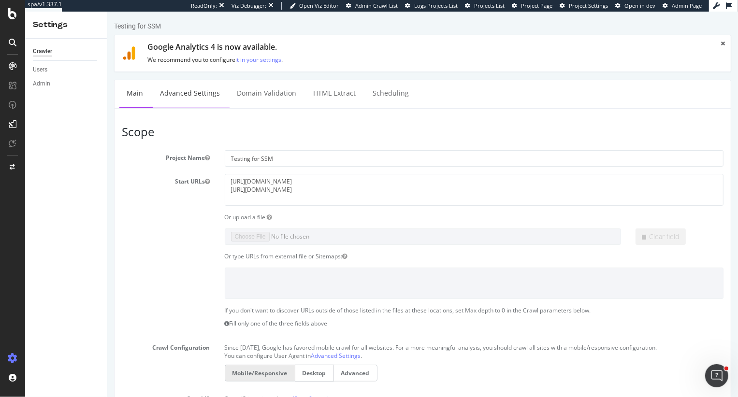
click at [183, 100] on link "Advanced Settings" at bounding box center [189, 93] width 74 height 27
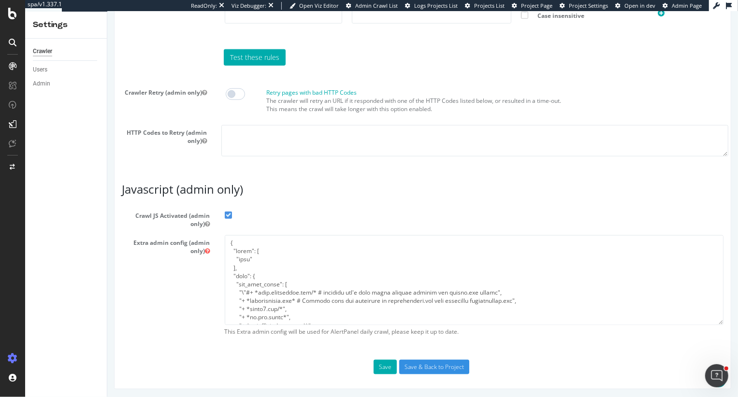
type input "[PERSON_NAME][EMAIL_ADDRESS][DOMAIN_NAME]"
click at [124, 63] on div "Test these rules" at bounding box center [423, 57] width 612 height 16
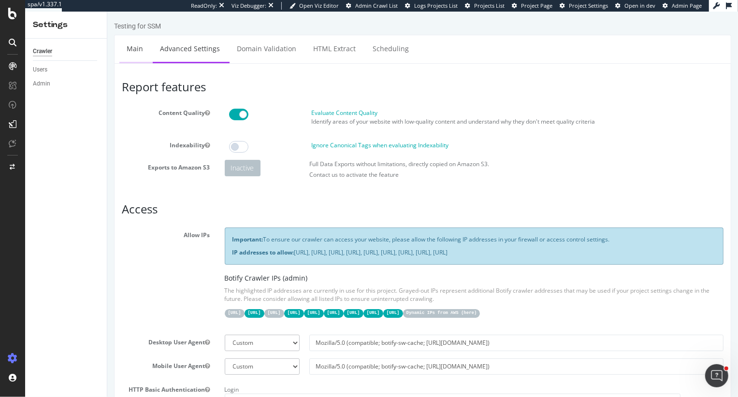
click at [131, 48] on link "Main" at bounding box center [134, 48] width 31 height 27
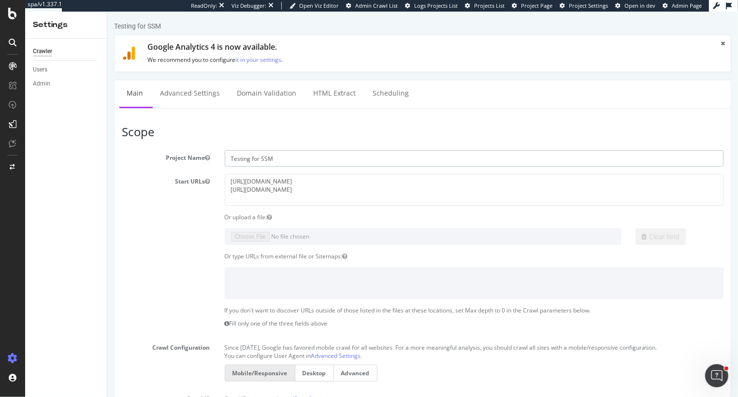
click at [278, 161] on input "Testing for SSM" at bounding box center [473, 158] width 499 height 16
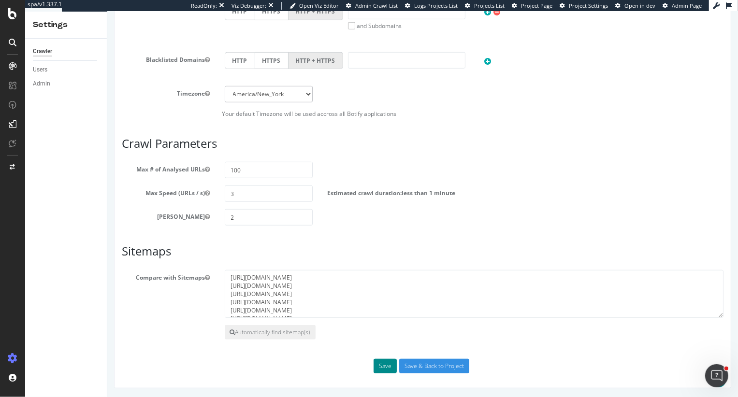
type input "Testing for SSM - Staging"
click at [382, 366] on button "Save" at bounding box center [384, 366] width 23 height 15
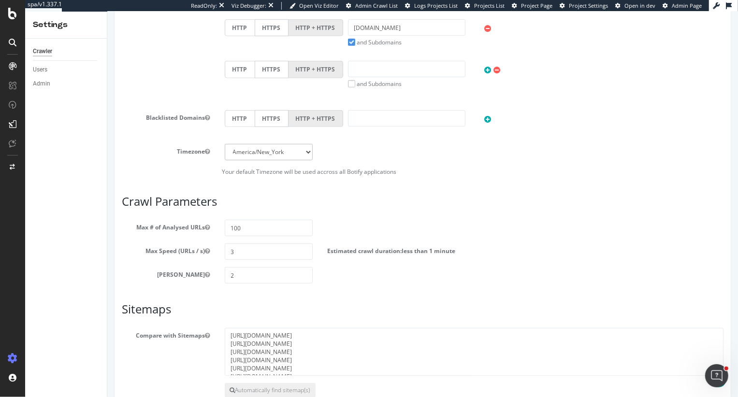
scroll to position [180, 0]
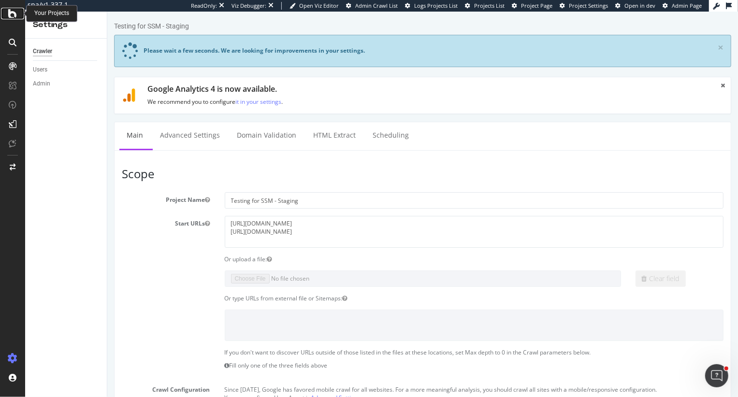
click at [11, 14] on icon at bounding box center [12, 14] width 9 height 12
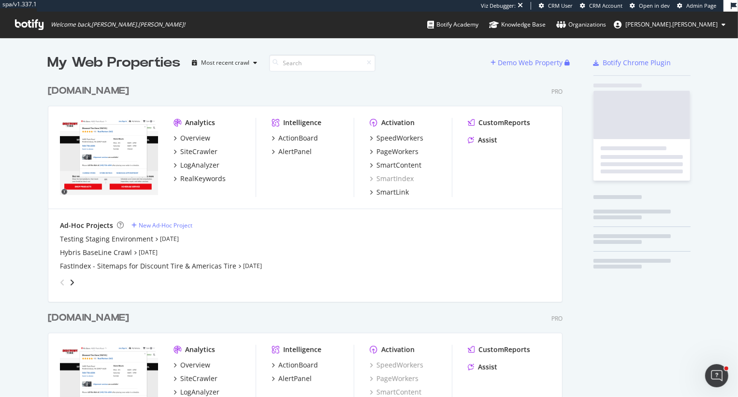
scroll to position [409, 522]
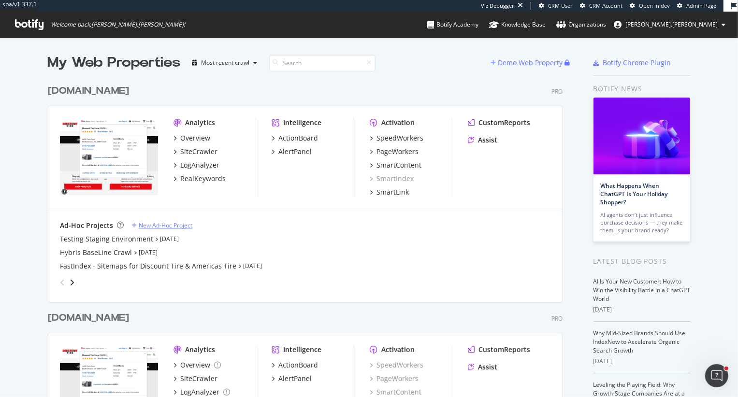
click at [166, 225] on div "New Ad-Hoc Project" at bounding box center [166, 225] width 54 height 8
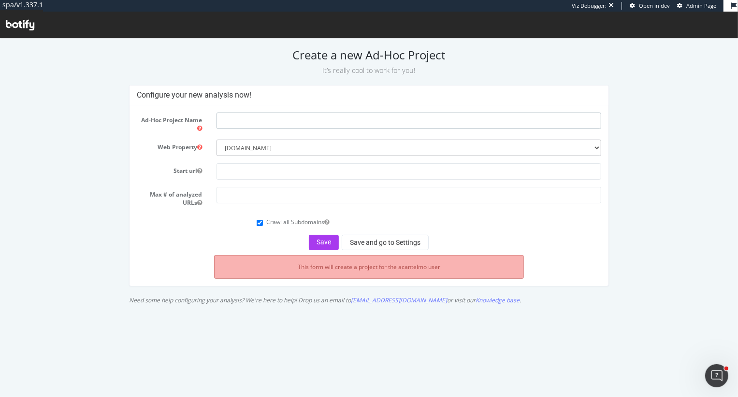
click at [243, 117] on input "text" at bounding box center [409, 120] width 385 height 16
type input "Testing - Main Website"
click at [234, 174] on input "text" at bounding box center [409, 171] width 385 height 16
type input "[DOMAIN_NAME]"
click at [224, 196] on input "number" at bounding box center [409, 195] width 385 height 16
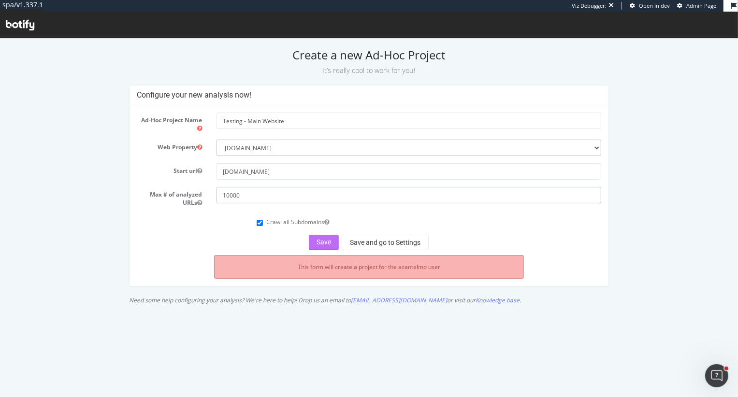
type input "10000"
drag, startPoint x: 327, startPoint y: 244, endPoint x: 431, endPoint y: 219, distance: 107.3
click at [431, 219] on form "Ad-Hoc Project Name Testing - Main Website Web Property --------- [DOMAIN_NAME]…" at bounding box center [369, 181] width 465 height 138
click at [397, 243] on button "Save and go to Settings" at bounding box center [385, 241] width 87 height 15
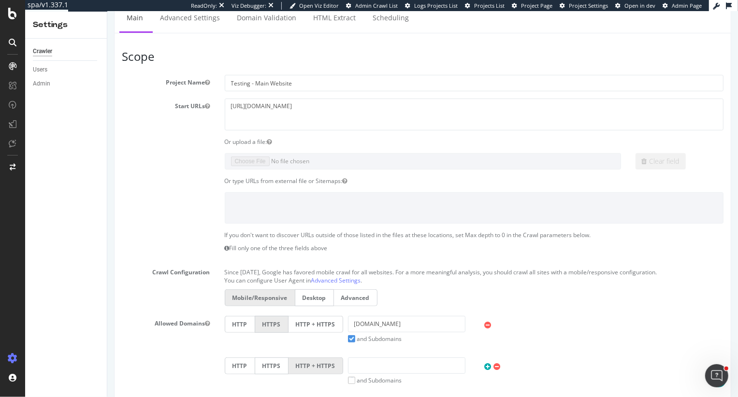
scroll to position [203, 0]
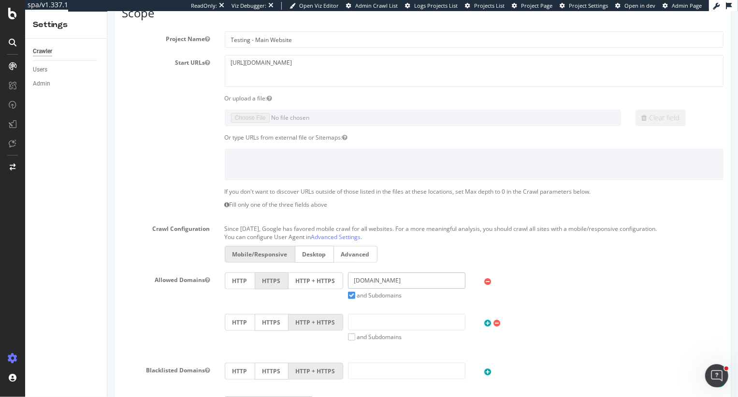
drag, startPoint x: 409, startPoint y: 278, endPoint x: 334, endPoint y: 272, distance: 75.2
click at [334, 273] on div "HTTP HTTPS HTTP + HTTPS [DOMAIN_NAME] and Subdomains User Agent: Mobile Desktop…" at bounding box center [473, 286] width 509 height 27
click at [399, 320] on input "text" at bounding box center [406, 322] width 117 height 16
paste input "[DOMAIN_NAME]"
type input "[DOMAIN_NAME]"
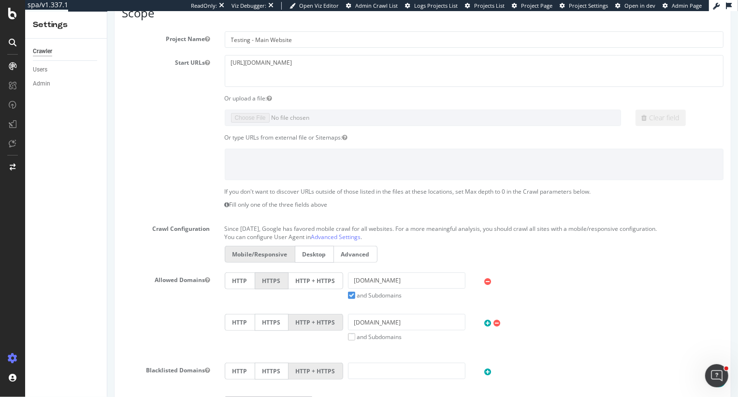
click at [349, 337] on label "and Subdomains" at bounding box center [375, 337] width 54 height 8
click at [107, 12] on input "and Subdomains" at bounding box center [107, 12] width 0 height 0
click at [628, 254] on div "Mobile/Responsive Desktop Advanced" at bounding box center [473, 255] width 509 height 19
click at [352, 372] on input "text" at bounding box center [406, 371] width 117 height 16
paste input "[DOMAIN_NAME]"
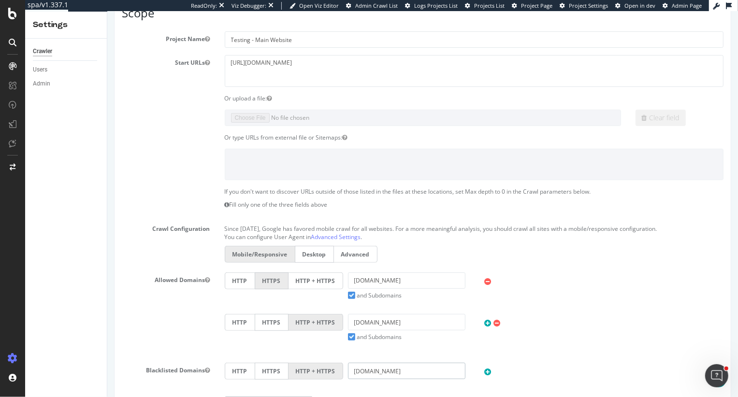
type input "[DOMAIN_NAME]"
click at [597, 290] on div "HTTP HTTPS HTTP + HTTPS discounttire.com and Subdomains User Agent: Mobile Desk…" at bounding box center [473, 286] width 509 height 27
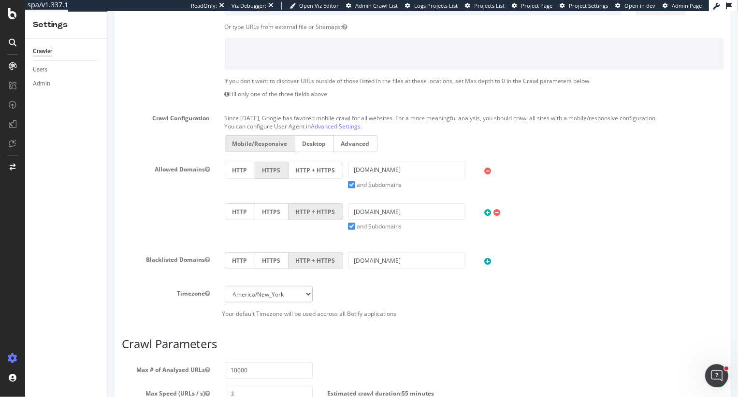
scroll to position [402, 0]
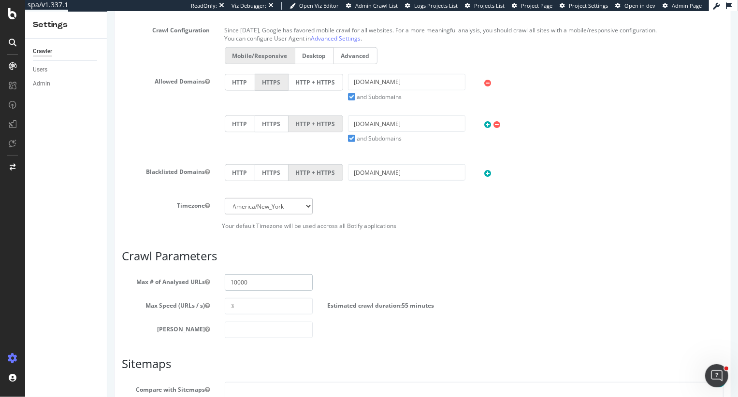
drag, startPoint x: 261, startPoint y: 280, endPoint x: 174, endPoint y: 272, distance: 87.5
click at [174, 272] on article "Crawl Parameters Max # of Analysed URLs 10000 Max Speed (URLs / s) 3 Estimated …" at bounding box center [422, 294] width 602 height 88
type input "50000"
click at [181, 293] on body "Testing - Main Website Everything is good! × 8 sitemap(s) have been detected! A…" at bounding box center [422, 55] width 631 height 891
type input "10"
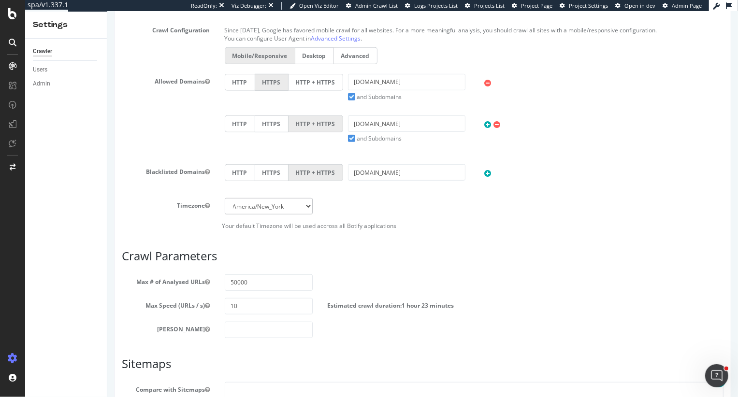
click at [377, 335] on div "[PERSON_NAME]" at bounding box center [422, 330] width 616 height 16
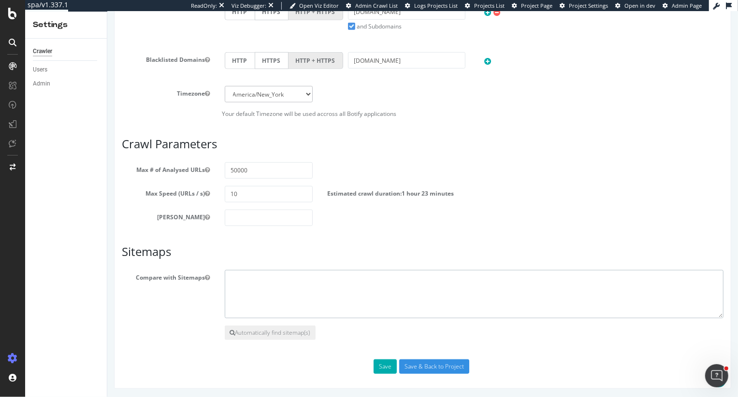
click at [279, 280] on textarea at bounding box center [473, 294] width 499 height 48
click at [261, 286] on textarea at bounding box center [473, 294] width 499 height 48
paste textarea "https://sitemaps.americastire.com/homepage.xml https://sitemaps.americastire.co…"
type textarea "https://sitemaps.americastire.com/homepage.xml https://sitemaps.americastire.co…"
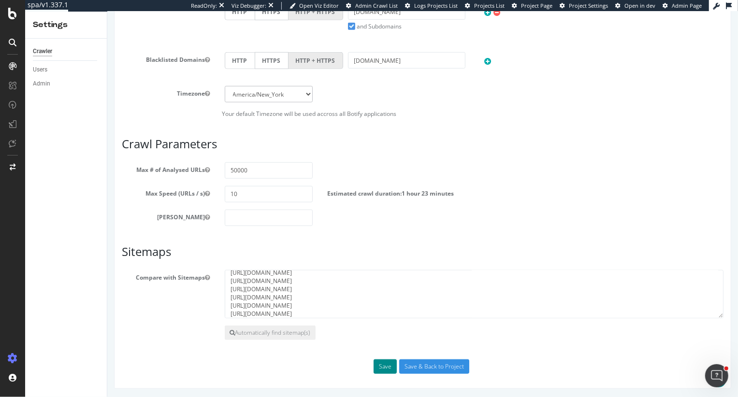
click at [380, 365] on button "Save" at bounding box center [384, 367] width 23 height 15
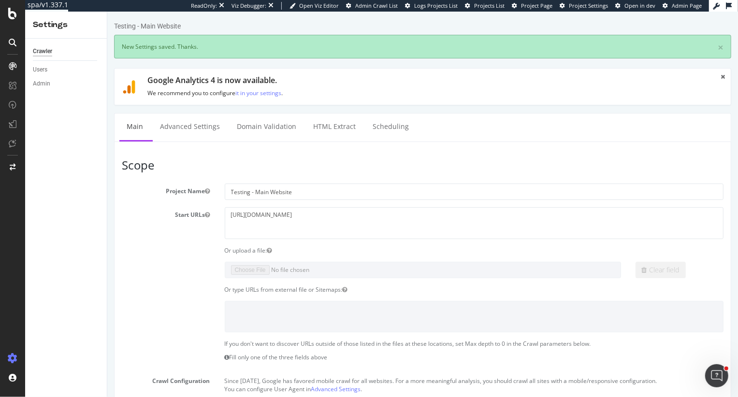
scroll to position [0, 0]
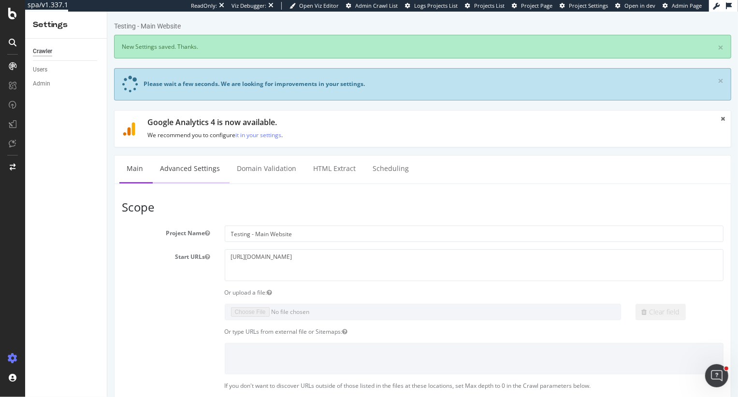
click at [171, 175] on link "Advanced Settings" at bounding box center [189, 169] width 74 height 27
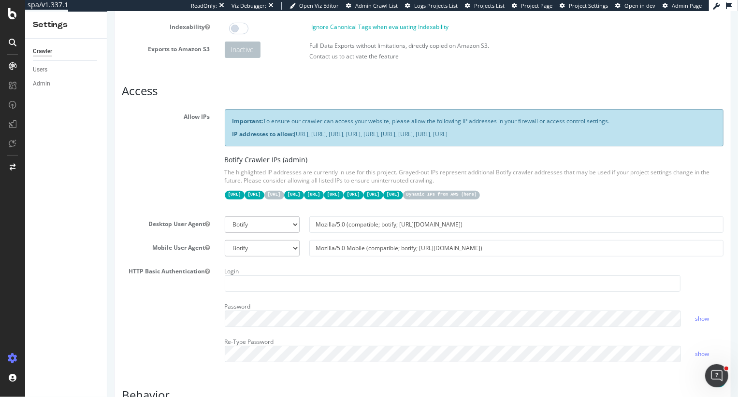
scroll to position [166, 0]
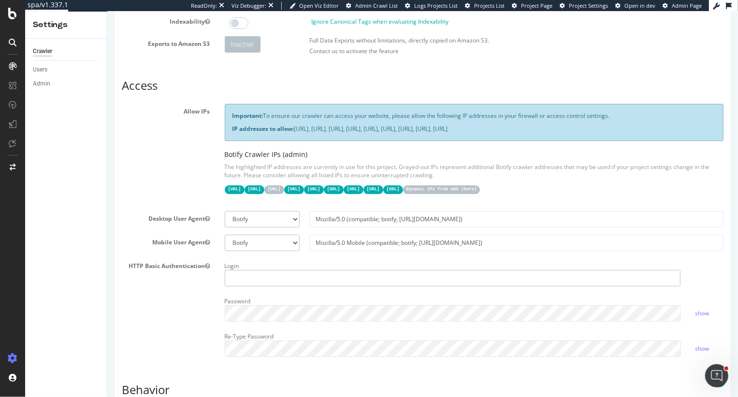
type input "heidi@botify.com"
drag, startPoint x: 460, startPoint y: 218, endPoint x: 286, endPoint y: 216, distance: 173.6
click at [286, 216] on div "Botify Googlebot Chrome Firefox Edge Custom Mozilla/5.0 (compatible; botify; ht…" at bounding box center [473, 219] width 509 height 16
drag, startPoint x: 295, startPoint y: 277, endPoint x: 163, endPoint y: 267, distance: 132.3
click at [163, 267] on div "HTTP Basic Authentication Login heidi@botify.com Password show Re-Type Password…" at bounding box center [422, 312] width 616 height 106
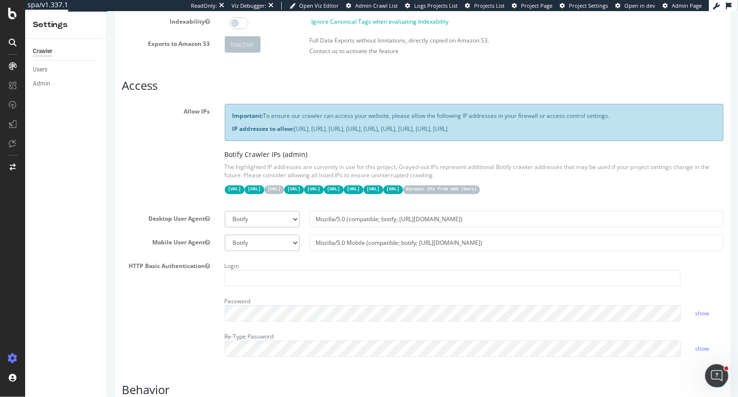
drag, startPoint x: 172, startPoint y: 316, endPoint x: 179, endPoint y: 222, distance: 94.5
click at [172, 316] on div "HTTP Basic Authentication Login Password show Re-Type Password show" at bounding box center [422, 312] width 616 height 106
click at [266, 221] on select "Botify Googlebot Chrome Firefox Edge Custom" at bounding box center [261, 219] width 75 height 16
select select "Mozilla/5.0 (compatible; Googlebot/2.1; +http://www.google.com/bot.html)"
click at [224, 211] on select "Botify Googlebot Chrome Firefox Edge Custom" at bounding box center [261, 219] width 75 height 16
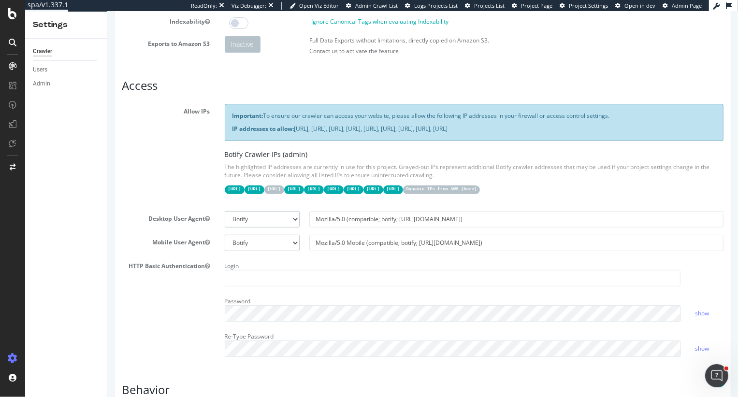
type input "Mozilla/5.0 (compatible; Googlebot/2.1; +http://www.google.com/bot.html)"
click at [462, 218] on input "Mozilla/5.0 (compatible; Googlebot/2.1; +http://www.google.com/bot.html)" at bounding box center [516, 219] width 414 height 16
click at [270, 215] on select "Botify Googlebot Chrome Firefox Edge Custom" at bounding box center [261, 219] width 75 height 16
select select "Mozilla/5.0 (compatible; Googlebot/2.1; +http://www.google.com/bot.html)"
click at [224, 211] on select "Botify Googlebot Chrome Firefox Edge Custom" at bounding box center [261, 219] width 75 height 16
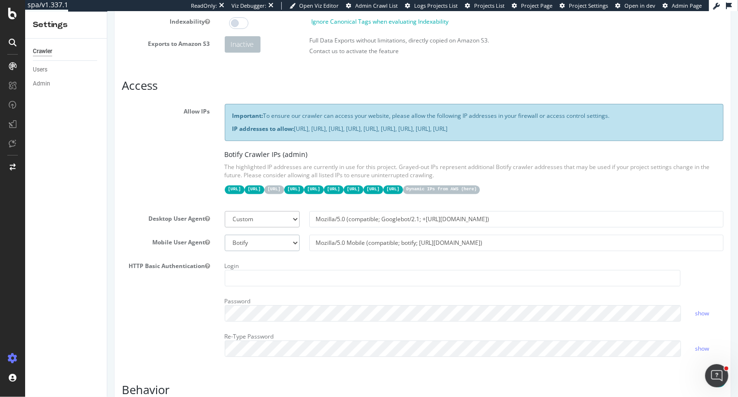
click at [264, 247] on select "Botify Googlebot Safari iPhone Safari iPad Chrome Android Custom" at bounding box center [261, 243] width 75 height 16
select select "Mozilla/5.0 (Linux; Android 6.0.1; Nexus 5X Build/MMB29P) AppleWebKit/537.36 (K…"
click at [224, 235] on select "Botify Googlebot Safari iPhone Safari iPad Chrome Android Custom" at bounding box center [261, 243] width 75 height 16
type input "Mozilla/5.0 (Linux; Android 6.0.1; Nexus 5X Build/MMB29P) AppleWebKit/537.36 (K…"
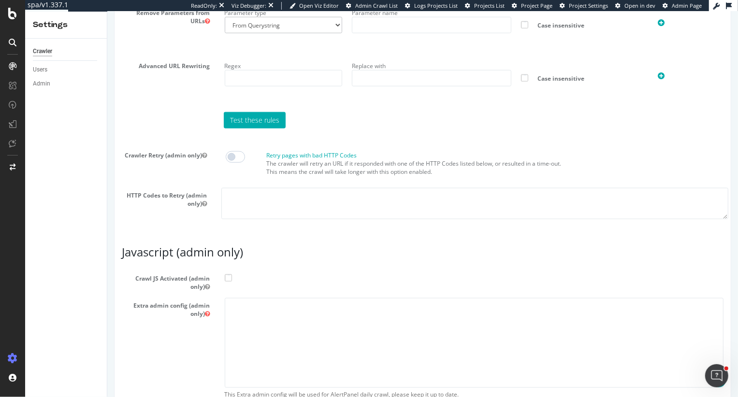
scroll to position [802, 0]
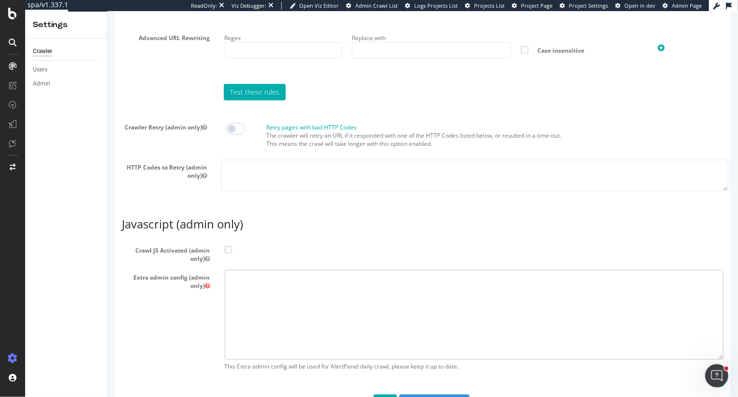
click at [328, 302] on textarea at bounding box center [473, 314] width 499 height 89
paste textarea "{ "flags": [ "cube" ], "beta": { "pap_mini_rules": [ "\"#+ *maps.googleapis.com…"
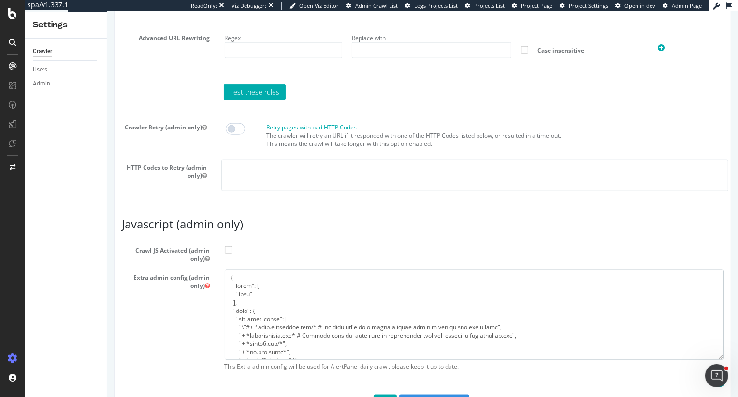
scroll to position [320, 0]
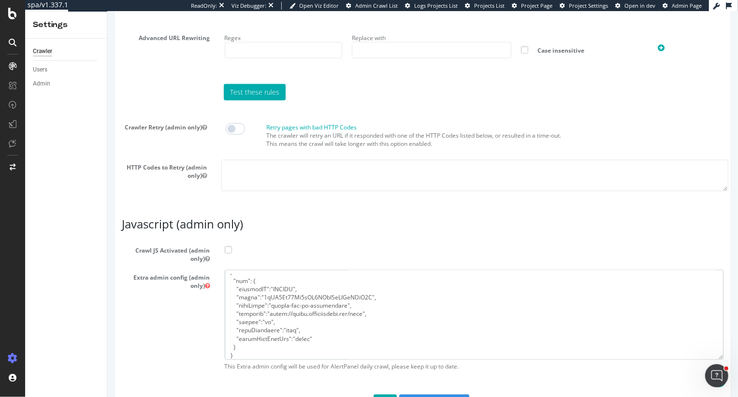
type textarea "{ "flags": [ "cube" ], "beta": { "pap_mini_rules": [ "\"#+ *maps.googleapis.com…"
click at [229, 249] on span at bounding box center [227, 250] width 7 height 7
click at [107, 12] on input "Crawl JS Activated (admin only)" at bounding box center [107, 12] width 0 height 0
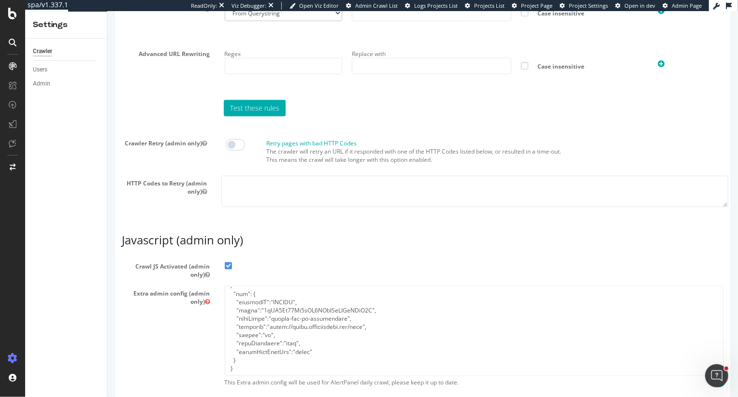
scroll to position [836, 0]
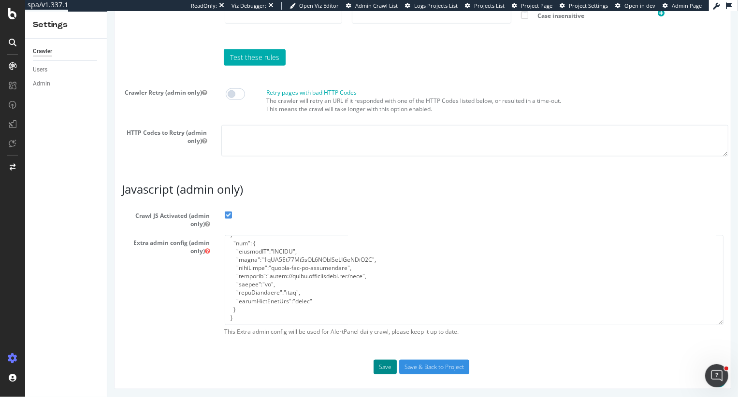
click at [388, 363] on button "Save" at bounding box center [384, 367] width 23 height 15
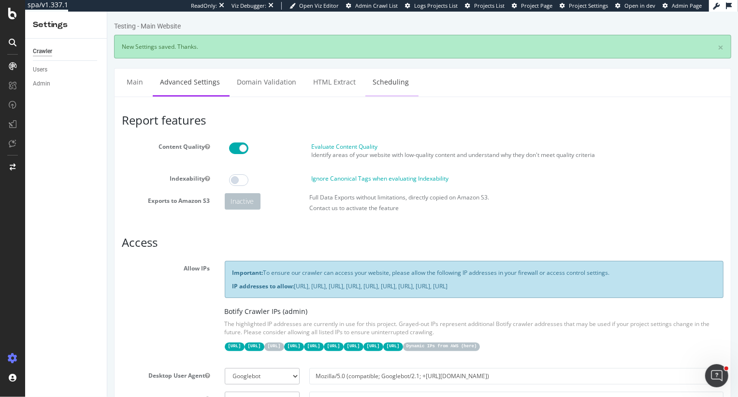
scroll to position [0, 0]
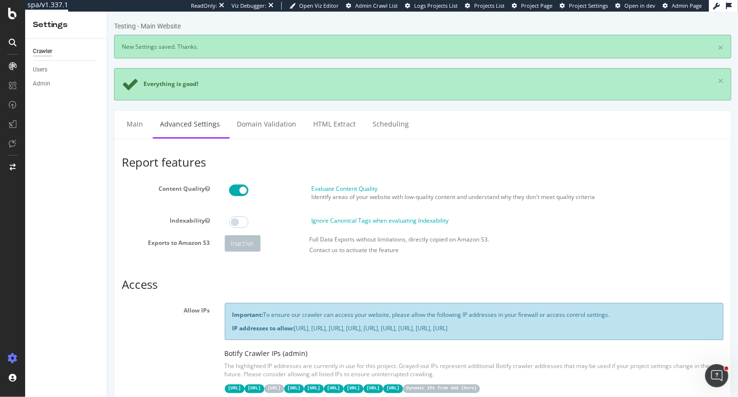
type input "heidi@botify.com"
click at [214, 29] on div "Testing - Main Website" at bounding box center [422, 28] width 617 height 14
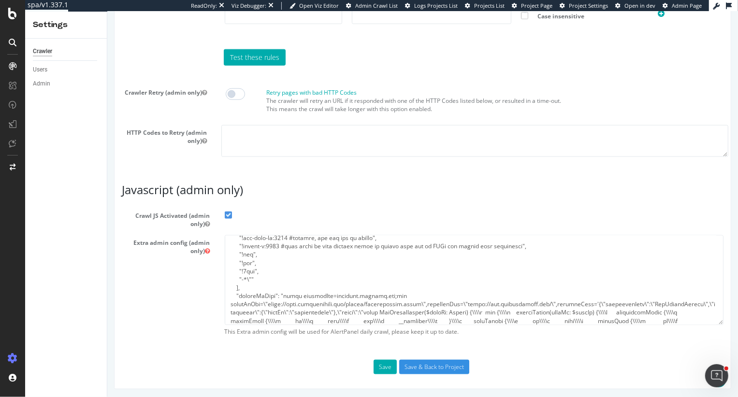
scroll to position [121, 0]
click at [321, 274] on textarea at bounding box center [473, 279] width 499 height 89
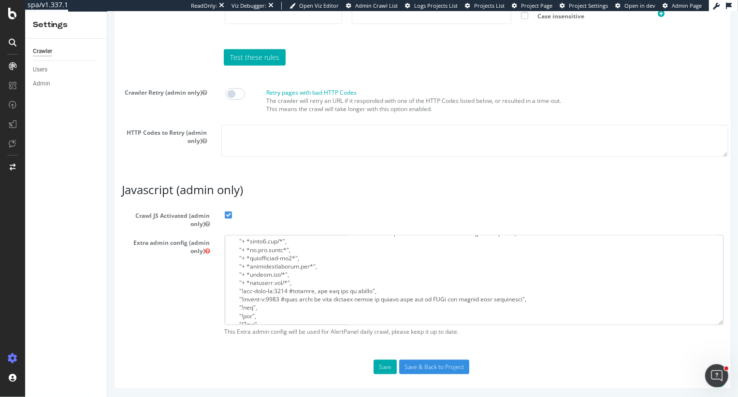
scroll to position [69, 0]
click at [318, 286] on textarea at bounding box center [473, 279] width 499 height 89
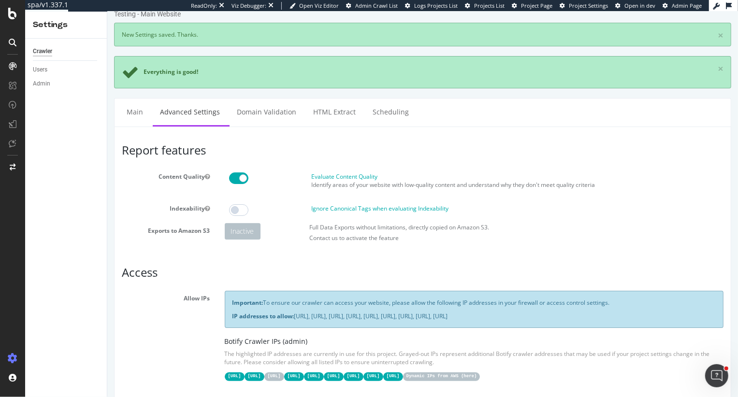
scroll to position [0, 0]
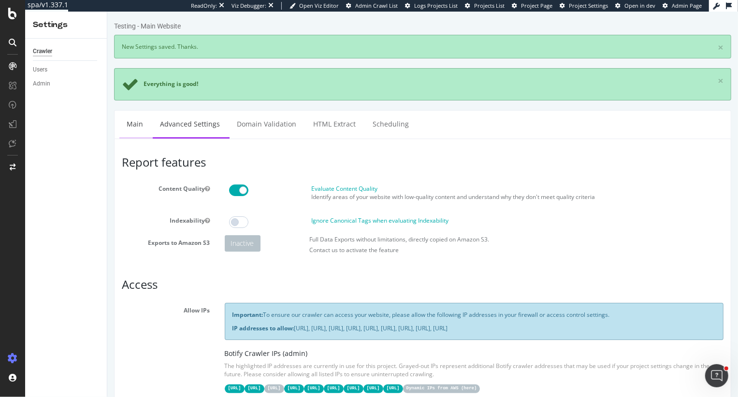
click at [131, 119] on link "Main" at bounding box center [134, 124] width 31 height 27
click at [131, 130] on link "Main" at bounding box center [134, 124] width 31 height 27
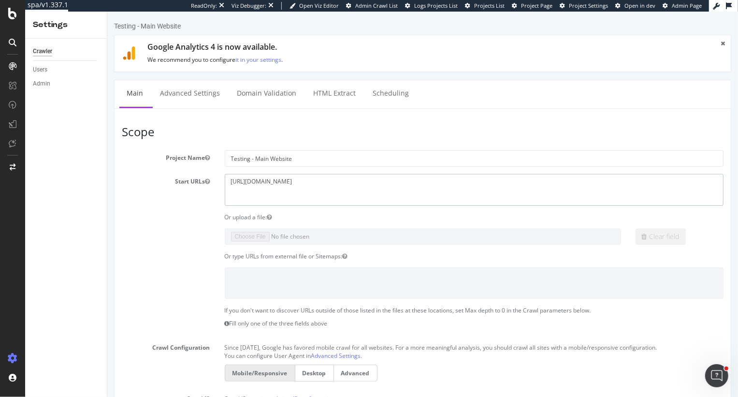
drag, startPoint x: 307, startPoint y: 184, endPoint x: 164, endPoint y: 175, distance: 143.4
click at [164, 175] on div "Start URLs https://discounttire.com" at bounding box center [422, 189] width 616 height 31
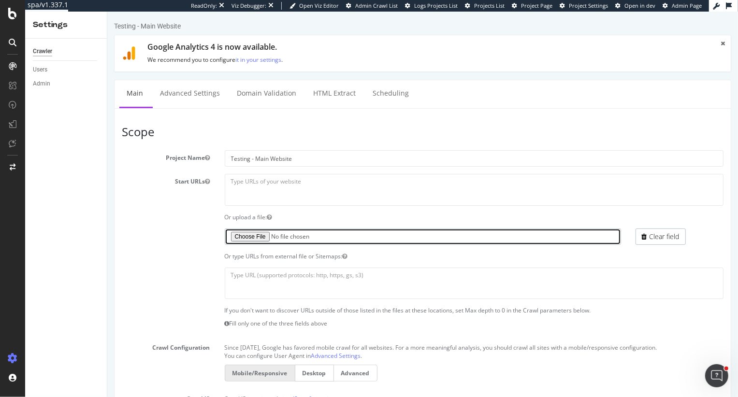
click at [258, 236] on input "file" at bounding box center [422, 237] width 396 height 16
type input "C:\fakepath\Botify-optimization-data-N5hAd13E_20250530-2018 (1).txt"
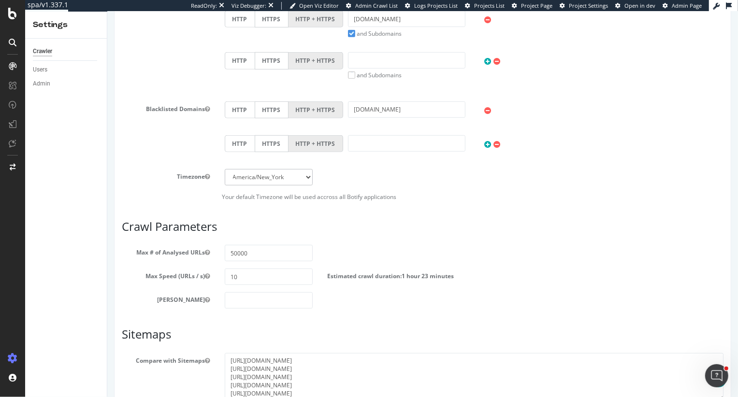
scroll to position [525, 0]
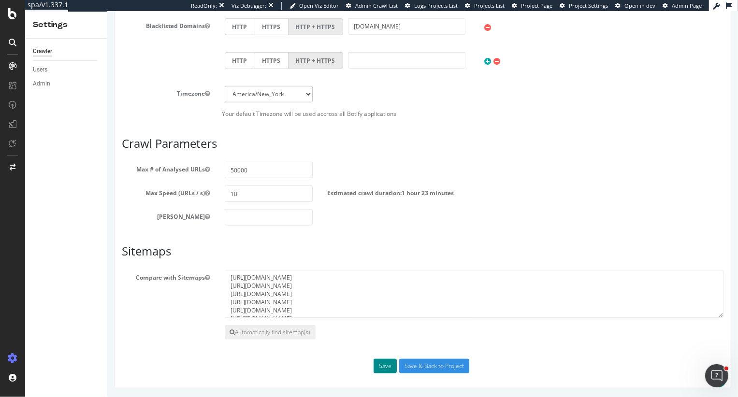
click at [380, 368] on button "Save" at bounding box center [384, 366] width 23 height 15
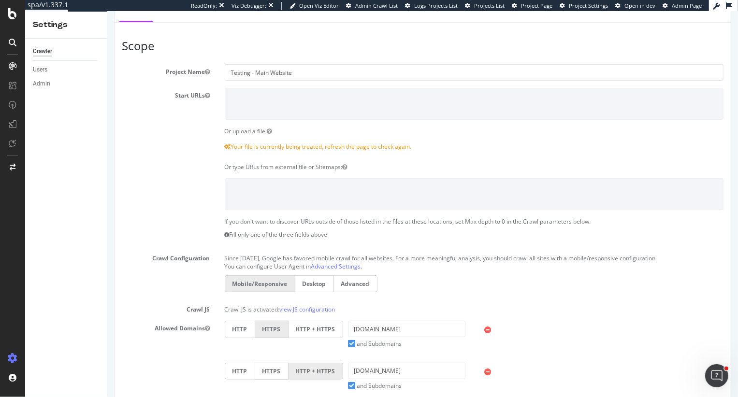
scroll to position [0, 0]
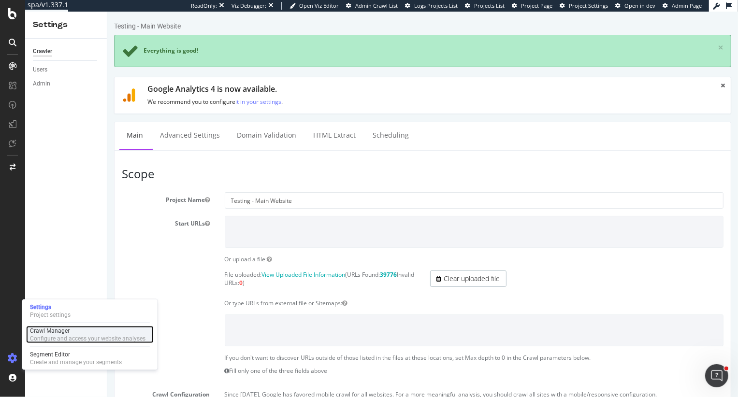
click at [69, 334] on div "Crawl Manager" at bounding box center [88, 331] width 116 height 8
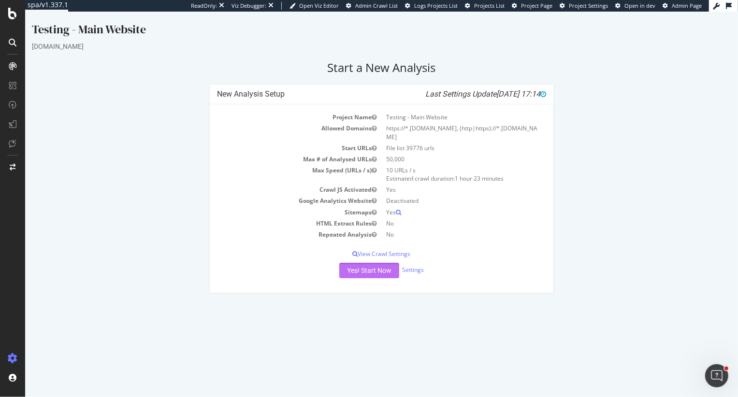
click at [379, 273] on button "Yes! Start Now" at bounding box center [369, 270] width 60 height 15
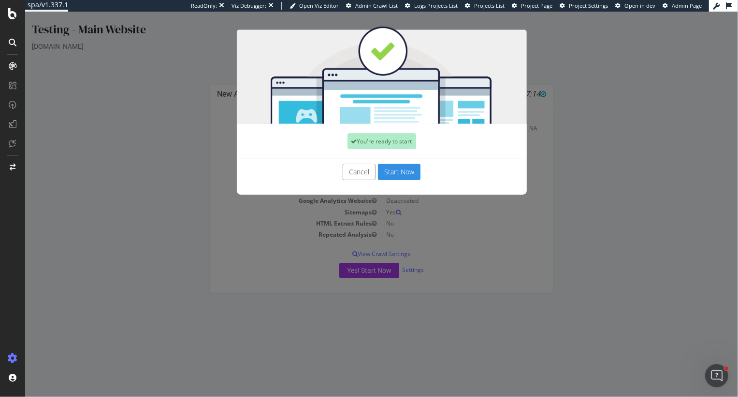
click at [395, 175] on button "Start Now" at bounding box center [399, 172] width 43 height 16
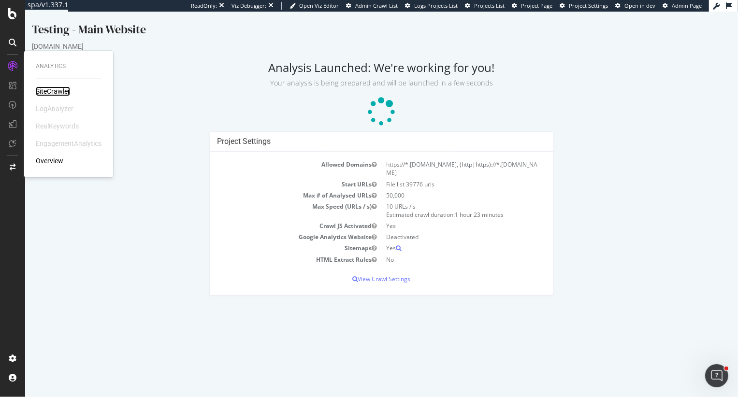
click at [62, 88] on div "SiteCrawler" at bounding box center [53, 92] width 34 height 10
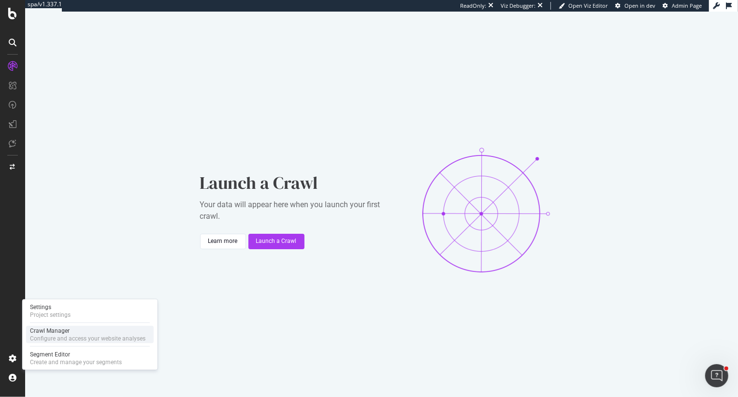
click at [42, 334] on div "Crawl Manager" at bounding box center [88, 331] width 116 height 8
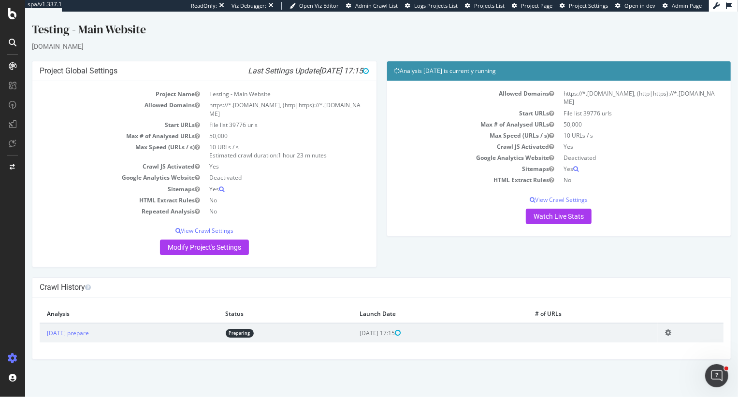
click at [671, 334] on icon at bounding box center [668, 332] width 6 height 7
click at [635, 352] on link "Add name" at bounding box center [632, 347] width 77 height 13
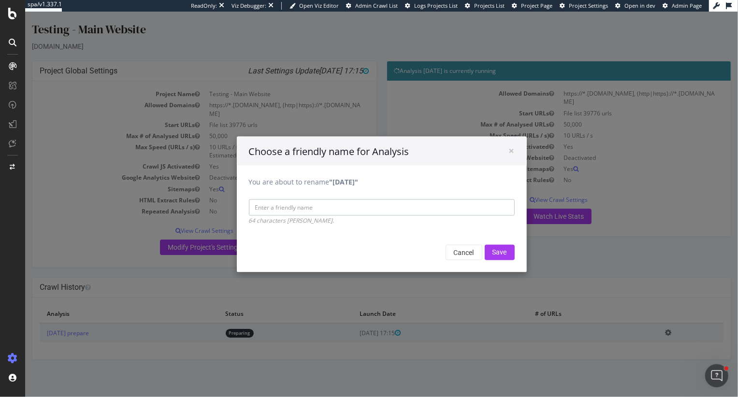
click at [356, 204] on input "You are about to rename "[DATE]"" at bounding box center [381, 208] width 266 height 16
type input "Testing PW Optimization ON"
click at [501, 251] on input "Save" at bounding box center [499, 252] width 30 height 15
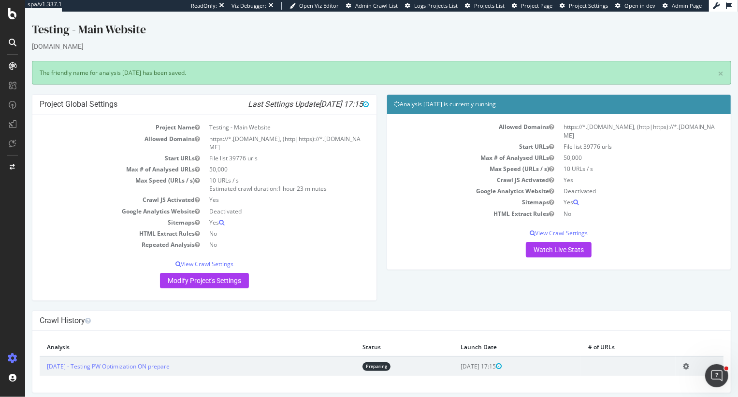
scroll to position [5, 0]
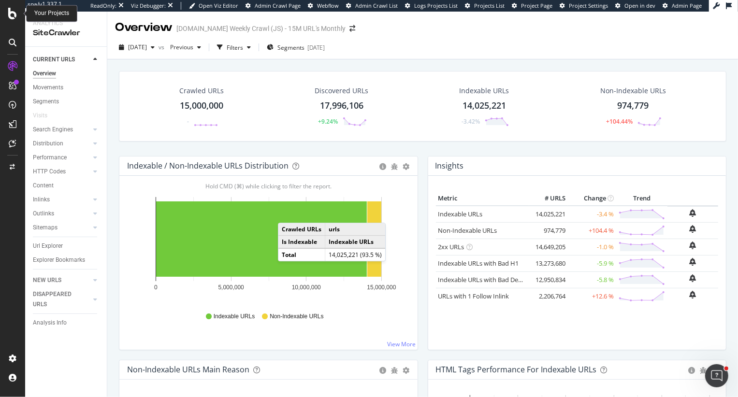
click at [12, 17] on icon at bounding box center [12, 14] width 9 height 12
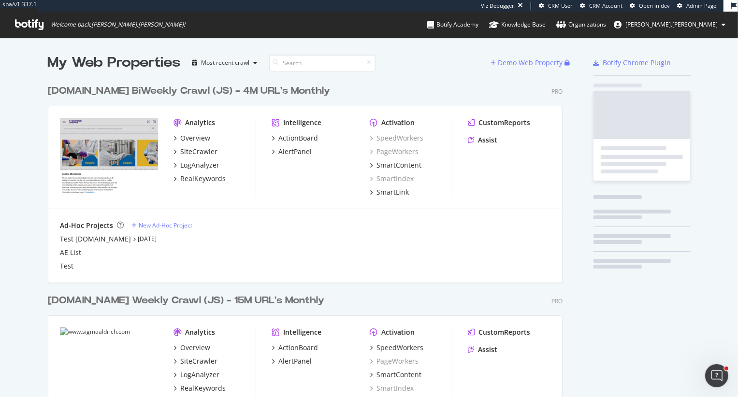
scroll to position [606, 522]
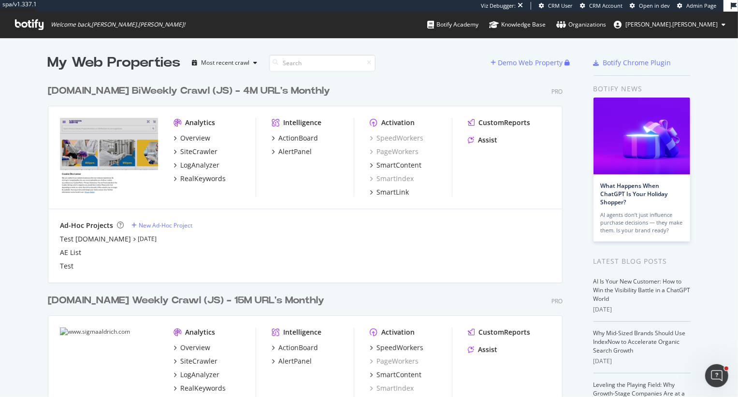
click at [120, 88] on div "merckmillipore.com BiWeekly Crawl (JS) - 4M URL's Monthly" at bounding box center [189, 91] width 282 height 14
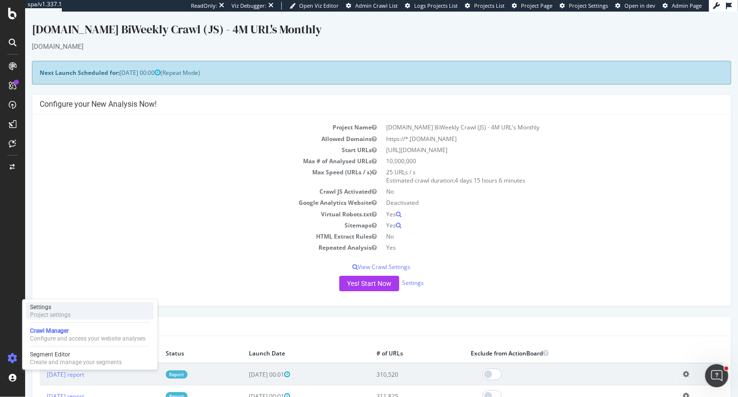
click at [64, 315] on div "Project settings" at bounding box center [50, 315] width 41 height 8
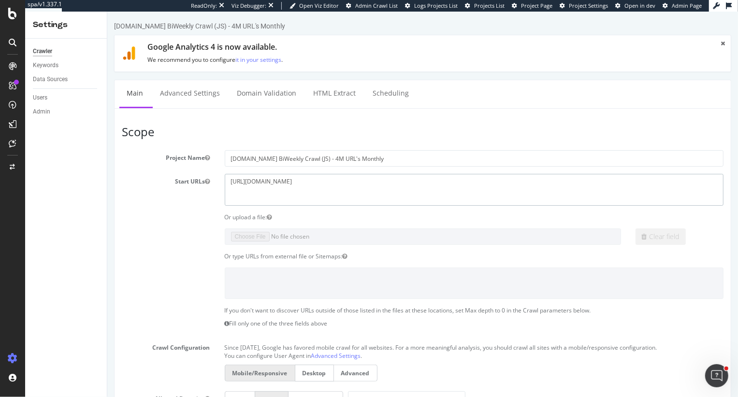
drag, startPoint x: 334, startPoint y: 184, endPoint x: 188, endPoint y: 181, distance: 146.0
click at [188, 181] on div "Start URLs https://www.merckmillipore.com" at bounding box center [422, 189] width 616 height 31
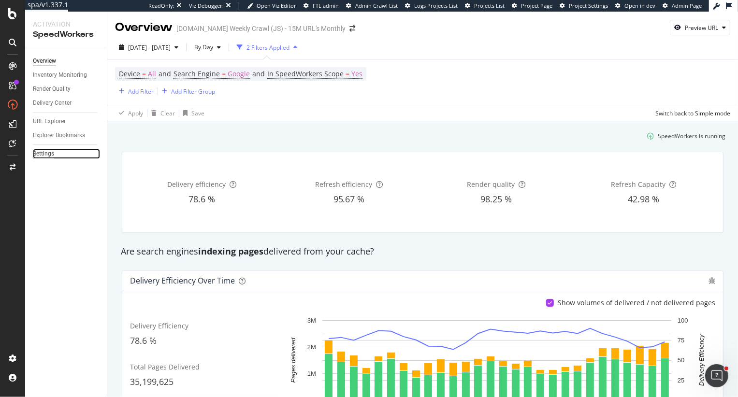
click at [41, 154] on div "Settings" at bounding box center [43, 154] width 21 height 10
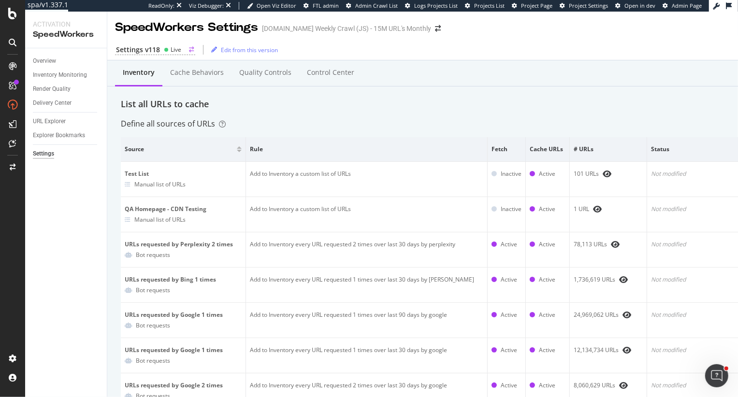
click at [150, 54] on div "Settings v118" at bounding box center [138, 50] width 44 height 10
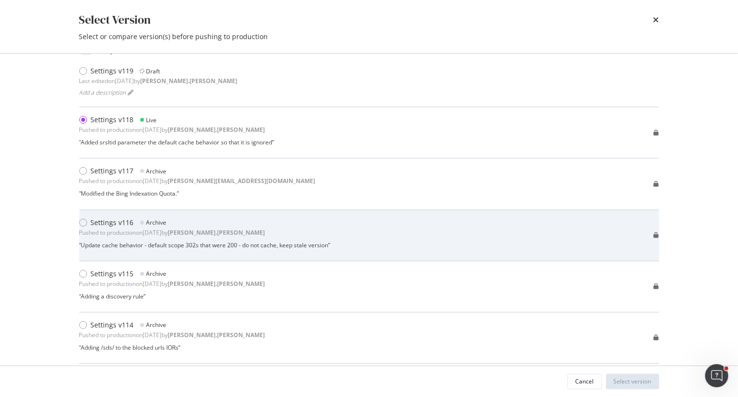
scroll to position [34, 0]
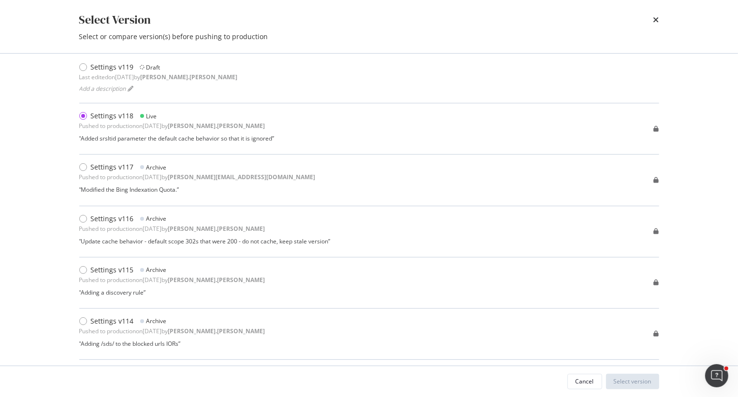
click at [729, 109] on div "Select Version Select or compare version(s) before pushing to production Compar…" at bounding box center [369, 198] width 738 height 397
click at [655, 20] on icon "times" at bounding box center [657, 20] width 6 height 8
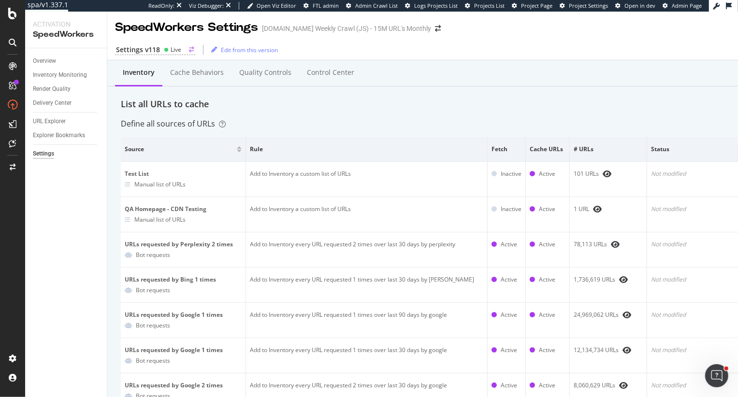
click at [150, 46] on div "Settings v118" at bounding box center [138, 50] width 44 height 10
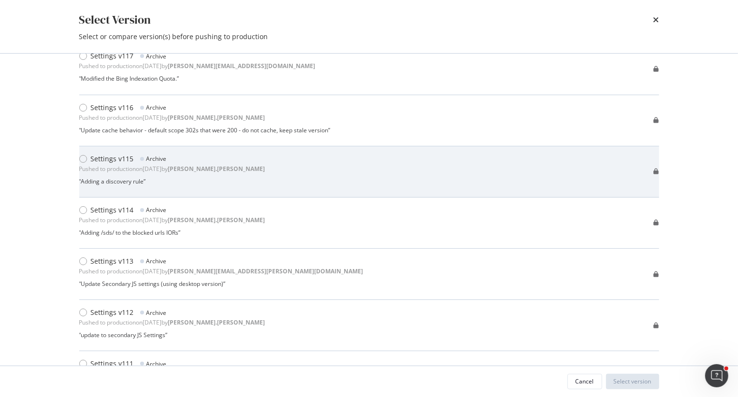
scroll to position [0, 0]
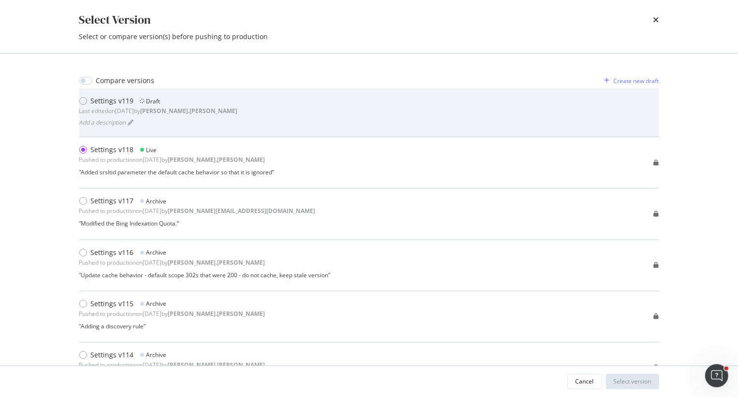
click at [244, 119] on div "Settings v119 Draft Last edited on 2025 Aug 4th by heidi.noonan Add a descripti…" at bounding box center [369, 112] width 580 height 33
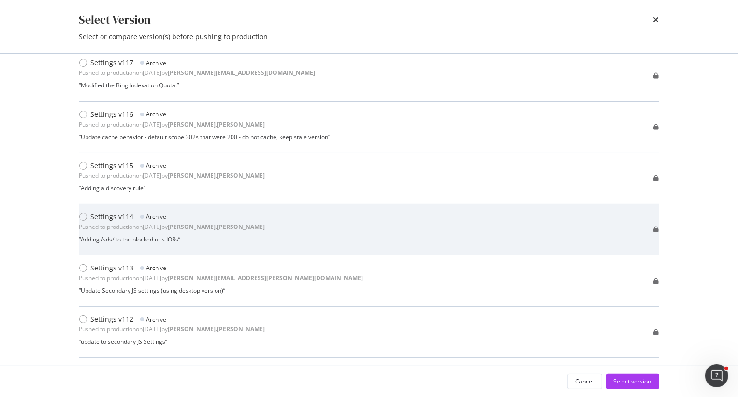
scroll to position [137, 0]
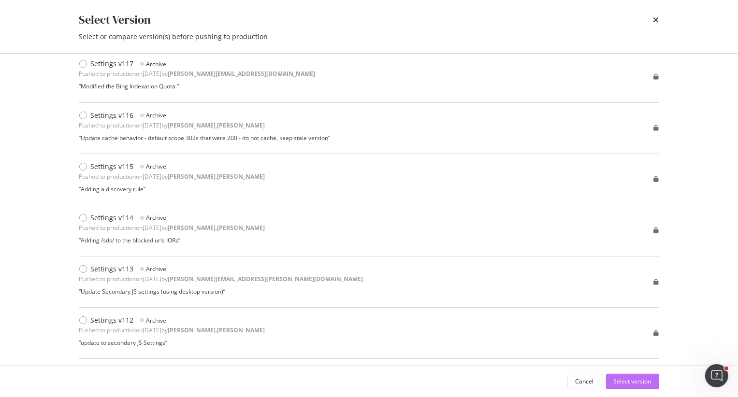
click at [651, 385] on div "Select version" at bounding box center [633, 382] width 38 height 8
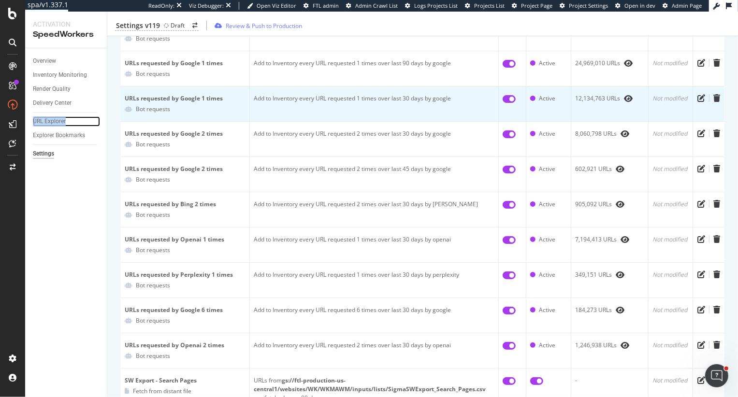
scroll to position [258, 0]
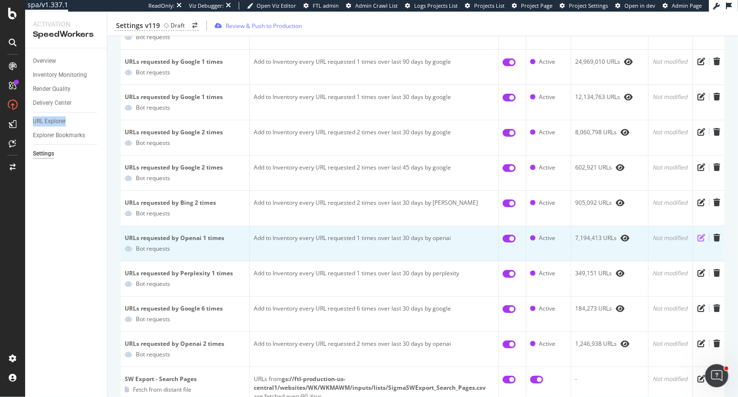
click at [699, 238] on icon "pen-to-square" at bounding box center [702, 238] width 8 height 8
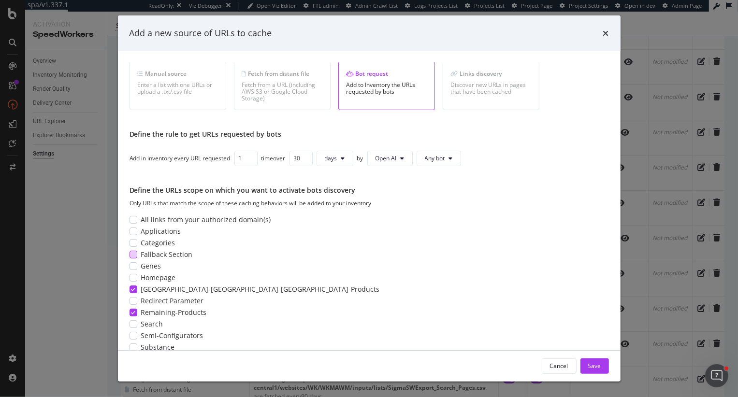
scroll to position [38, 0]
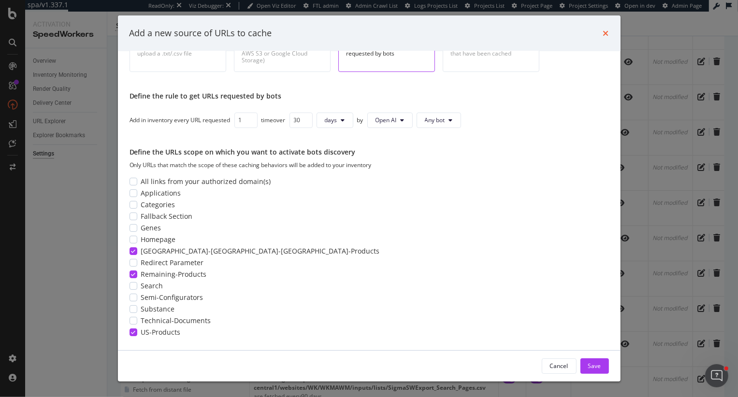
click at [604, 33] on icon "times" at bounding box center [606, 33] width 6 height 8
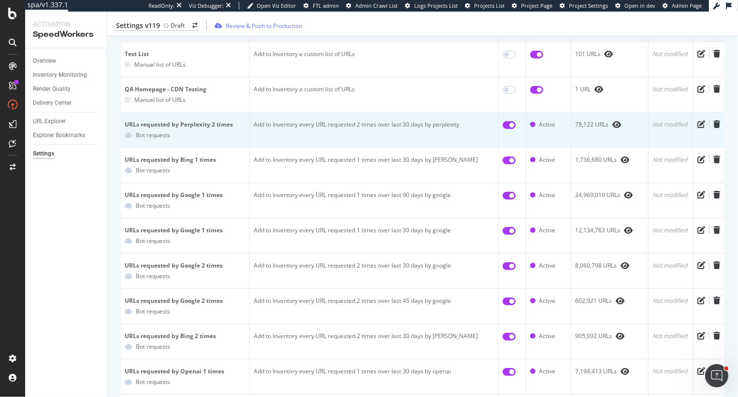
scroll to position [0, 0]
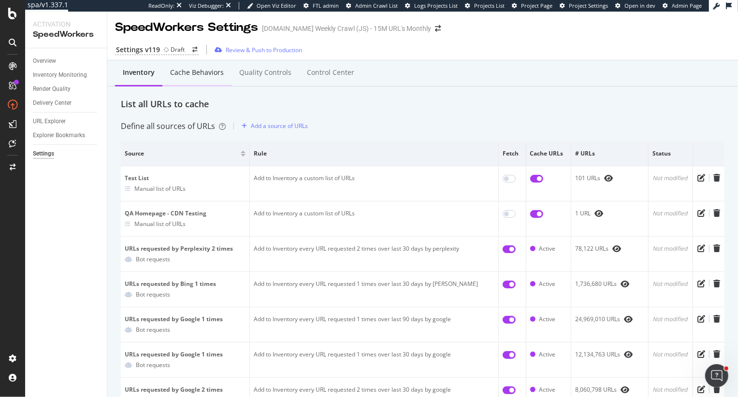
click at [190, 70] on div "Cache behaviors" at bounding box center [197, 73] width 54 height 10
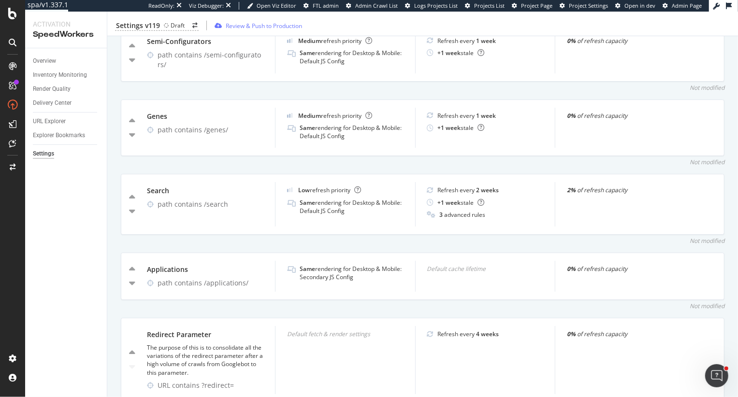
scroll to position [1035, 0]
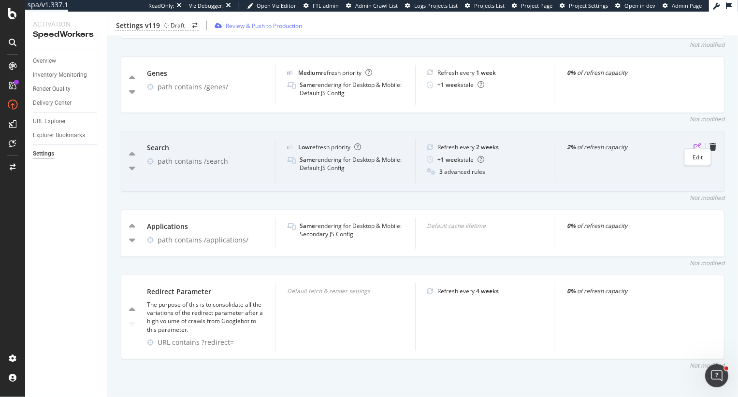
click at [696, 143] on icon "pen-to-square" at bounding box center [698, 147] width 8 height 8
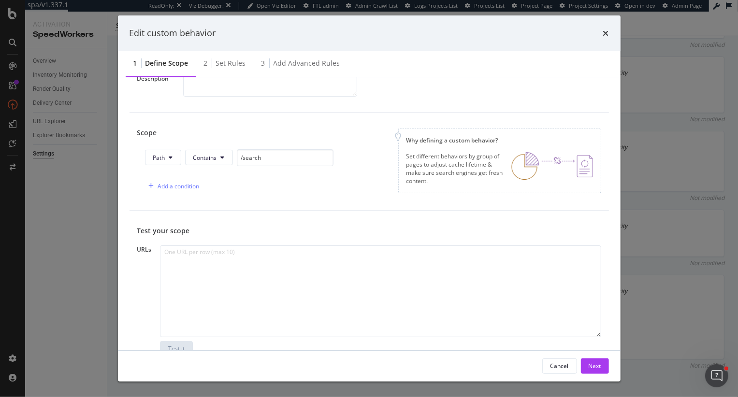
scroll to position [70, 0]
click at [228, 66] on div "Set rules" at bounding box center [231, 63] width 30 height 10
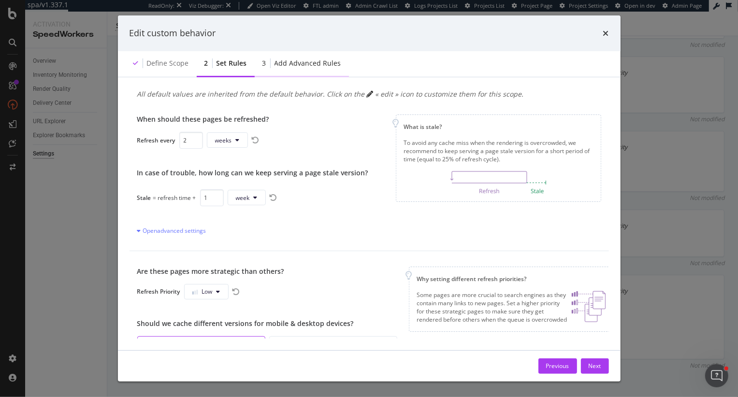
click at [321, 68] on div "3 Add advanced rules" at bounding box center [302, 64] width 94 height 27
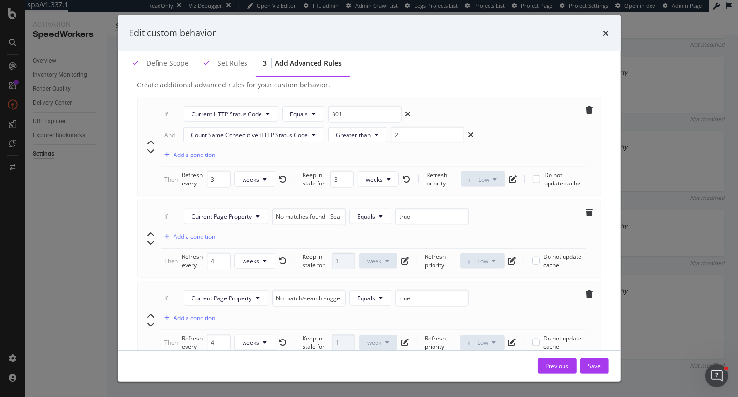
scroll to position [684, 0]
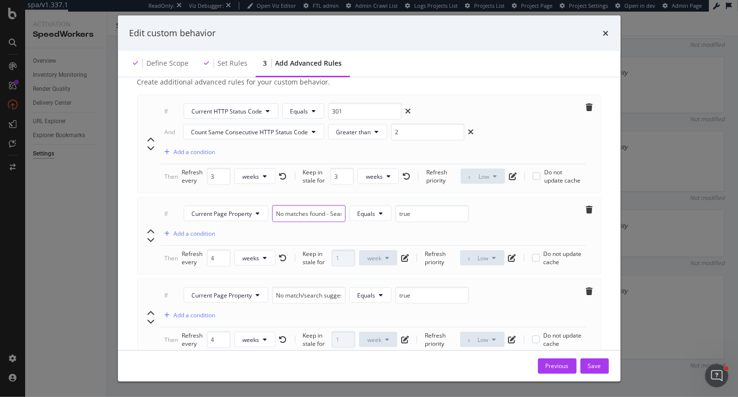
click at [292, 205] on input "No matches found - Search Pages" at bounding box center [308, 213] width 73 height 17
click at [303, 287] on input "No match/search suggestions - Search Pages" at bounding box center [308, 295] width 73 height 17
click at [308, 205] on input "No matches found - Search Pages" at bounding box center [308, 213] width 73 height 17
click at [609, 86] on div "Advanced rules allow you to manage exceptions based on 3 possible criteria: HTT…" at bounding box center [369, 213] width 503 height 273
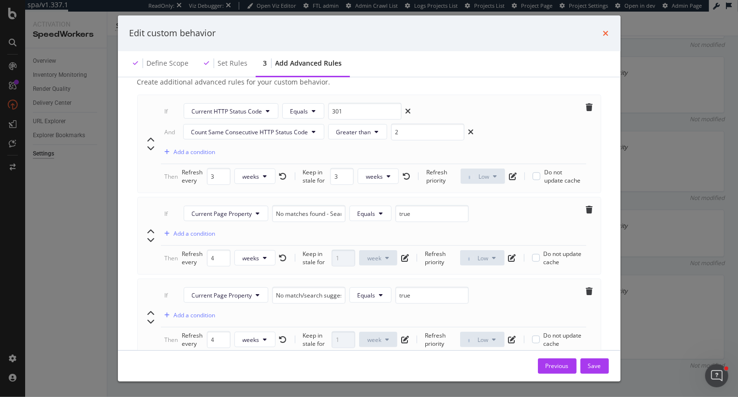
click at [603, 32] on icon "times" at bounding box center [606, 33] width 6 height 8
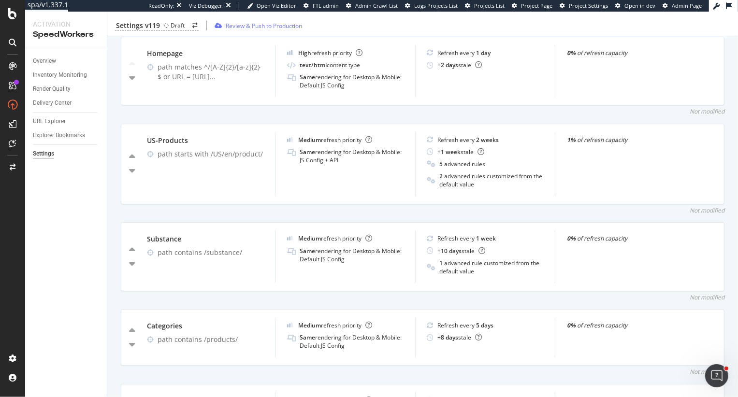
scroll to position [348, 0]
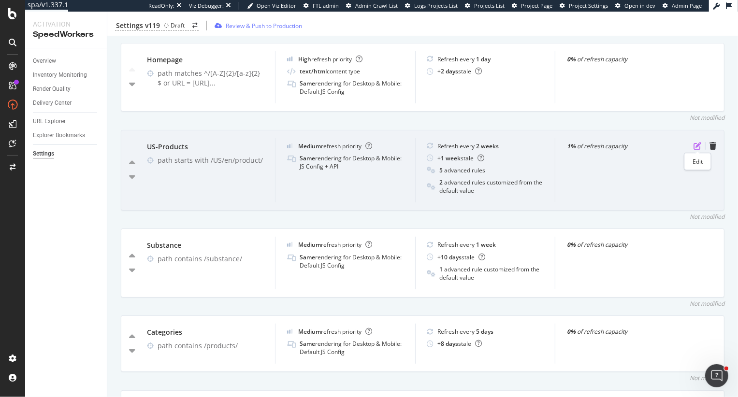
click at [697, 145] on icon "pen-to-square" at bounding box center [698, 146] width 8 height 8
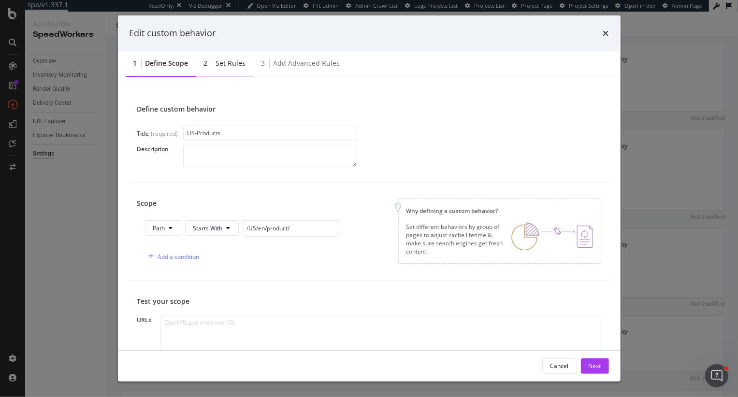
click at [235, 62] on div "Set rules" at bounding box center [231, 63] width 30 height 10
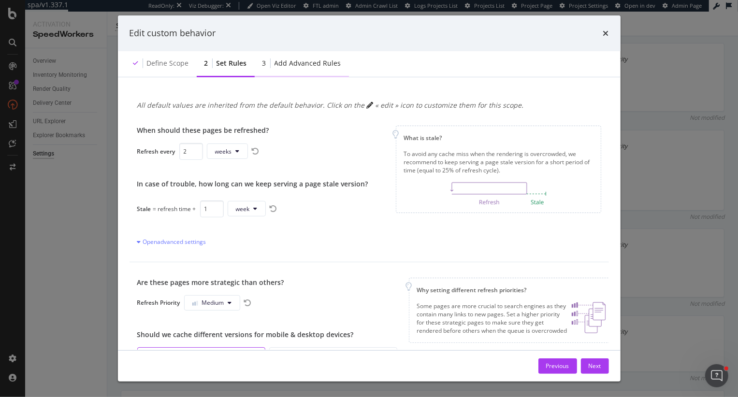
click at [303, 65] on div "Add advanced rules" at bounding box center [308, 63] width 67 height 10
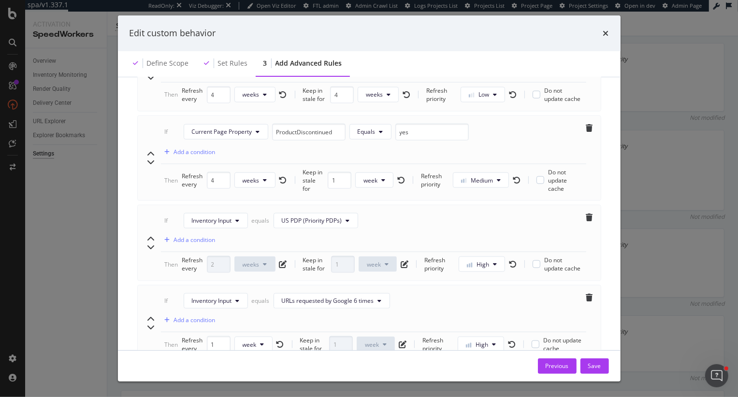
scroll to position [914, 0]
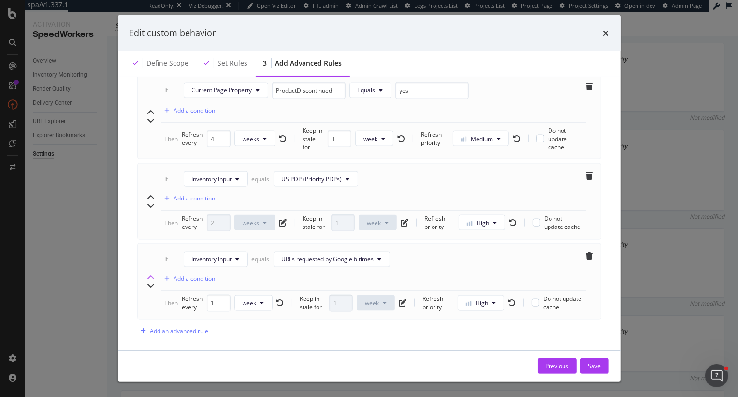
click at [149, 274] on icon "chevron-up" at bounding box center [151, 278] width 8 height 8
type input "1"
type input "2"
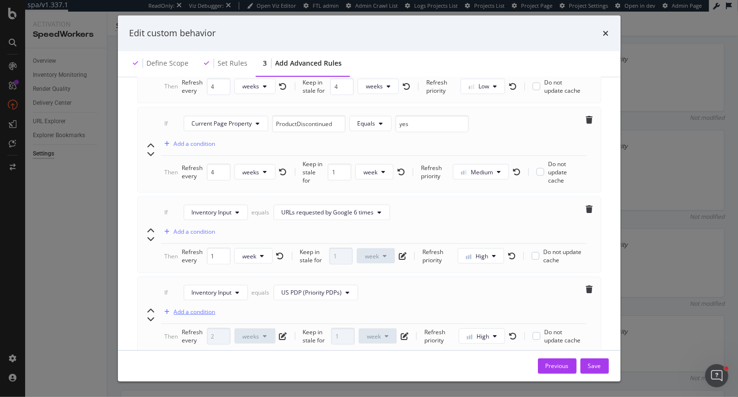
scroll to position [881, 0]
click at [150, 227] on icon "chevron-up" at bounding box center [151, 231] width 8 height 8
type input "1"
type input "4"
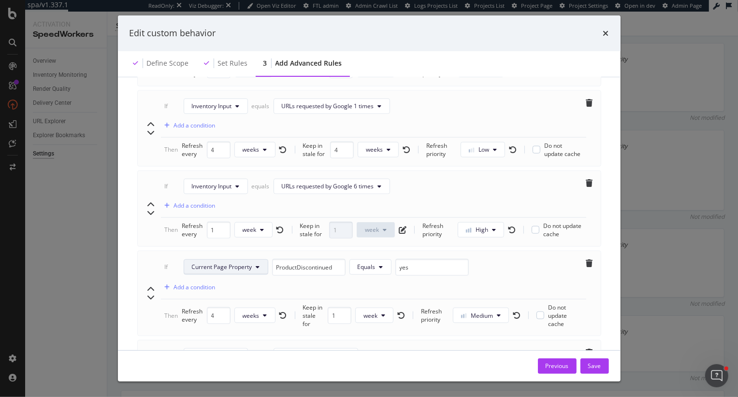
scroll to position [816, 0]
click at [150, 203] on icon "chevron-up" at bounding box center [151, 207] width 8 height 8
type input "1"
type input "4"
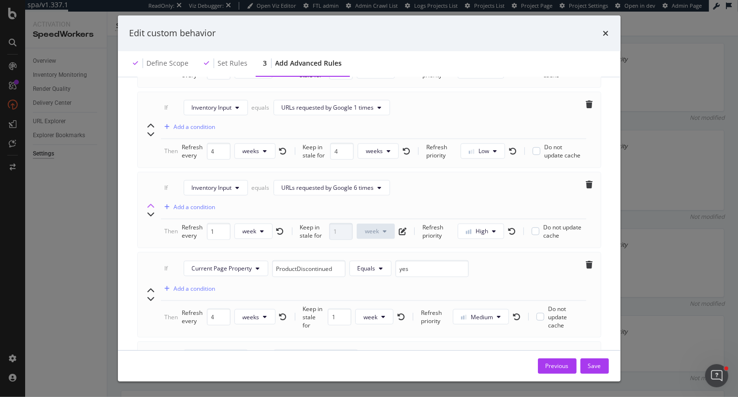
type input "4"
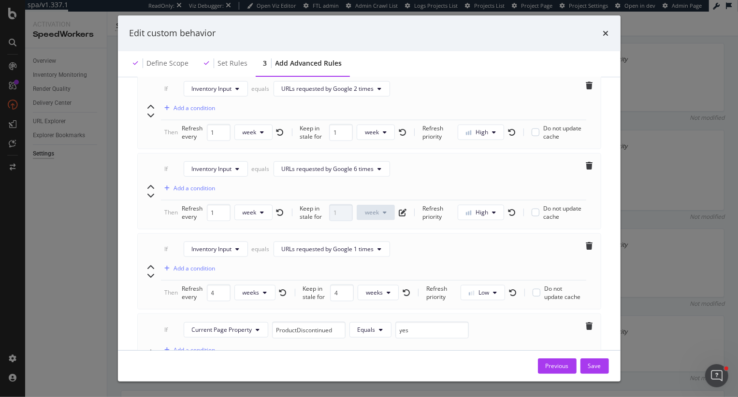
scroll to position [753, 0]
click at [149, 185] on icon "chevron-up" at bounding box center [151, 189] width 8 height 8
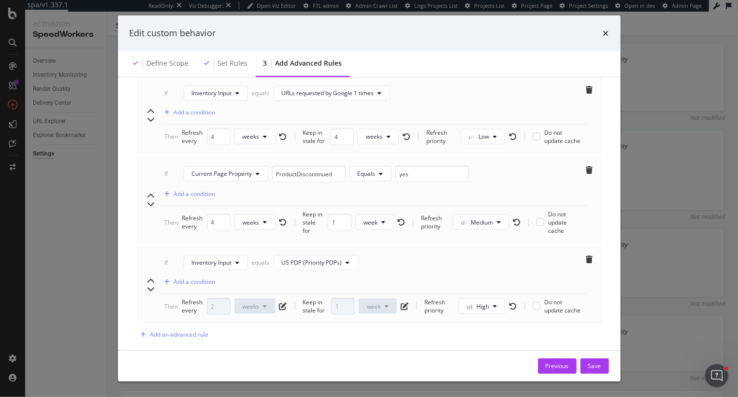
scroll to position [914, 0]
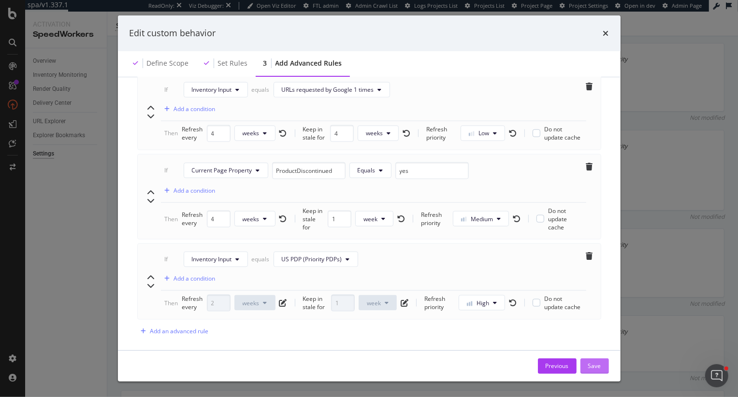
click at [604, 365] on button "Save" at bounding box center [595, 366] width 29 height 15
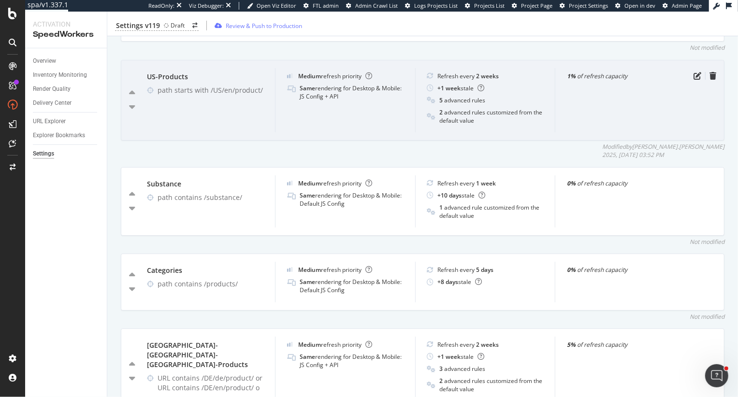
scroll to position [417, 0]
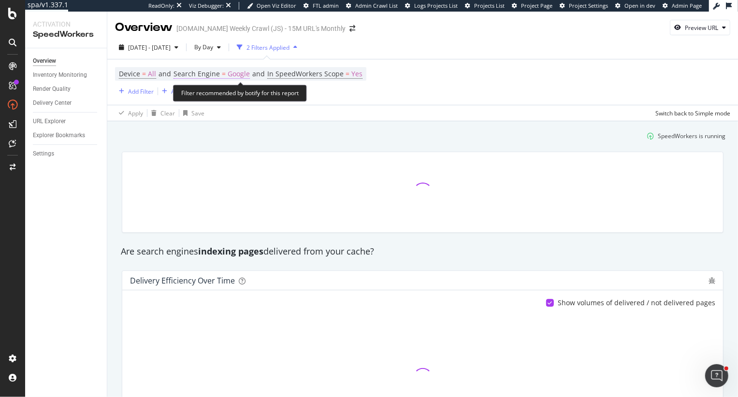
click at [239, 72] on span "Google" at bounding box center [239, 74] width 22 height 14
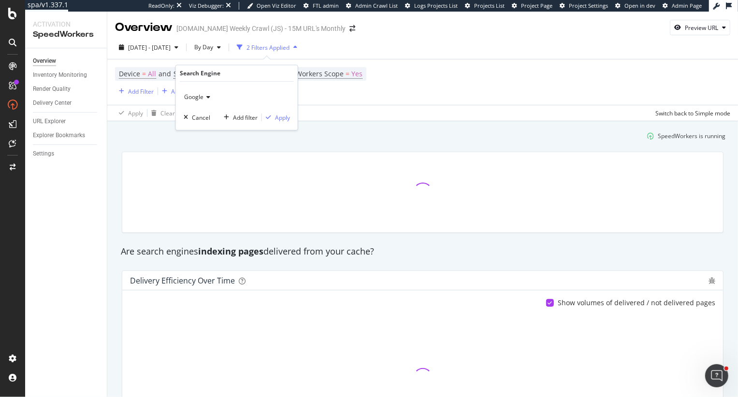
click at [197, 97] on span "Google" at bounding box center [193, 97] width 19 height 8
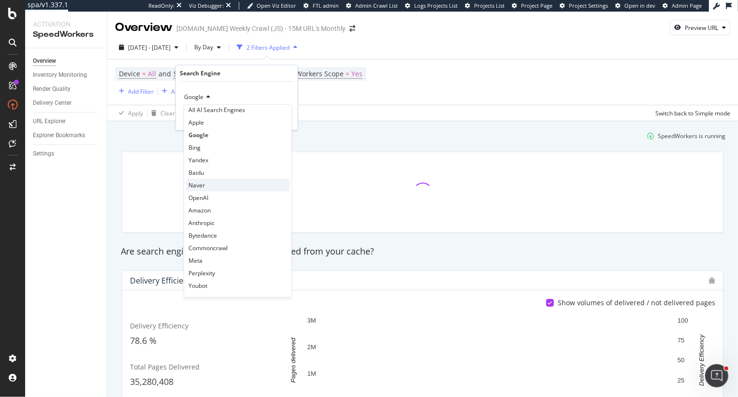
scroll to position [19, 0]
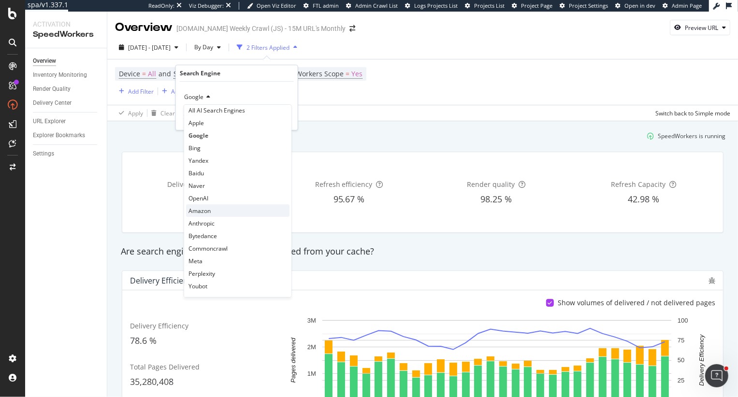
click at [203, 204] on div "Amazon" at bounding box center [237, 210] width 103 height 13
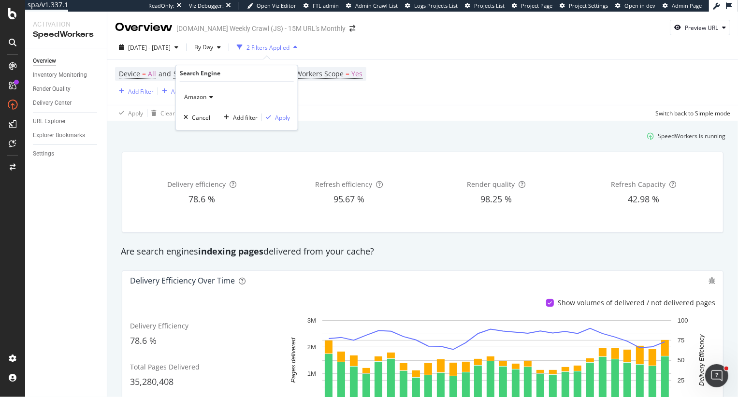
click at [199, 92] on div "Amazon" at bounding box center [237, 96] width 106 height 15
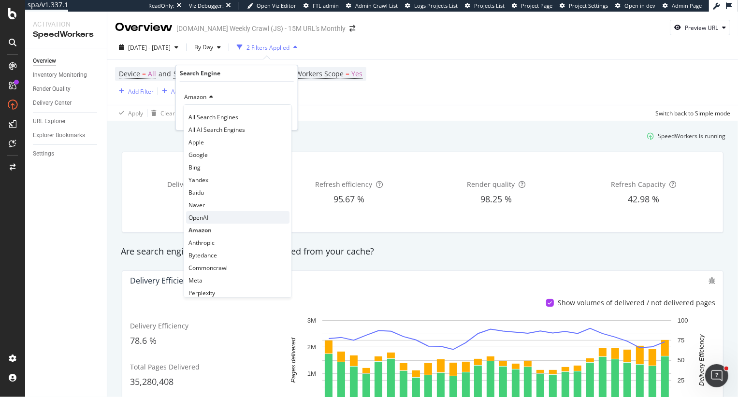
click at [204, 217] on span "OpenAI" at bounding box center [199, 218] width 20 height 8
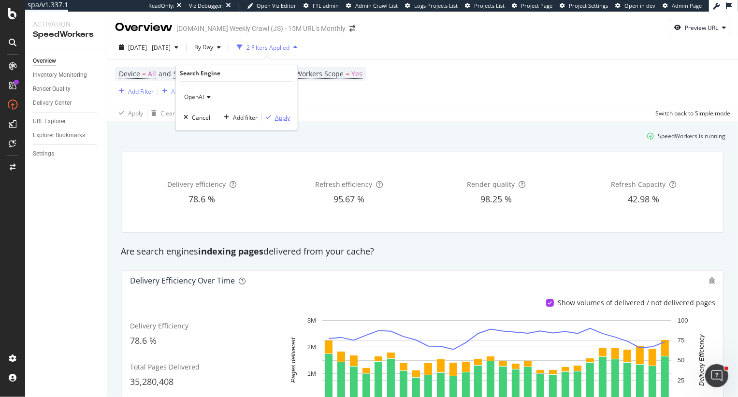
click at [280, 116] on div "Apply" at bounding box center [282, 118] width 15 height 8
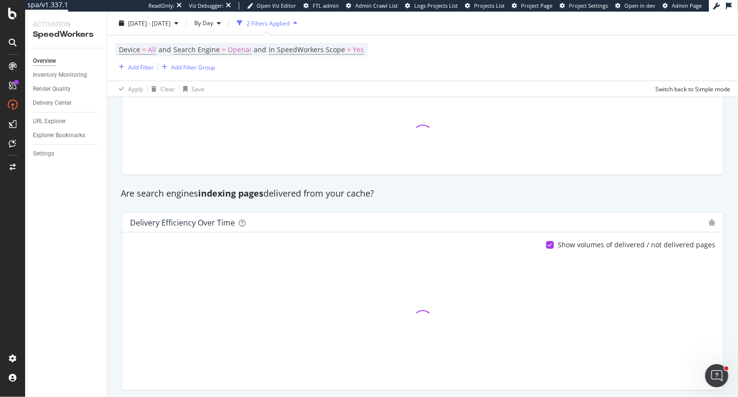
scroll to position [62, 0]
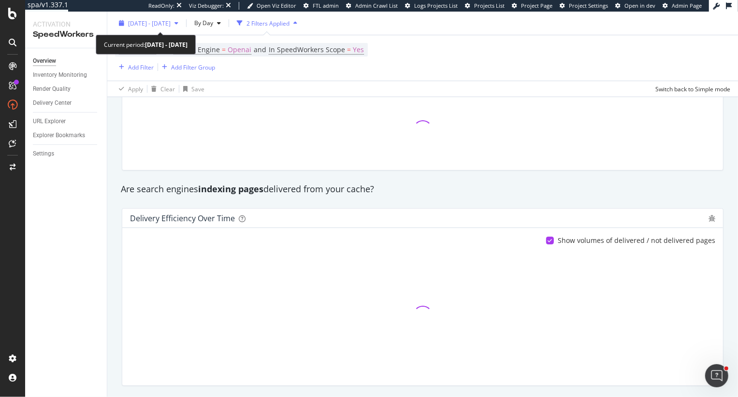
click at [162, 23] on span "[DATE] - [DATE]" at bounding box center [149, 23] width 43 height 8
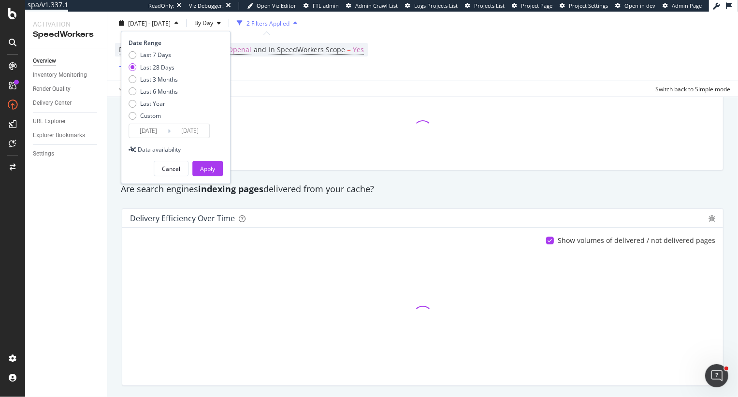
click at [451, 174] on div at bounding box center [422, 130] width 613 height 97
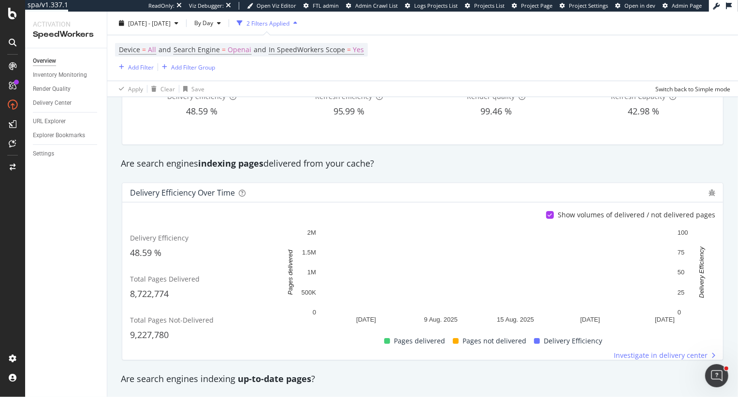
scroll to position [87, 0]
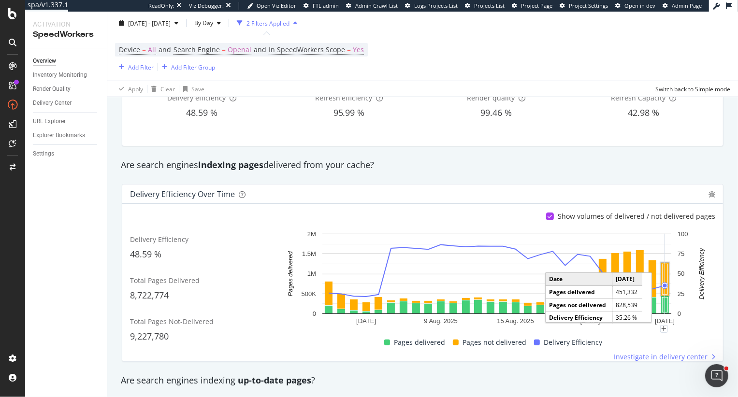
click at [666, 268] on rect "A chart." at bounding box center [665, 279] width 5 height 30
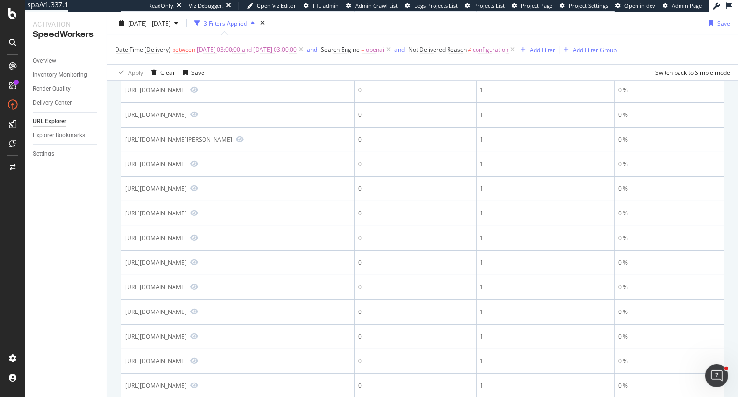
scroll to position [161, 0]
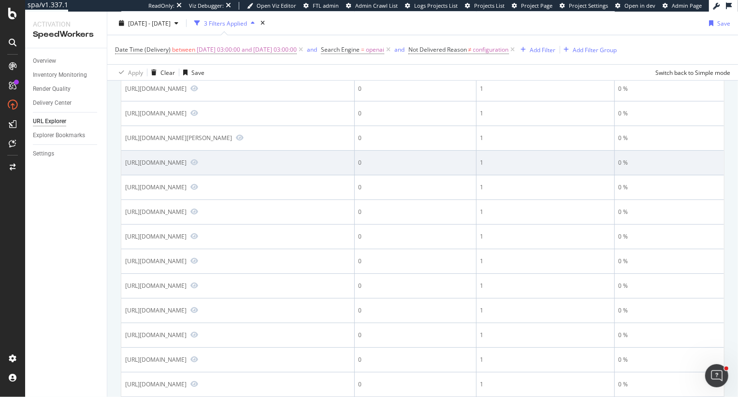
drag, startPoint x: 283, startPoint y: 204, endPoint x: 302, endPoint y: 204, distance: 18.9
click at [187, 167] on div "https://www.sigmaaldrich.com/KR/ko/search/acetyl-cystein?focus=products&page=1&…" at bounding box center [155, 163] width 61 height 8
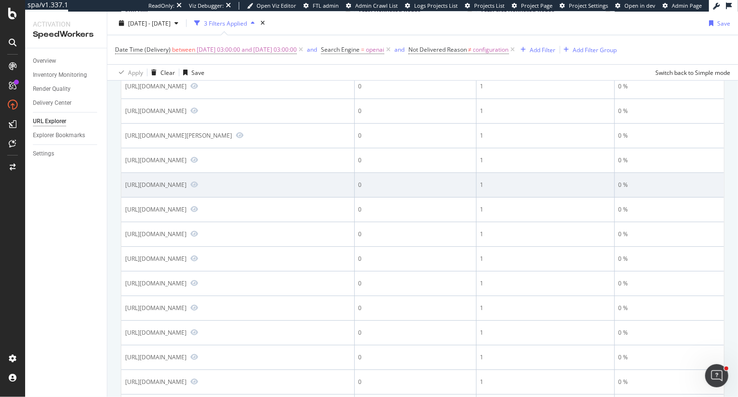
scroll to position [162, 0]
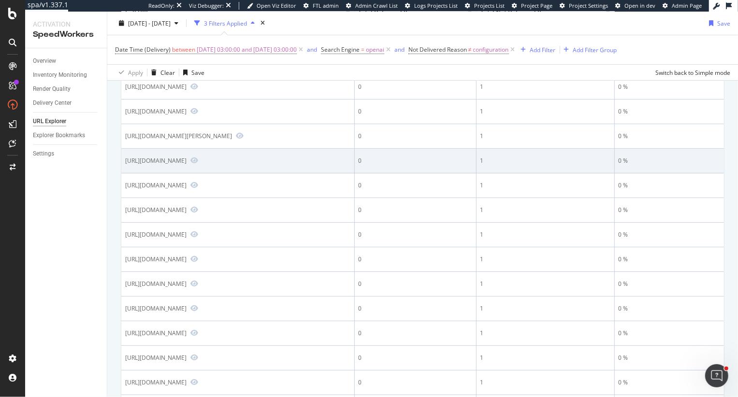
click at [187, 165] on div "https://www.sigmaaldrich.com/KR/ko/search/acetyl-cystein?focus=products&page=1&…" at bounding box center [155, 161] width 61 height 8
click at [198, 164] on icon "Preview https://www.sigmaaldrich.com/KR/ko/search/acetyl-cystein?focus=products…" at bounding box center [194, 160] width 8 height 7
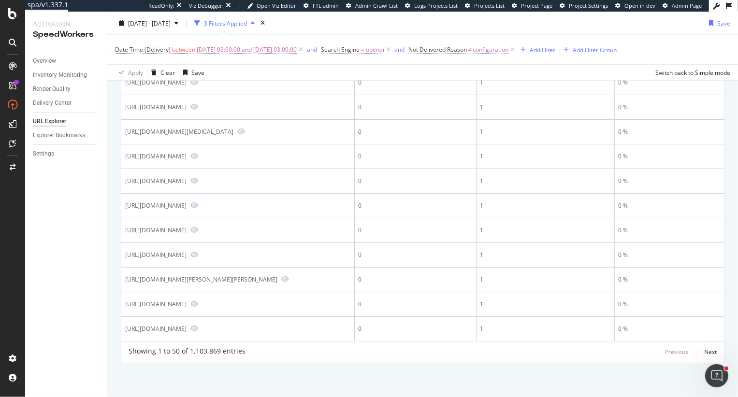
scroll to position [1097, 0]
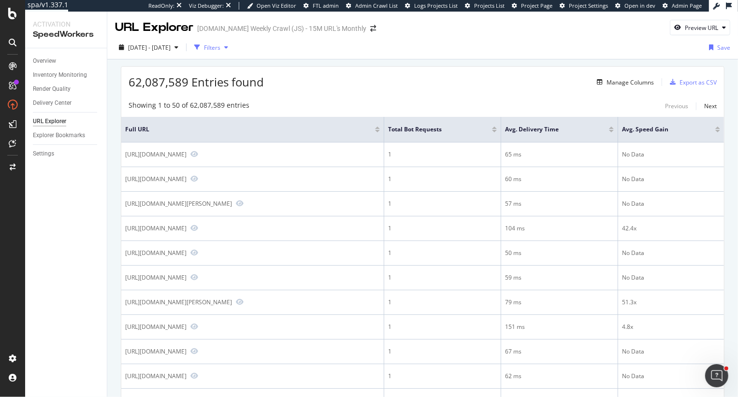
click at [231, 52] on div "Filters" at bounding box center [211, 47] width 42 height 15
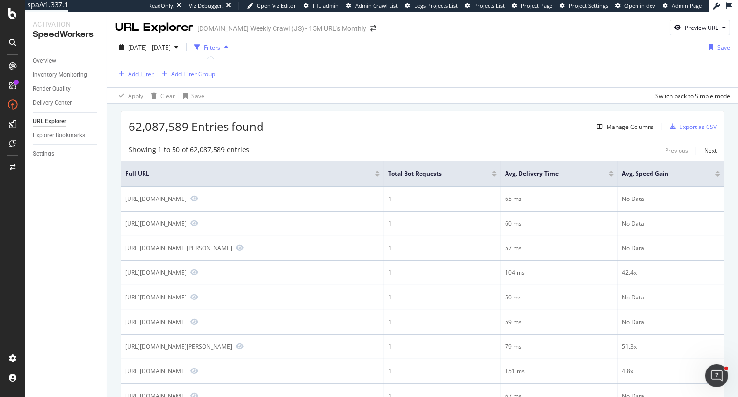
click at [136, 75] on div "Add Filter" at bounding box center [141, 74] width 26 height 8
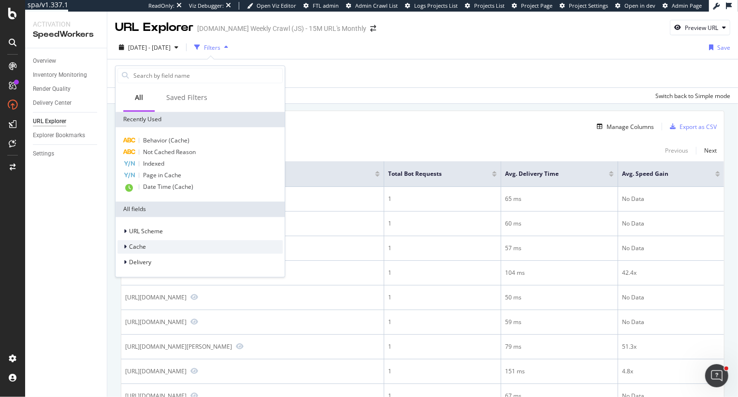
click at [129, 249] on span "Cache" at bounding box center [137, 247] width 17 height 8
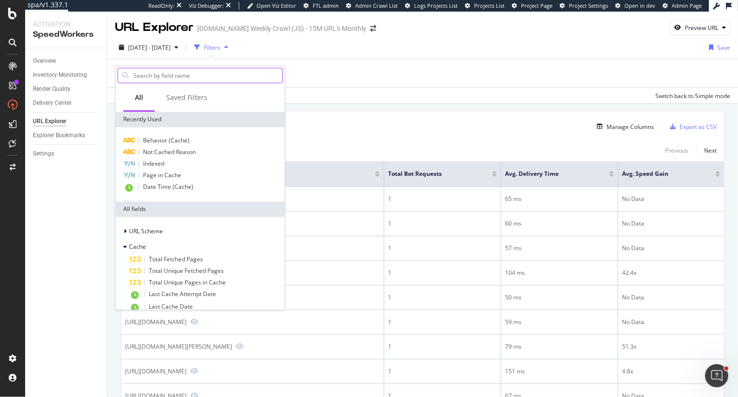
click at [165, 73] on input "text" at bounding box center [207, 75] width 150 height 15
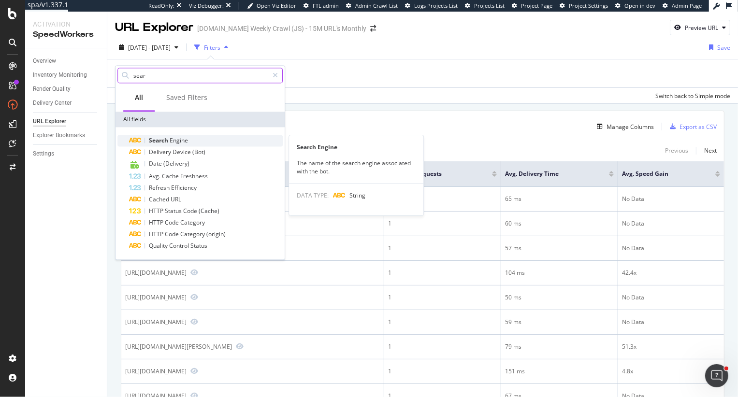
type input "sear"
click at [181, 142] on span "Engine" at bounding box center [179, 140] width 18 height 8
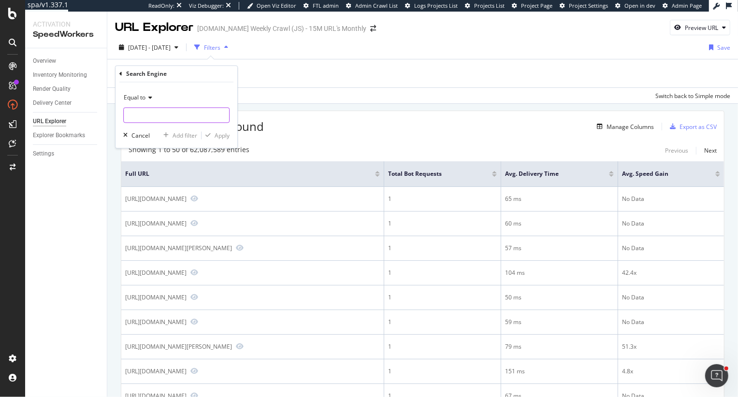
click at [160, 114] on input "text" at bounding box center [176, 115] width 105 height 15
click at [166, 126] on span "openai" at bounding box center [155, 128] width 59 height 8
type input "openai"
click at [219, 134] on div "Apply" at bounding box center [222, 135] width 15 height 8
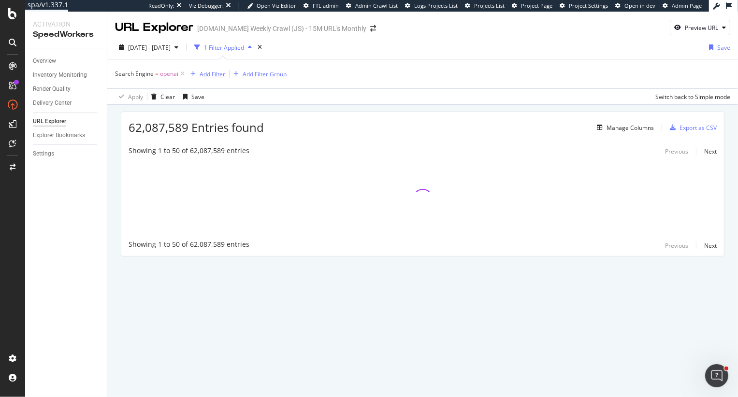
click at [208, 73] on div "Add Filter" at bounding box center [213, 74] width 26 height 8
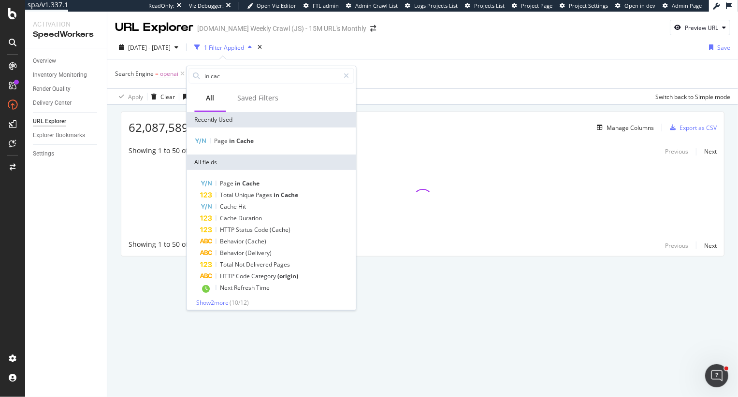
type input "in cac"
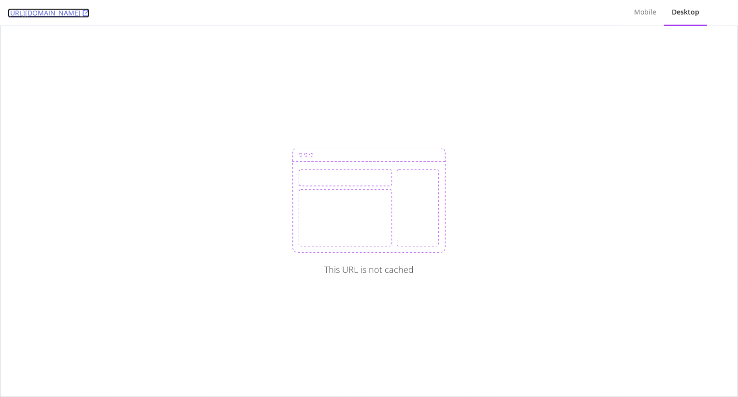
click at [89, 12] on icon at bounding box center [86, 13] width 7 height 7
click at [89, 16] on link "[URL][DOMAIN_NAME]" at bounding box center [49, 13] width 82 height 10
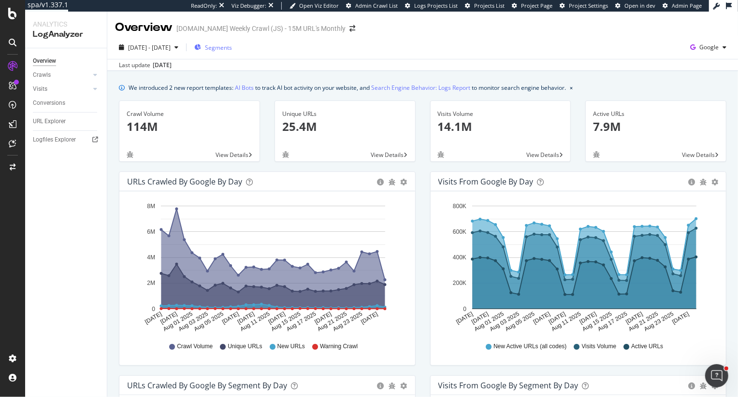
click at [232, 46] on span "Segments" at bounding box center [218, 48] width 27 height 8
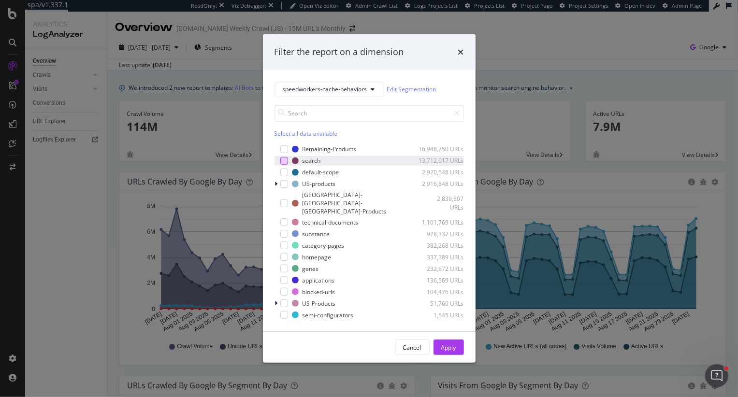
click at [284, 165] on div "modal" at bounding box center [284, 161] width 8 height 8
click at [446, 344] on div "Apply" at bounding box center [448, 348] width 15 height 8
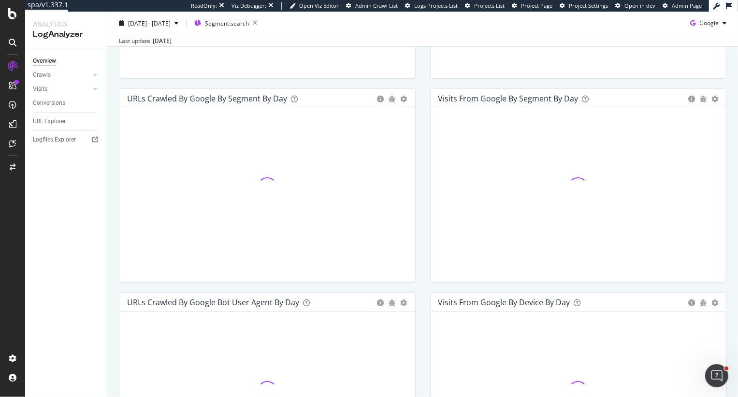
scroll to position [290, 0]
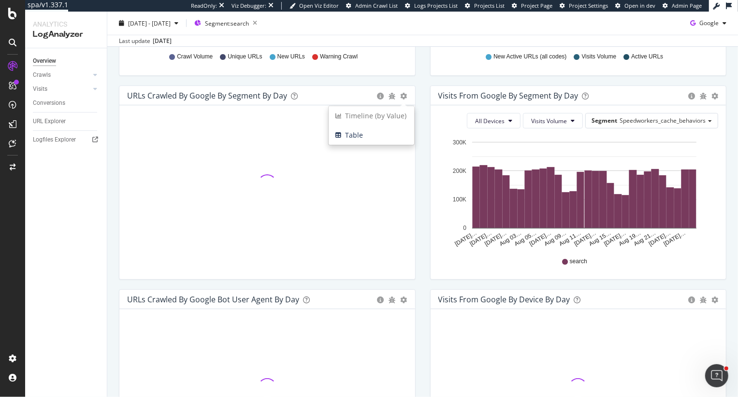
click at [421, 141] on div "URLs Crawled by Google By Segment By Day Timeline (by Value) Table Hold CMD (⌘)…" at bounding box center [267, 188] width 311 height 204
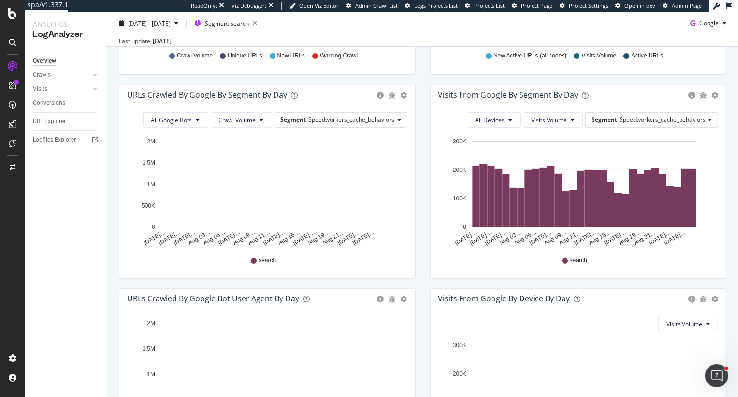
scroll to position [289, 0]
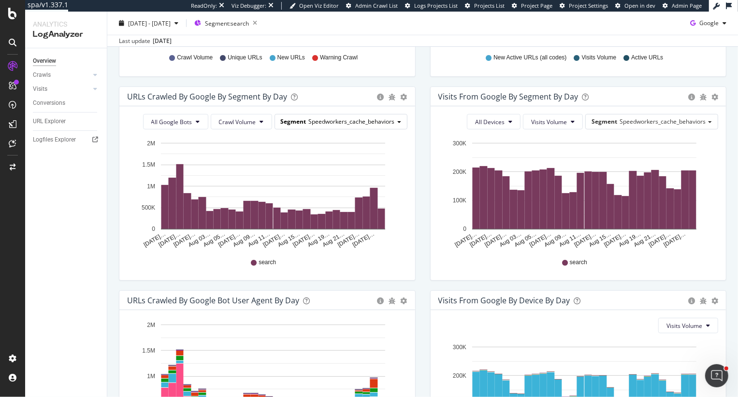
click at [378, 125] on span "Speedworkers_cache_behaviors" at bounding box center [352, 121] width 86 height 8
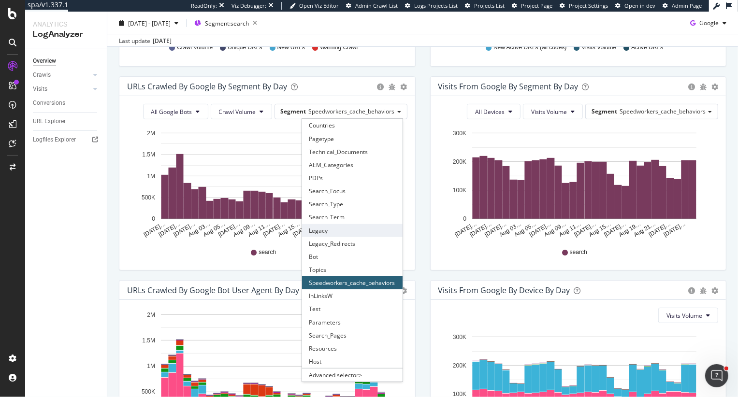
scroll to position [303, 0]
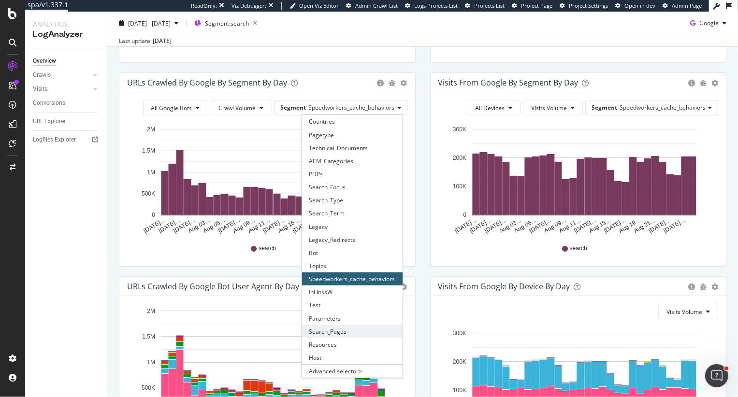
click at [336, 331] on div "Search_Pages" at bounding box center [352, 331] width 101 height 13
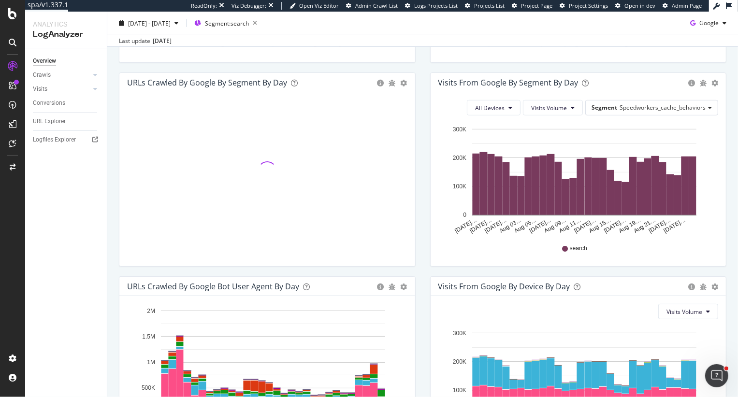
click at [424, 157] on div "Visits from Google By Segment By Day Timeline (by Value) Table All Devices Visi…" at bounding box center [578, 175] width 311 height 204
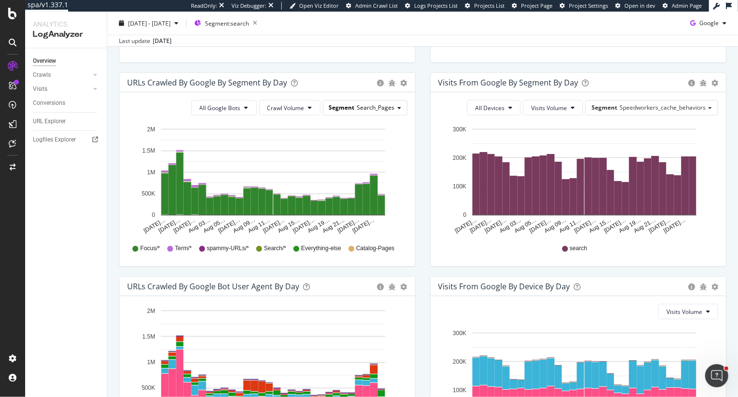
click at [401, 108] on div "Segment Search_Pages" at bounding box center [365, 108] width 84 height 14
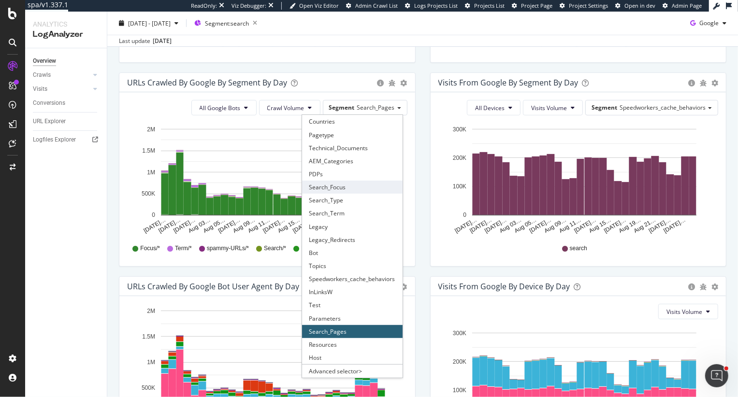
click at [344, 183] on div "Search_Focus" at bounding box center [352, 187] width 101 height 13
